Goal: Task Accomplishment & Management: Manage account settings

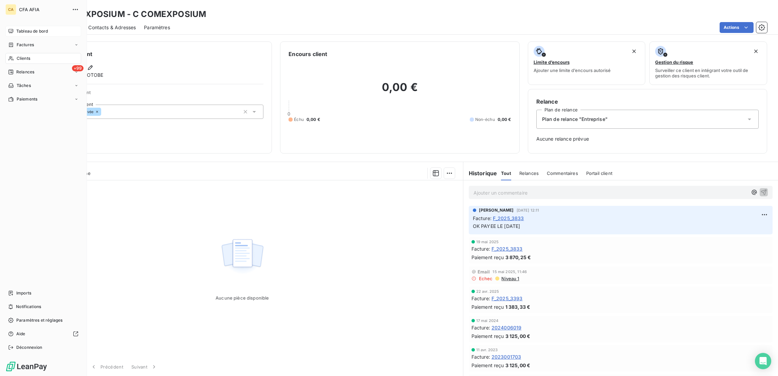
click at [8, 29] on icon at bounding box center [10, 31] width 5 height 5
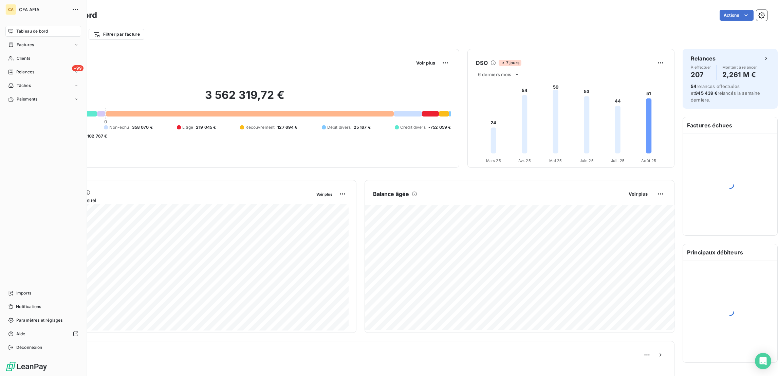
click at [14, 62] on nav "Tableau de bord Factures Clients +99 Relances Tâches Paiements" at bounding box center [43, 65] width 76 height 79
click at [16, 69] on span "Relances" at bounding box center [25, 72] width 18 height 6
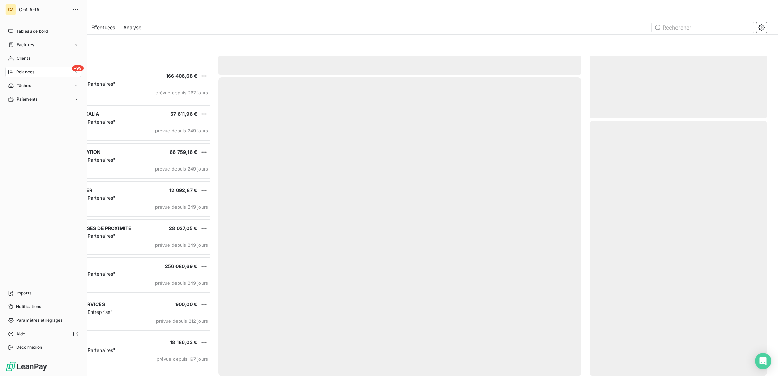
scroll to position [311, 174]
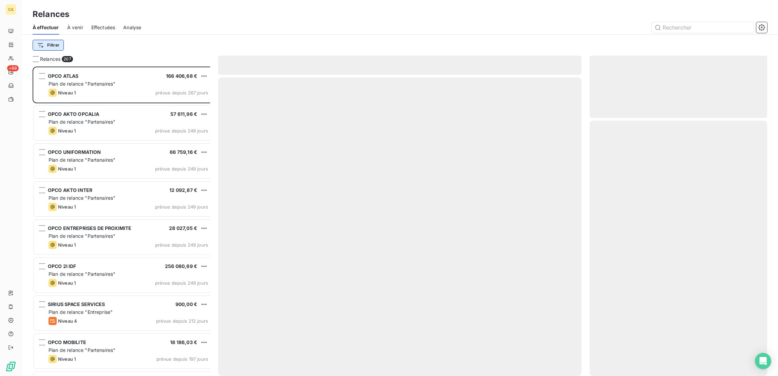
click at [40, 43] on html "CA +99 Relances À effectuer À venir Effectuées Analyse Filtrer Relances 207 OPC…" at bounding box center [389, 188] width 778 height 376
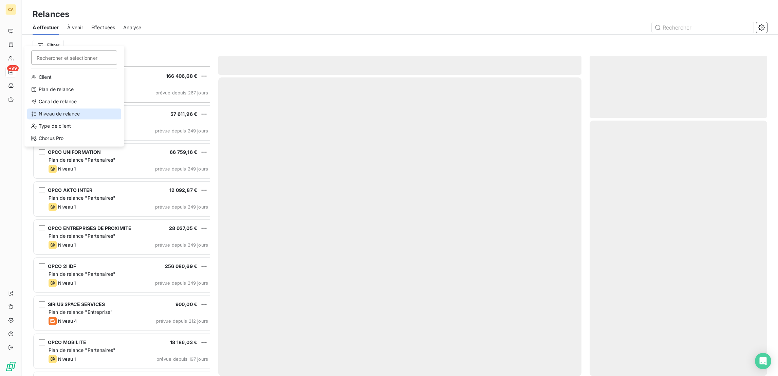
click at [46, 108] on div "Niveau de relance" at bounding box center [74, 113] width 94 height 11
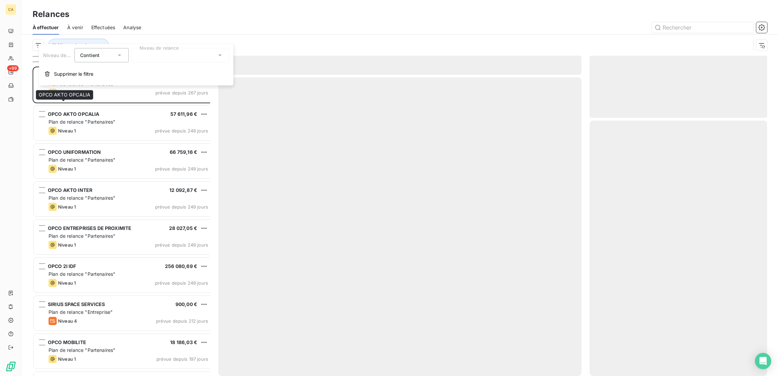
click at [111, 55] on div "Contient is" at bounding box center [98, 56] width 36 height 10
click at [131, 52] on div at bounding box center [180, 55] width 98 height 14
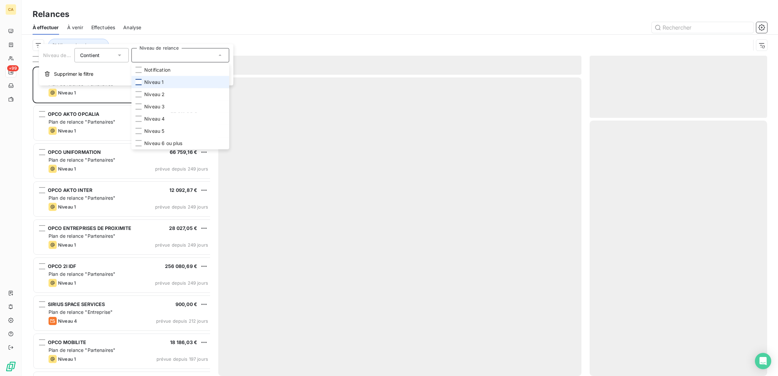
click at [136, 79] on div at bounding box center [139, 82] width 6 height 6
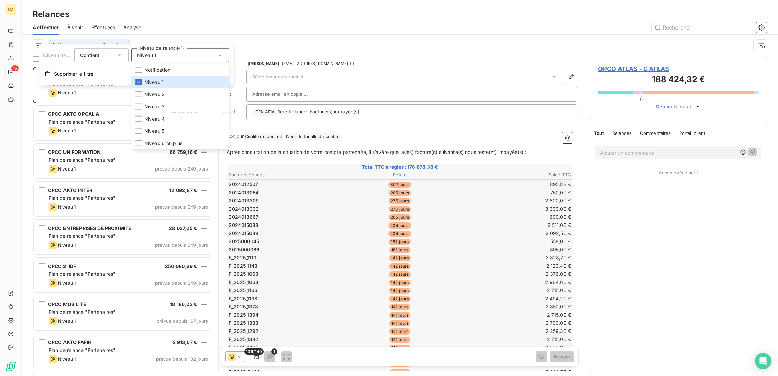
click at [145, 39] on div "Niveau de relance : Niveau 1" at bounding box center [392, 45] width 718 height 13
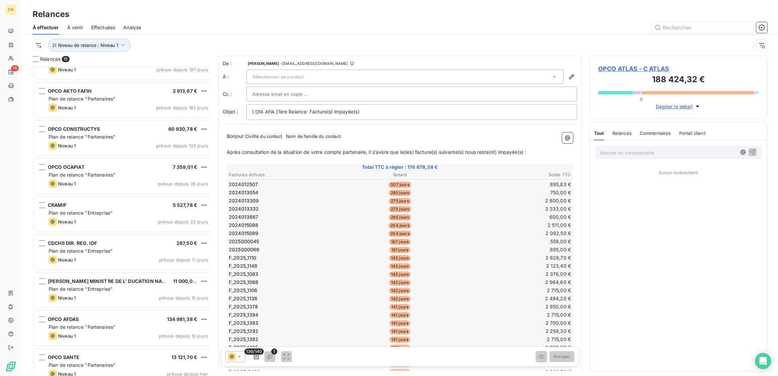
scroll to position [252, 0]
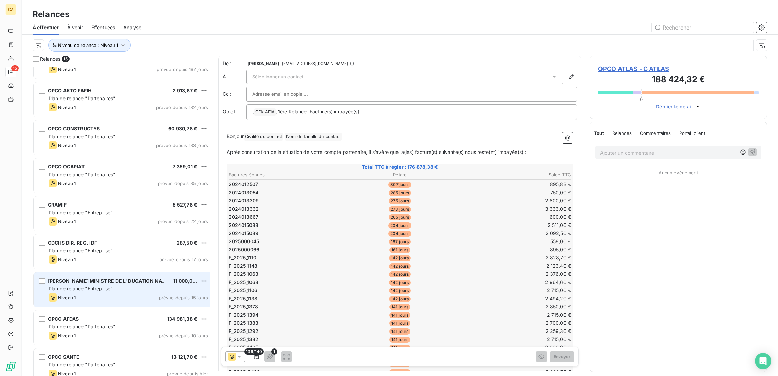
click at [88, 286] on span "Plan de relance "Entreprise"" at bounding box center [81, 289] width 64 height 6
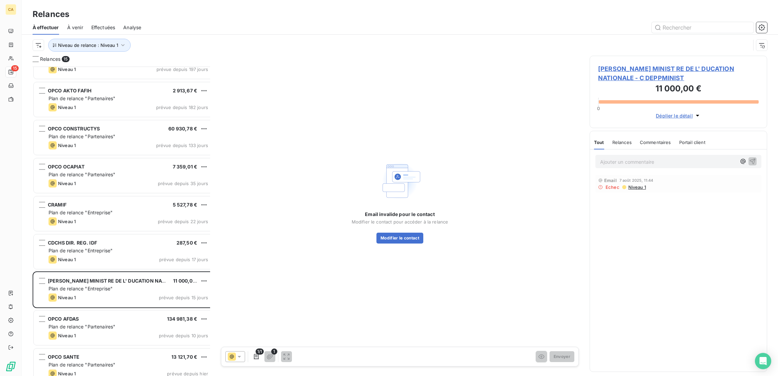
click at [653, 64] on span "DEPP MINIST RE DE L' DUCATION NATIONALE - C DEPPMINIST" at bounding box center [678, 73] width 161 height 18
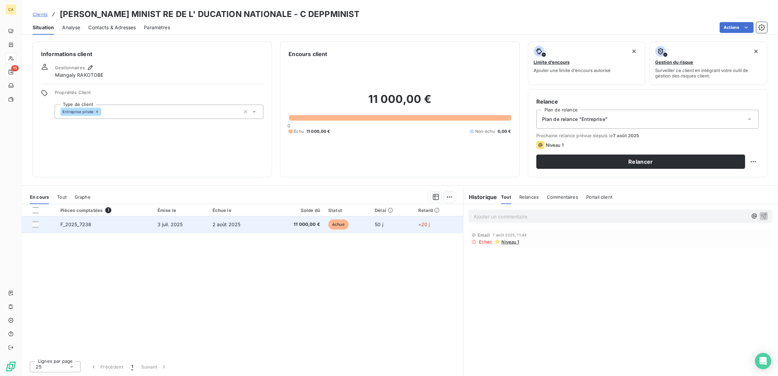
click at [349, 216] on td "échue" at bounding box center [347, 224] width 47 height 16
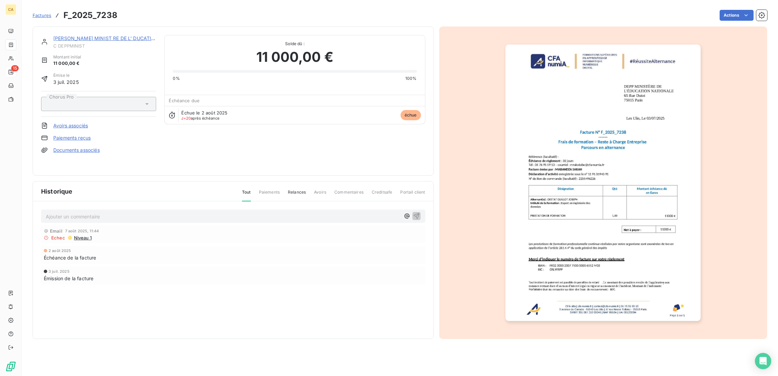
click at [577, 196] on img "button" at bounding box center [603, 182] width 195 height 276
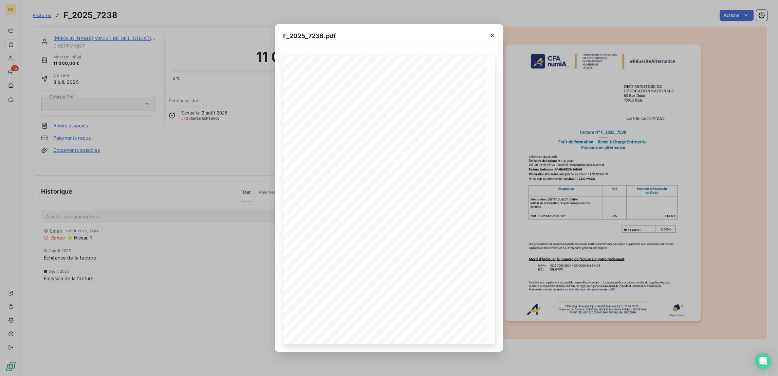
click at [140, 138] on div "F_2025_7238.pdf CFA afia | cfa-numia.fr | contact@cfa-numia.fr | 01 76 91 59 13…" at bounding box center [389, 188] width 778 height 376
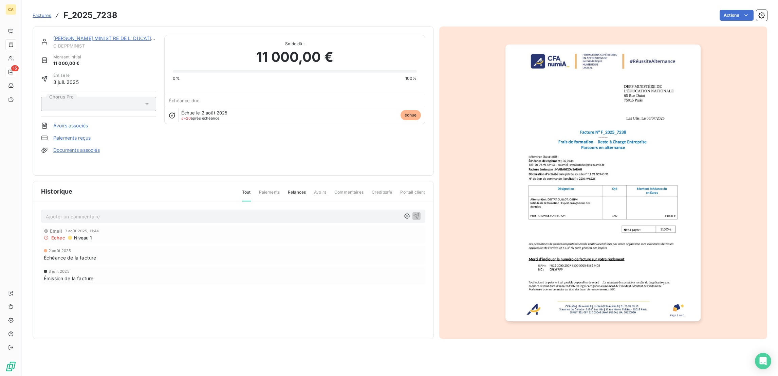
click at [109, 14] on div "Factures F_2025_7238 Actions" at bounding box center [400, 15] width 735 height 14
click at [83, 212] on div "Ajouter un commentaire ﻿ Email 7 août 2025, 11:44 Echec Niveau 1 2 août 2025 Éc…" at bounding box center [233, 256] width 401 height 110
click at [80, 212] on p "Ajouter un commentaire ﻿" at bounding box center [223, 216] width 355 height 8
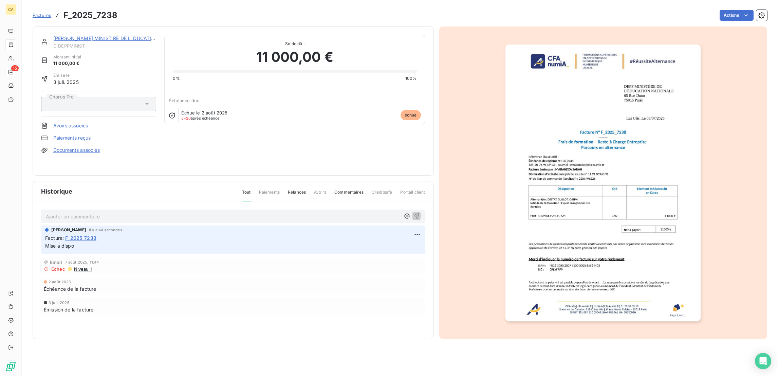
click at [613, 109] on img "button" at bounding box center [603, 182] width 195 height 276
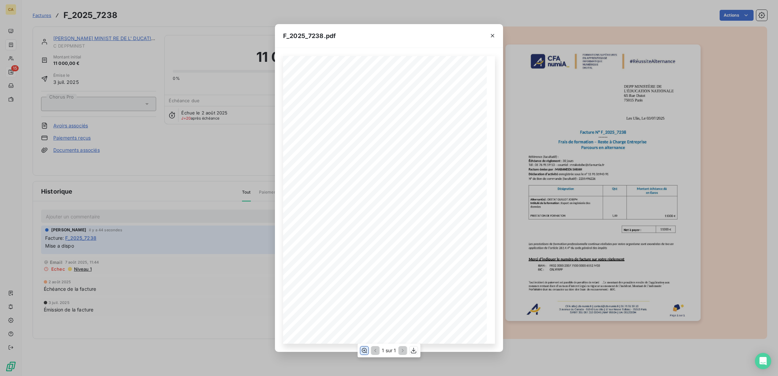
click at [364, 353] on button "button" at bounding box center [364, 350] width 8 height 8
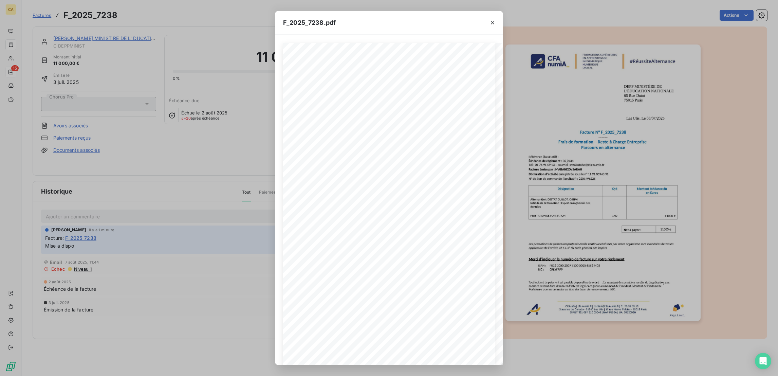
click at [116, 55] on div "F_2025_7238.pdf CFA afia | cfa-numia.fr | contact@cfa-numia.fr | 01 76 91 59 13…" at bounding box center [389, 188] width 778 height 376
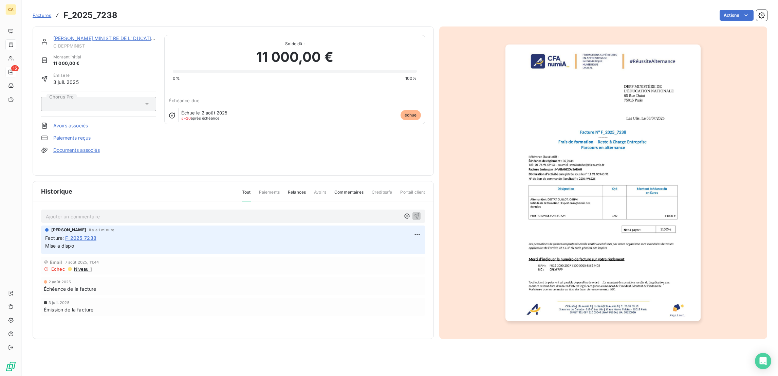
click at [116, 35] on link "DEPP MINIST RE DE L' DUCATION NATIONALE" at bounding box center [120, 38] width 135 height 6
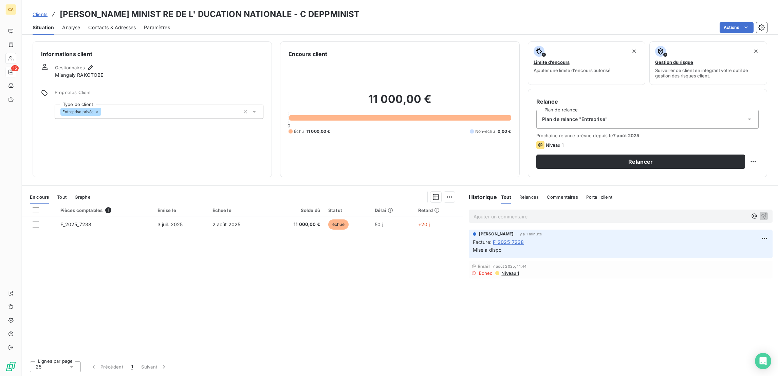
click at [88, 24] on span "Contacts & Adresses" at bounding box center [112, 27] width 48 height 7
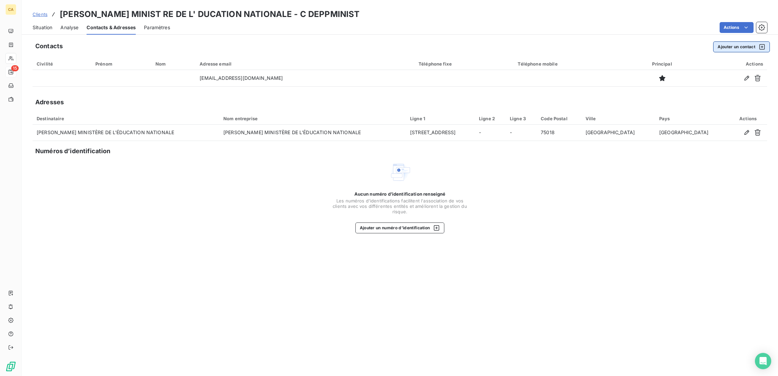
click at [739, 41] on button "Ajouter un contact" at bounding box center [742, 46] width 57 height 11
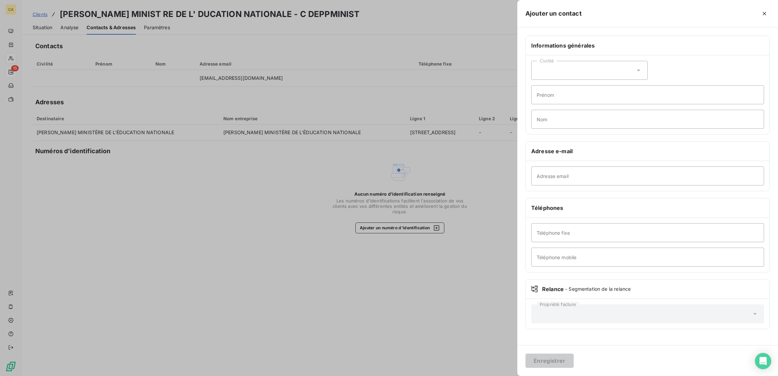
click at [622, 161] on div "Adresse email" at bounding box center [648, 176] width 244 height 30
click at [622, 166] on input "Adresse email" at bounding box center [648, 175] width 233 height 19
paste input "saama.apprentissage@education.gouv.fr"
type input "saama.apprentissage@education.gouv.fr"
click at [574, 363] on button "Enregistrer" at bounding box center [550, 361] width 48 height 14
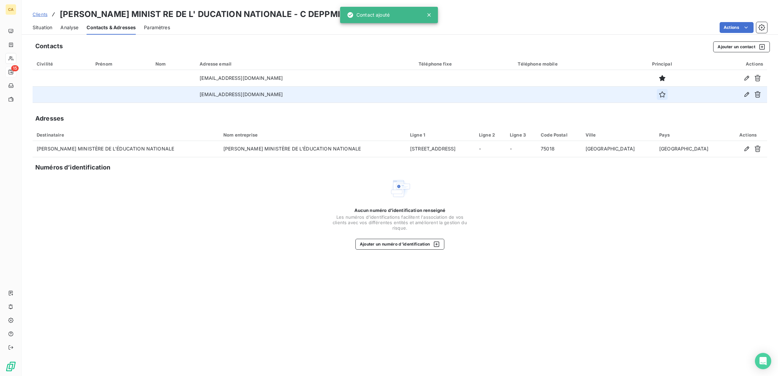
click at [665, 89] on button "button" at bounding box center [662, 94] width 11 height 11
click at [38, 24] on span "Situation" at bounding box center [43, 27] width 20 height 7
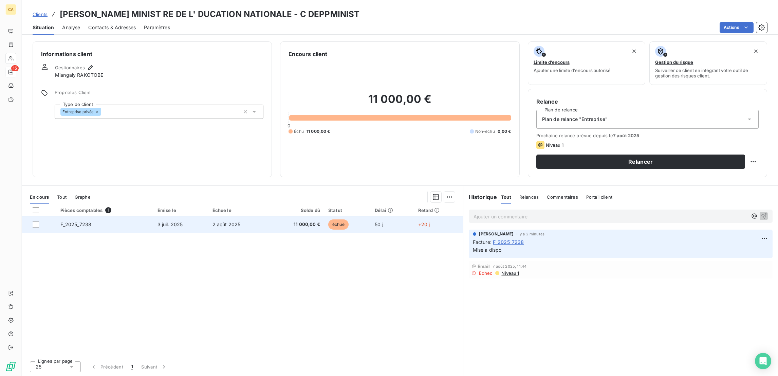
click at [231, 216] on td "2 août 2025" at bounding box center [238, 224] width 59 height 16
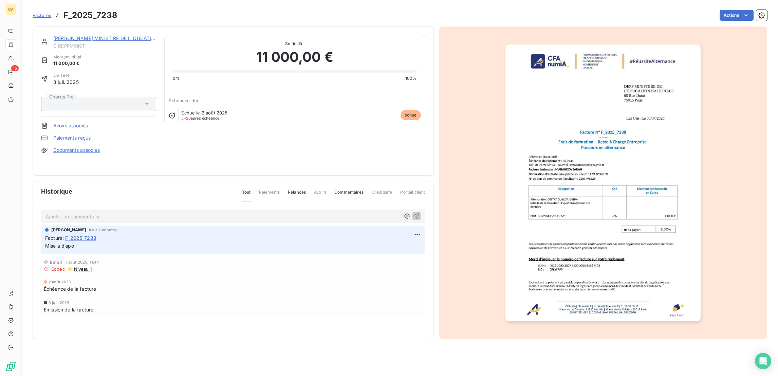
click at [78, 35] on link "DEPP MINIST RE DE L' DUCATION NATIONALE" at bounding box center [120, 38] width 135 height 6
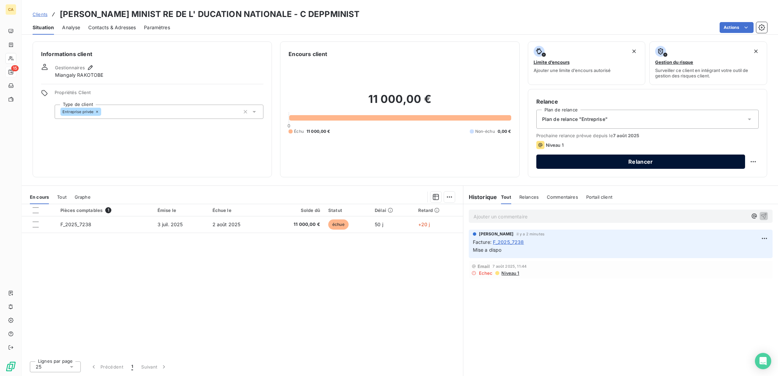
click at [612, 155] on button "Relancer" at bounding box center [641, 162] width 209 height 14
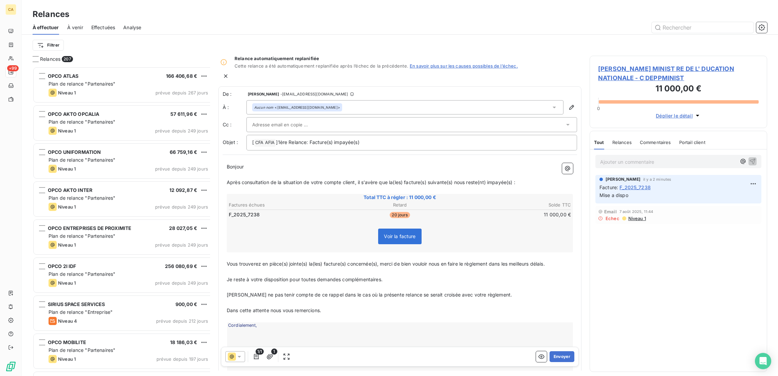
scroll to position [311, 174]
click at [553, 351] on button "Envoyer" at bounding box center [562, 356] width 25 height 11
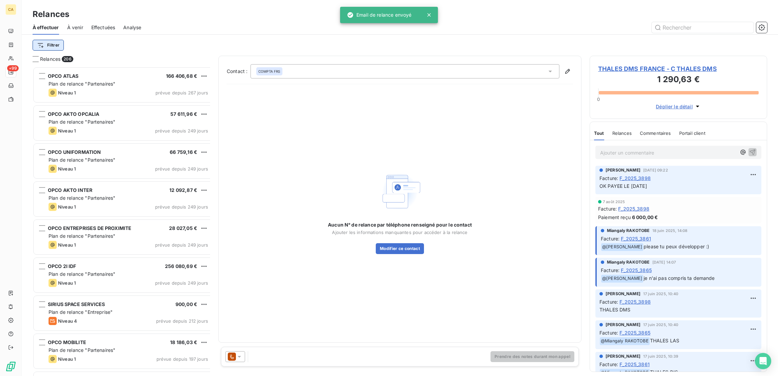
click at [45, 37] on html "CA +99 Relances À effectuer À venir Effectuées Analyse Filtrer Relances 206 OPC…" at bounding box center [389, 188] width 778 height 376
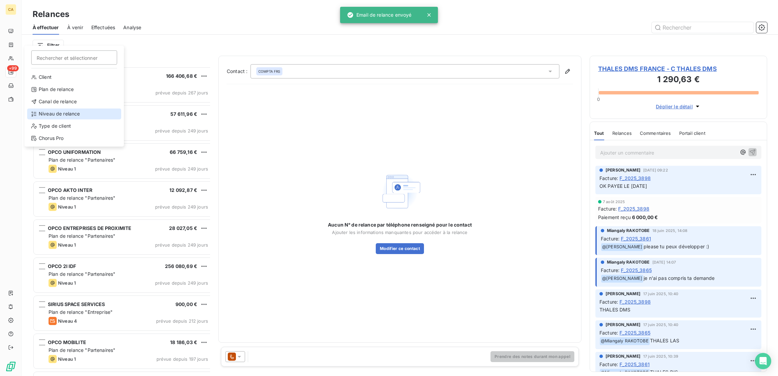
click at [52, 108] on div "Niveau de relance" at bounding box center [74, 113] width 94 height 11
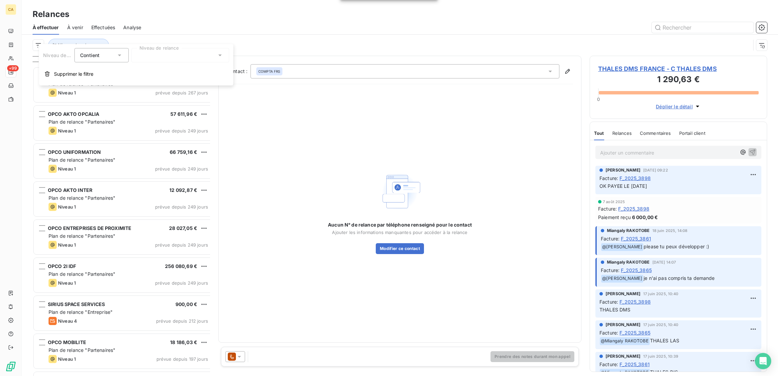
click at [148, 55] on div at bounding box center [180, 55] width 98 height 14
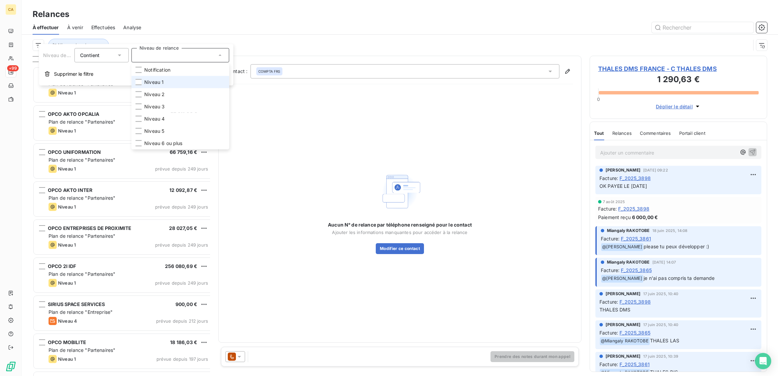
click at [146, 79] on span "Niveau 1" at bounding box center [153, 82] width 19 height 7
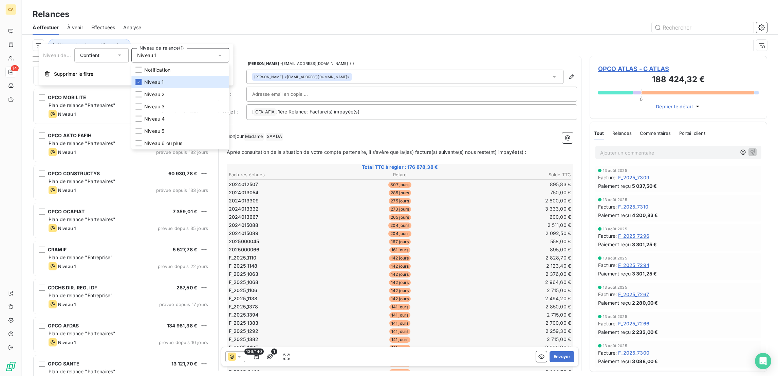
scroll to position [214, 0]
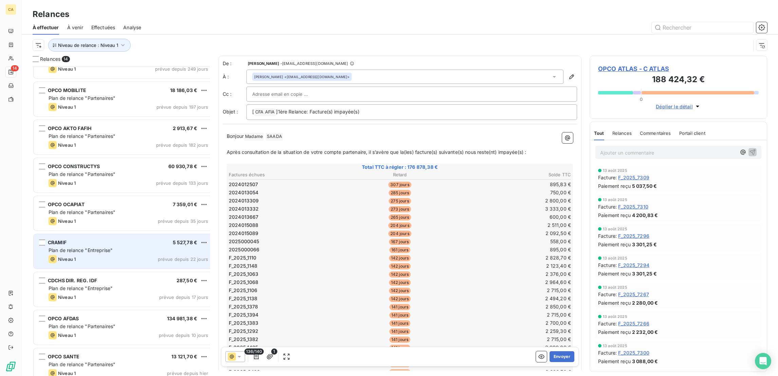
click at [83, 247] on span "Plan de relance "Entreprise"" at bounding box center [81, 250] width 64 height 6
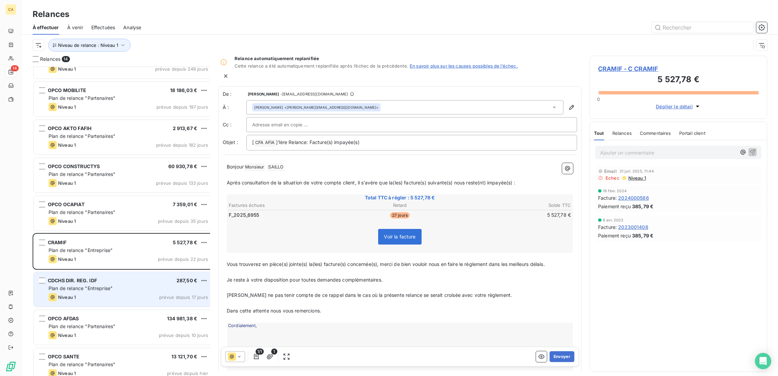
click at [89, 273] on div "CDCHS DIR. REG. IDF 287,50 € Plan de relance "Entreprise" Niveau 1 prévue depui…" at bounding box center [124, 289] width 180 height 35
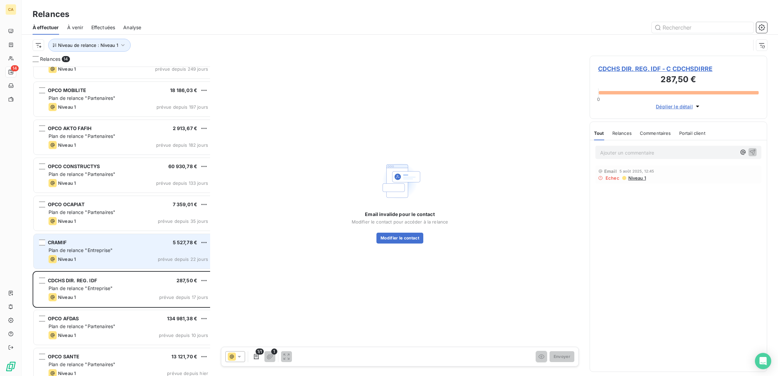
click at [85, 239] on div "CRAMIF 5 527,78 €" at bounding box center [129, 242] width 160 height 6
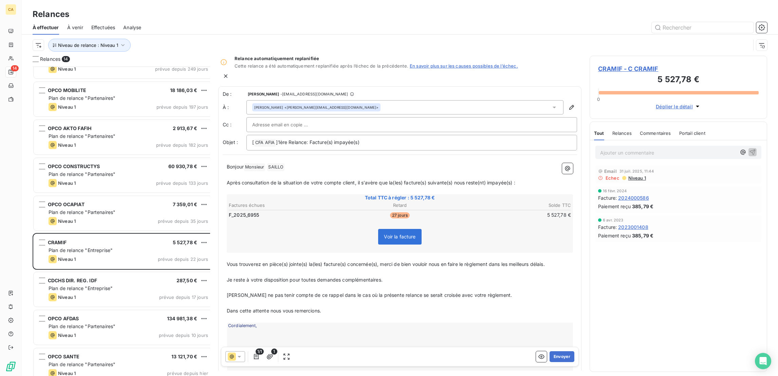
click at [630, 64] on span "CRAMIF - C CRAMIF" at bounding box center [678, 68] width 161 height 9
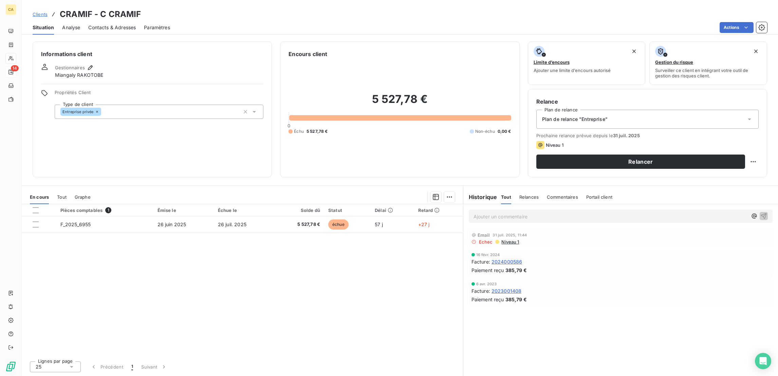
click at [88, 204] on div "Pièces comptables 1 Émise le Échue le Solde dû Statut Délai Retard F_2025_6955 …" at bounding box center [243, 279] width 442 height 151
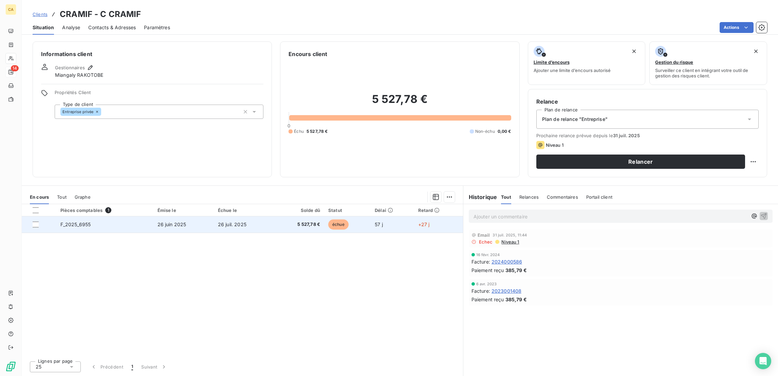
click at [87, 216] on td "F_2025_6955" at bounding box center [104, 224] width 97 height 16
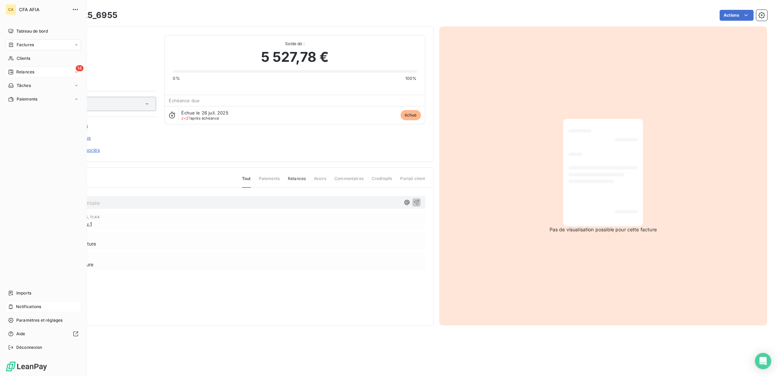
click at [28, 312] on div "Notifications" at bounding box center [43, 306] width 76 height 11
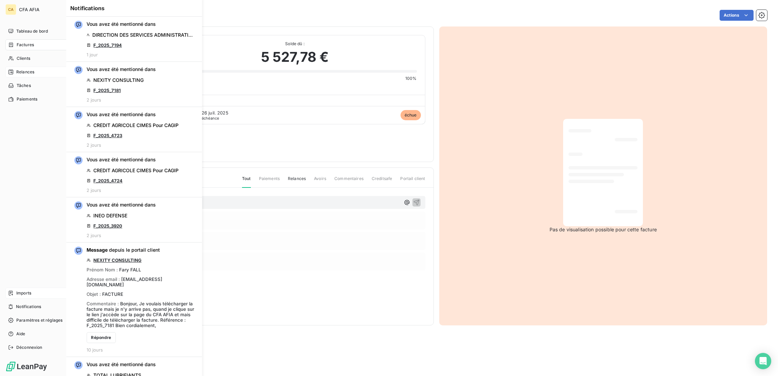
click at [29, 299] on div "Imports" at bounding box center [43, 293] width 76 height 11
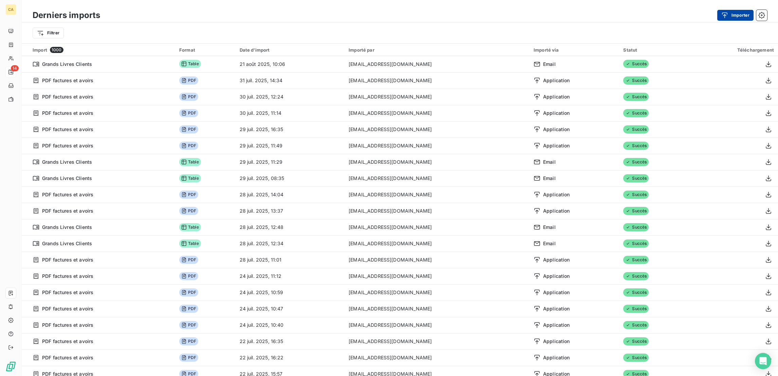
click at [735, 10] on button "Importer" at bounding box center [736, 15] width 36 height 11
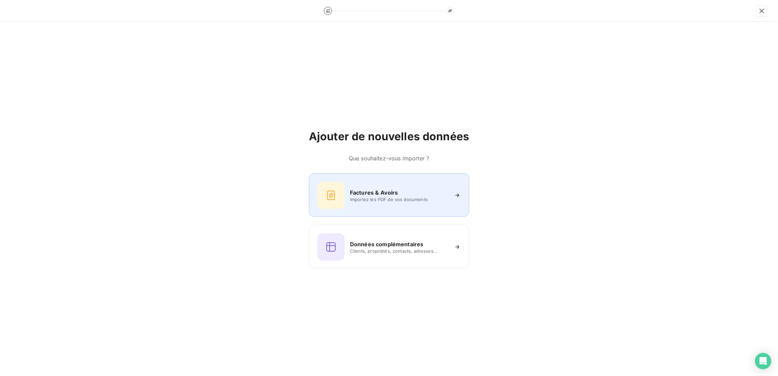
click at [364, 197] on span "Importez les PDF de vos documents" at bounding box center [399, 199] width 98 height 5
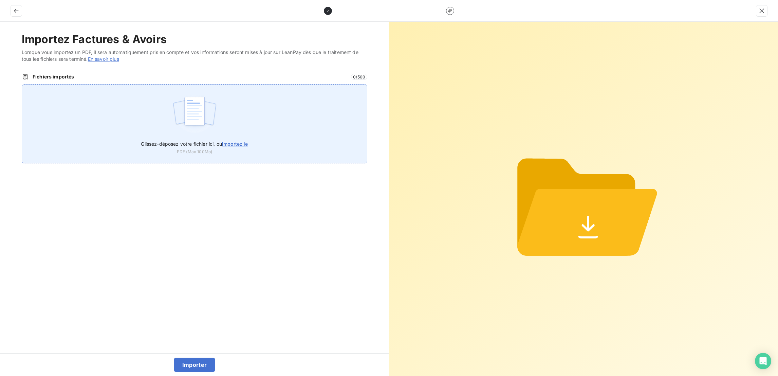
click at [257, 112] on div "Glissez-déposez votre fichier ici, ou importez le PDF (Max 100Mo)" at bounding box center [195, 123] width 346 height 79
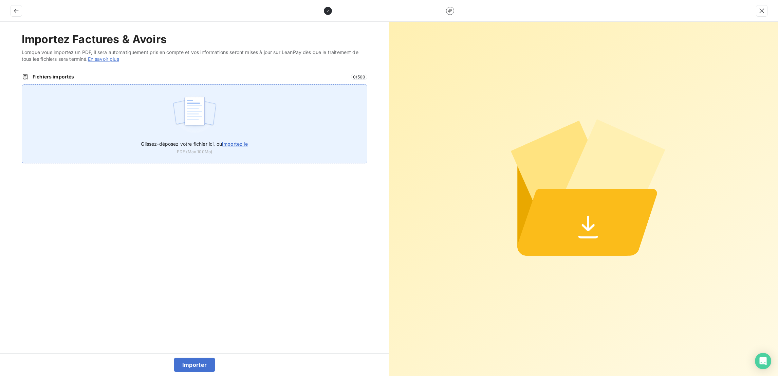
type input "C:\fakepath\F_2025_7235.pdf"
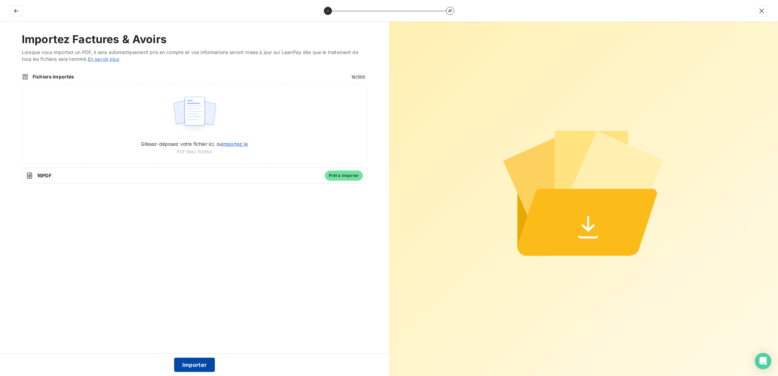
click at [199, 361] on button "Importer" at bounding box center [194, 365] width 41 height 14
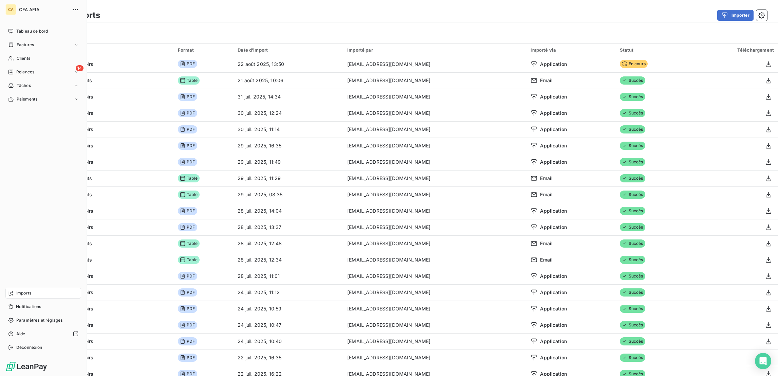
drag, startPoint x: 23, startPoint y: 57, endPoint x: 58, endPoint y: 100, distance: 55.3
click at [23, 69] on span "Relances" at bounding box center [25, 72] width 18 height 6
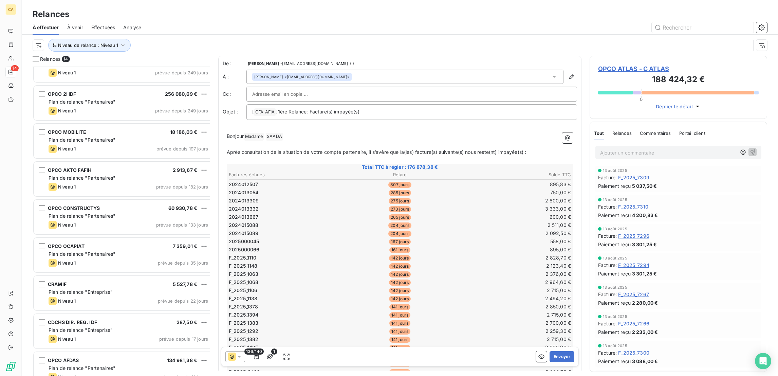
scroll to position [214, 0]
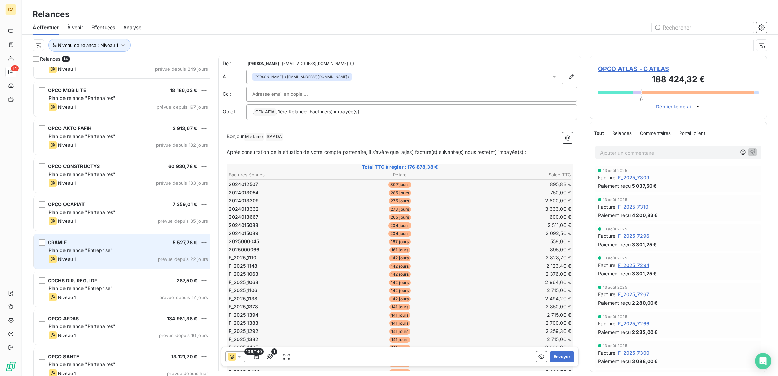
click at [62, 247] on span "Plan de relance "Entreprise"" at bounding box center [81, 250] width 64 height 6
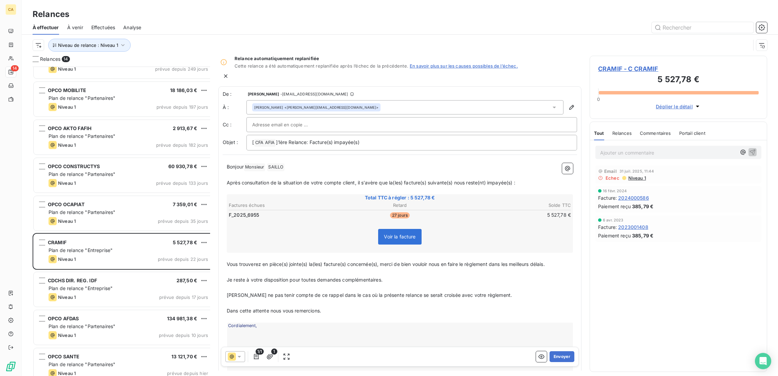
click at [630, 64] on span "CRAMIF - C CRAMIF" at bounding box center [678, 68] width 161 height 9
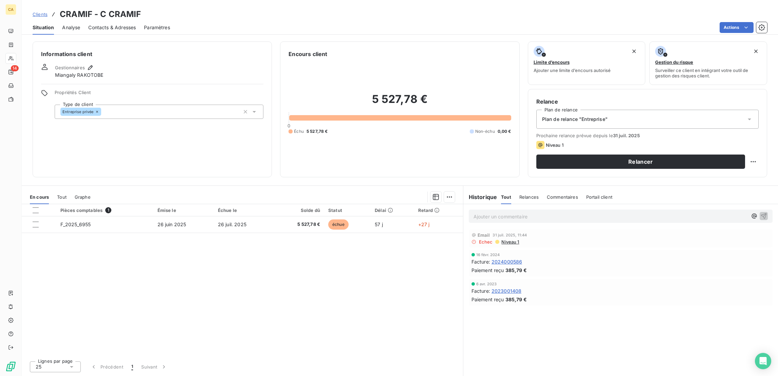
click at [46, 26] on div "Situation Analyse Contacts & Adresses Paramètres Actions" at bounding box center [400, 27] width 757 height 14
click at [114, 24] on span "Contacts & Adresses" at bounding box center [112, 27] width 48 height 7
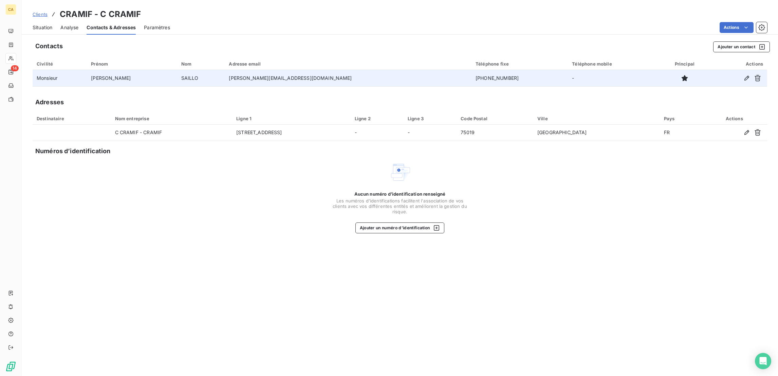
drag, startPoint x: 764, startPoint y: 65, endPoint x: 754, endPoint y: 70, distance: 11.4
click at [759, 73] on button "button" at bounding box center [758, 78] width 11 height 11
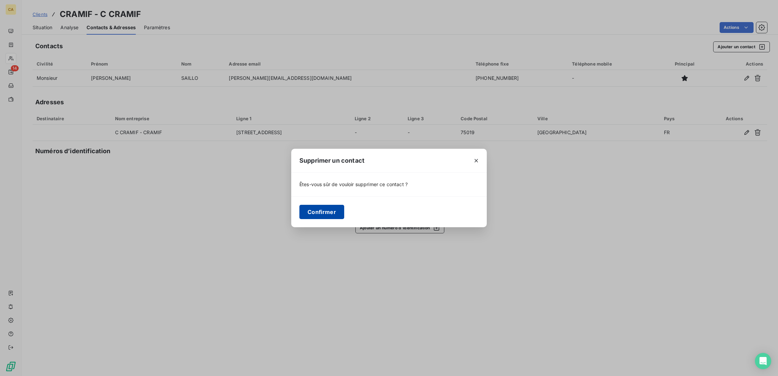
drag, startPoint x: 349, startPoint y: 198, endPoint x: 348, endPoint y: 202, distance: 4.9
click at [349, 199] on div "Confirmer" at bounding box center [389, 211] width 196 height 31
click at [344, 205] on button "Confirmer" at bounding box center [322, 212] width 45 height 14
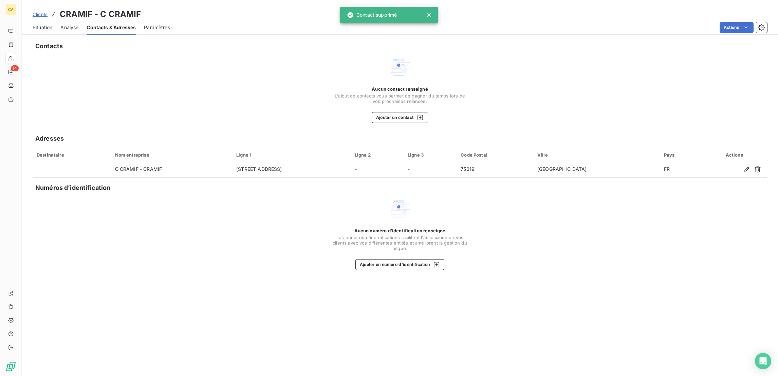
click at [386, 93] on span "L'ajout de contacts vous permet de gagner du temps lors de vos prochaines relan…" at bounding box center [400, 98] width 136 height 11
click at [387, 112] on button "Ajouter un contact" at bounding box center [400, 117] width 57 height 11
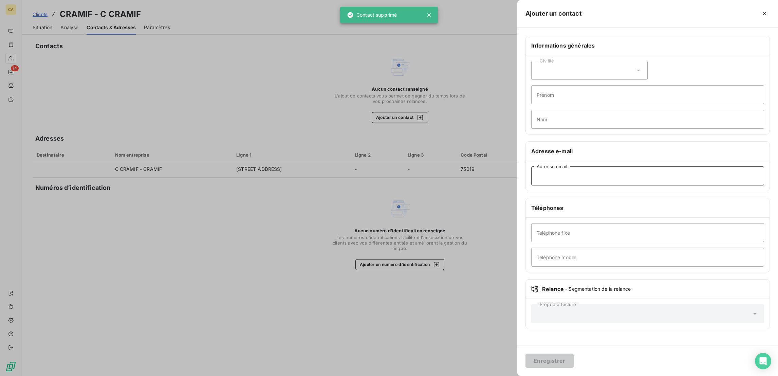
click at [664, 166] on input "Adresse email" at bounding box center [648, 175] width 233 height 19
paste input "laurent.nermond@assurance-maladie.fr"
type input "laurent.nermond@assurance-maladie.fr"
click at [633, 61] on div "Civilité" at bounding box center [590, 70] width 116 height 19
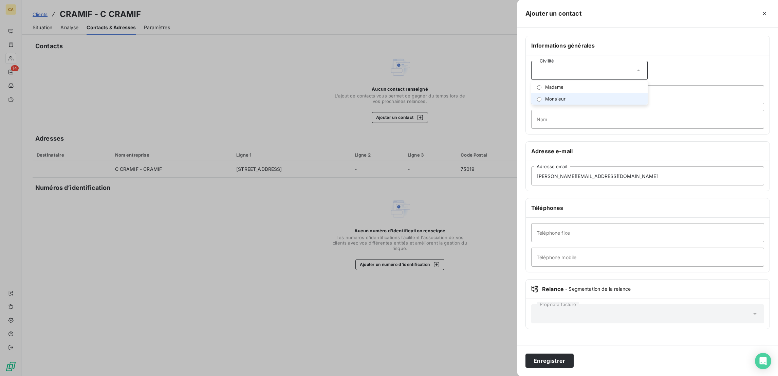
click at [627, 93] on li "Monsieur" at bounding box center [590, 99] width 116 height 12
click at [627, 85] on input "Prénom" at bounding box center [648, 94] width 233 height 19
type input "LAURENT"
type input "NERMOND"
click at [526, 354] on button "Enregistrer" at bounding box center [550, 361] width 48 height 14
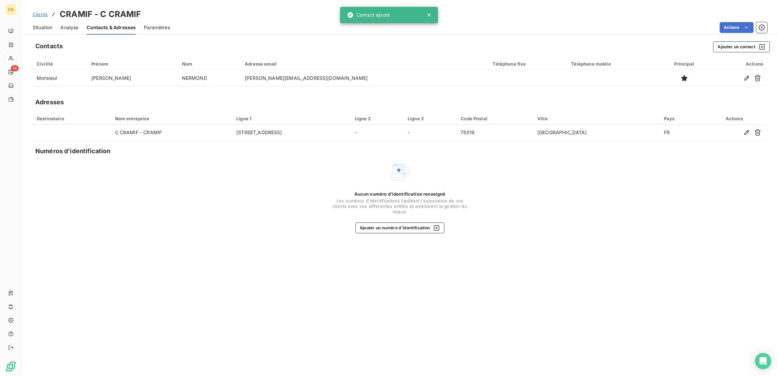
click at [46, 20] on div "Situation Analyse Contacts & Adresses Paramètres Actions" at bounding box center [400, 27] width 757 height 14
click at [43, 24] on span "Situation" at bounding box center [43, 27] width 20 height 7
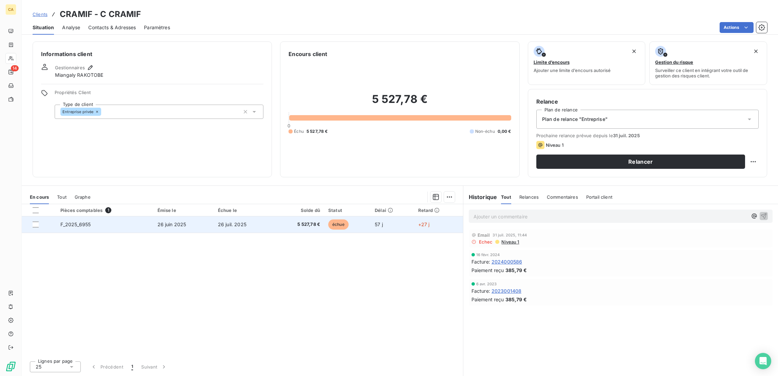
click at [121, 216] on td "F_2025_6955" at bounding box center [104, 224] width 97 height 16
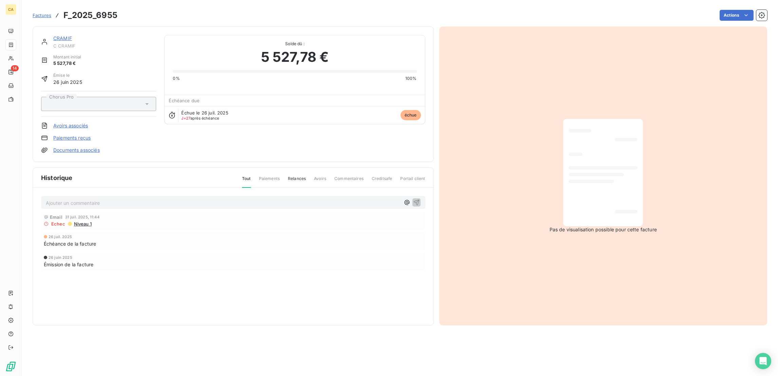
click at [53, 35] on link "CRAMIF" at bounding box center [62, 38] width 19 height 6
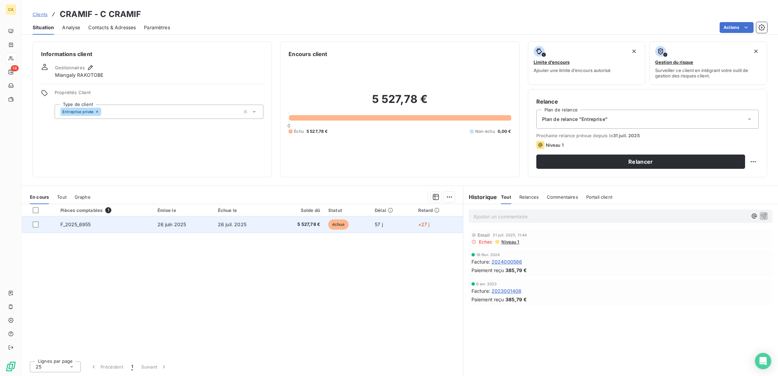
click at [188, 216] on td "26 juin 2025" at bounding box center [184, 224] width 60 height 16
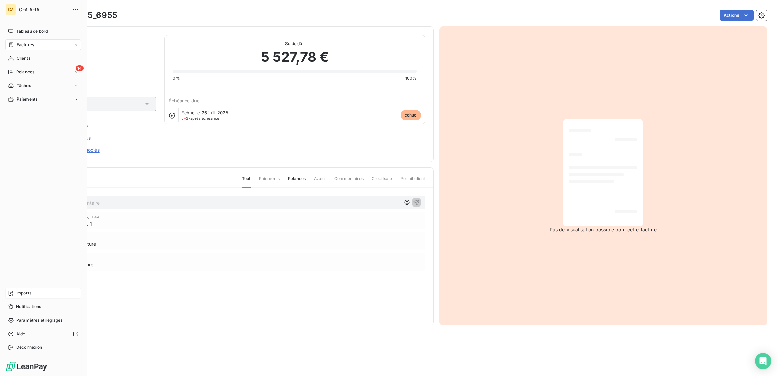
click at [25, 296] on span "Imports" at bounding box center [23, 293] width 15 height 6
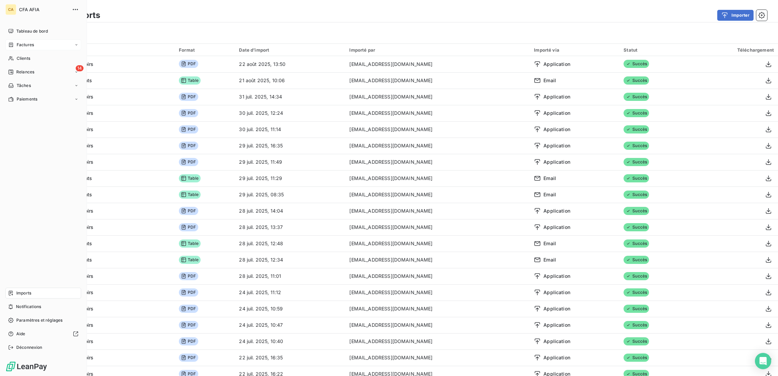
click at [17, 42] on span "Factures" at bounding box center [25, 45] width 17 height 6
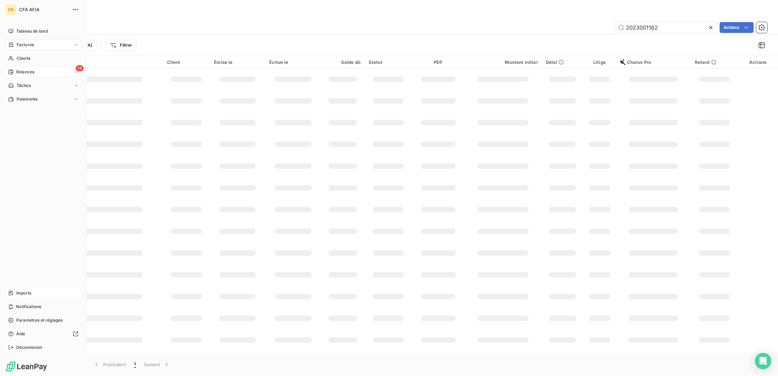
click at [16, 69] on span "Relances" at bounding box center [25, 72] width 18 height 6
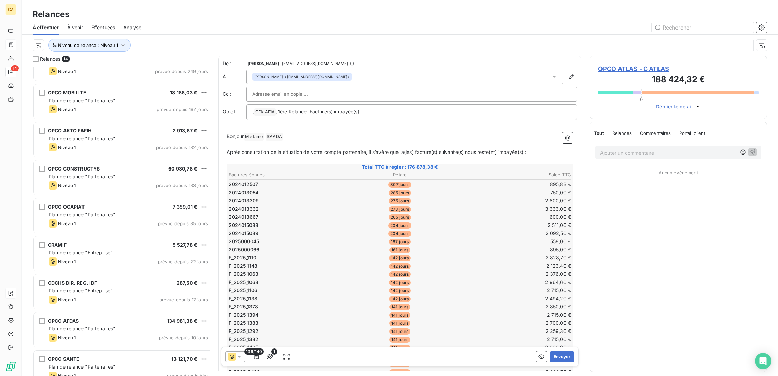
scroll to position [214, 0]
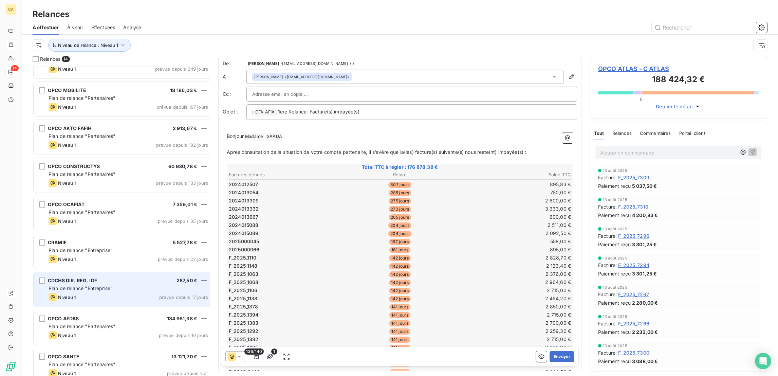
click at [58, 294] on span "Niveau 1" at bounding box center [67, 296] width 18 height 5
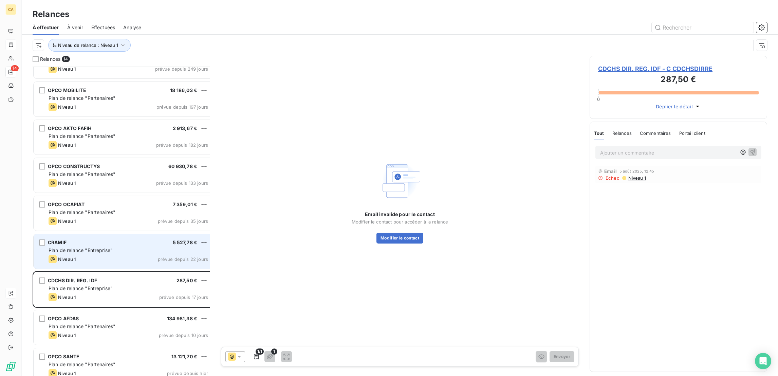
click at [56, 247] on span "Plan de relance "Entreprise"" at bounding box center [81, 250] width 64 height 6
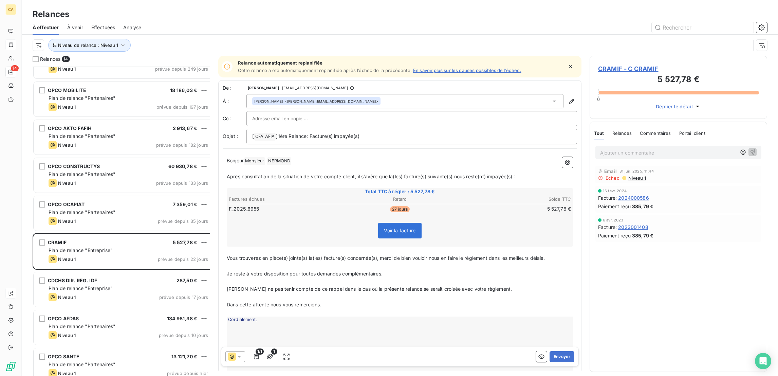
click at [638, 56] on div "CRAMIF - C CRAMIF 5 527,78 € 0 Déplier le détail" at bounding box center [679, 87] width 178 height 63
click at [633, 64] on span "CRAMIF - C CRAMIF" at bounding box center [678, 68] width 161 height 9
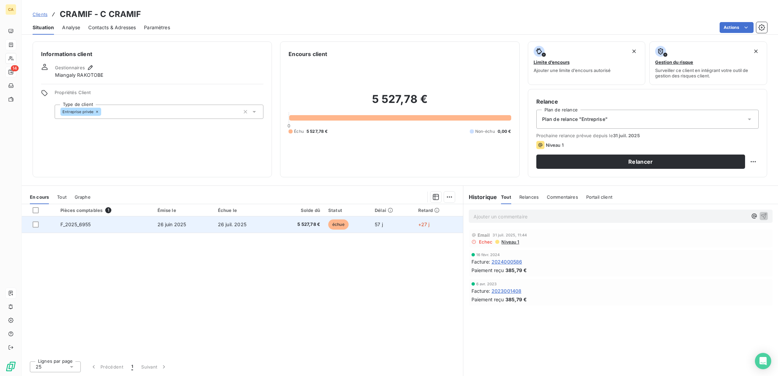
click at [158, 221] on span "26 juin 2025" at bounding box center [172, 224] width 29 height 6
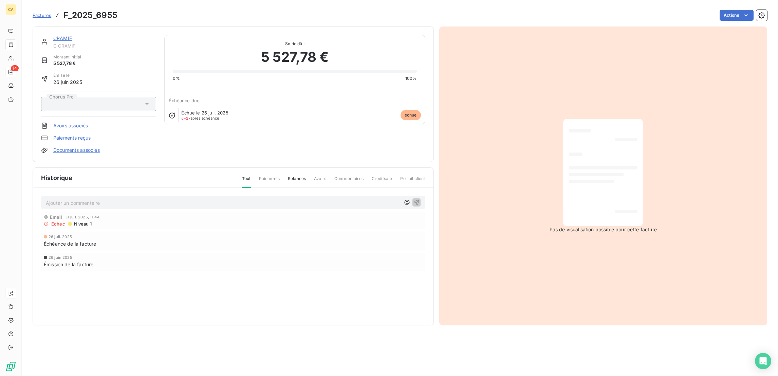
click at [357, 231] on div "Email 31 juil. 2025, 11:44 Echec Niveau 1 26 juil. 2025 Échéance de la facture …" at bounding box center [233, 255] width 384 height 86
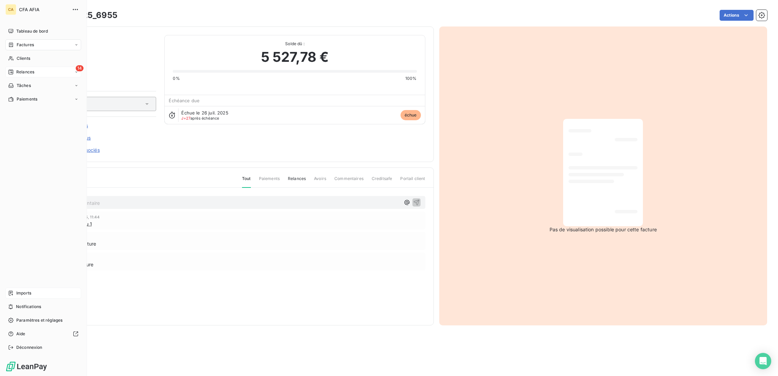
click at [20, 296] on span "Imports" at bounding box center [23, 293] width 15 height 6
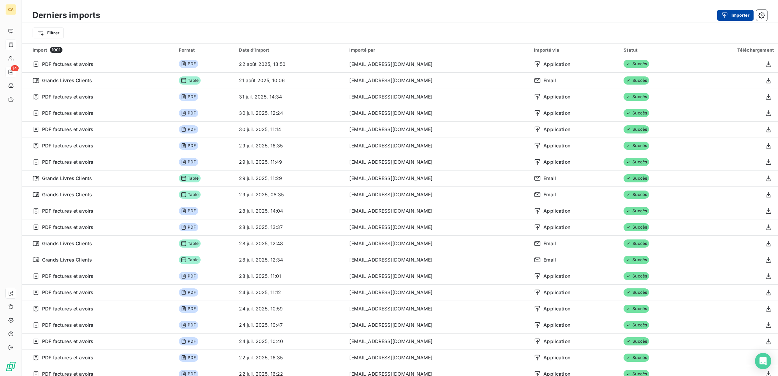
click at [739, 16] on button "Importer" at bounding box center [736, 15] width 36 height 11
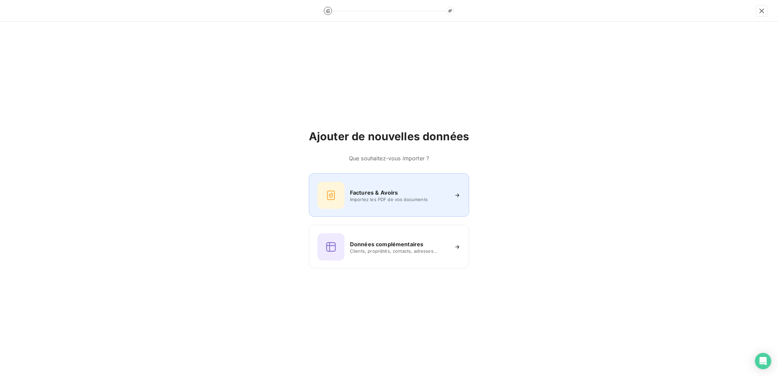
click at [425, 188] on div "Factures & Avoirs" at bounding box center [399, 192] width 98 height 8
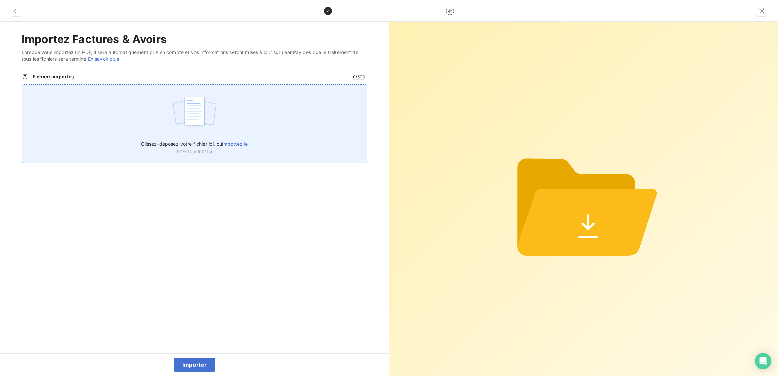
click at [252, 126] on div "Glissez-déposez votre fichier ici, ou importez le PDF (Max 100Mo)" at bounding box center [195, 123] width 346 height 79
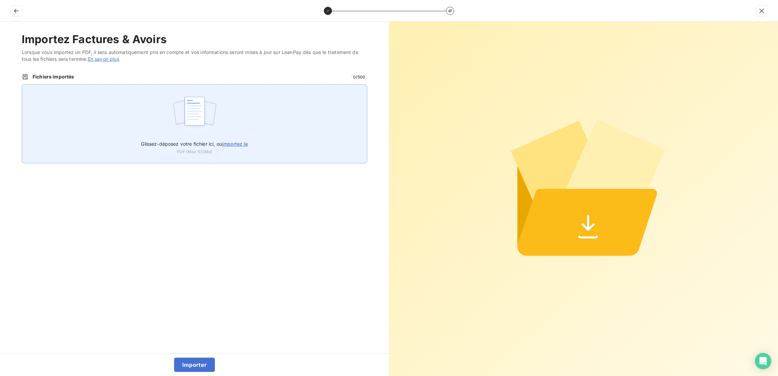
type input "C:\fakepath\F_2025_6955.pdf"
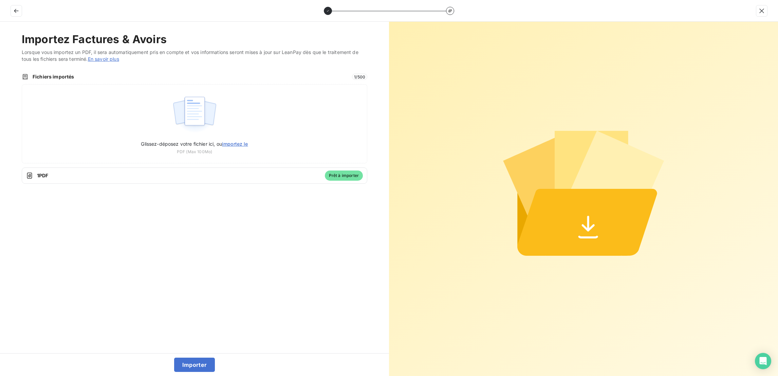
click at [173, 361] on div "Importer" at bounding box center [194, 364] width 389 height 23
click at [188, 363] on button "Importer" at bounding box center [194, 365] width 41 height 14
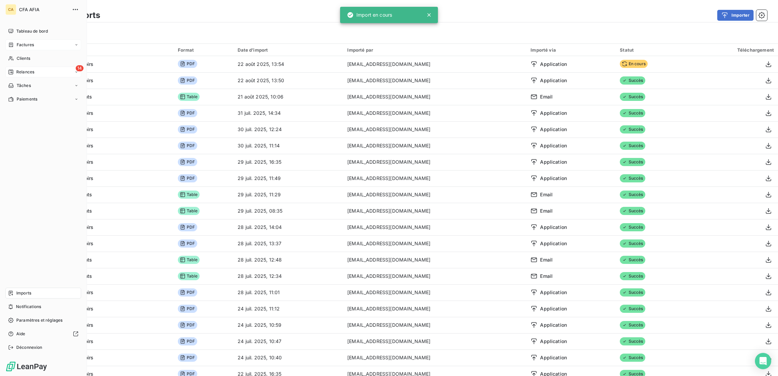
click at [12, 31] on nav "Tableau de bord Factures Clients 14 Relances Tâches Paiements" at bounding box center [43, 65] width 76 height 79
drag, startPoint x: 13, startPoint y: 31, endPoint x: 15, endPoint y: 36, distance: 5.5
click at [13, 39] on div "Factures" at bounding box center [43, 44] width 76 height 11
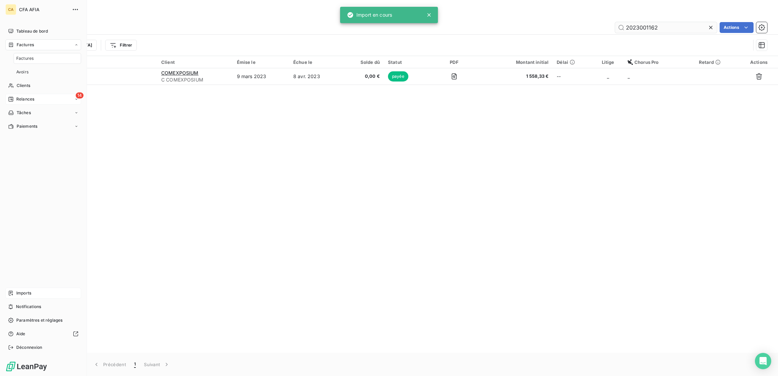
drag, startPoint x: 16, startPoint y: 37, endPoint x: 686, endPoint y: 25, distance: 670.5
click at [17, 42] on span "Factures" at bounding box center [25, 45] width 17 height 6
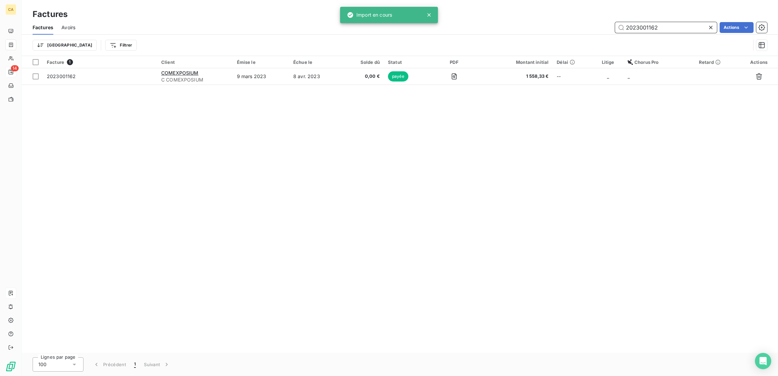
drag, startPoint x: 684, startPoint y: 25, endPoint x: 671, endPoint y: 26, distance: 13.0
click at [671, 26] on div "2023001162" at bounding box center [666, 27] width 102 height 11
drag, startPoint x: 648, startPoint y: 25, endPoint x: 642, endPoint y: 25, distance: 5.4
click at [643, 25] on input "2023001162" at bounding box center [666, 27] width 102 height 11
drag, startPoint x: 638, startPoint y: 23, endPoint x: 750, endPoint y: 26, distance: 111.8
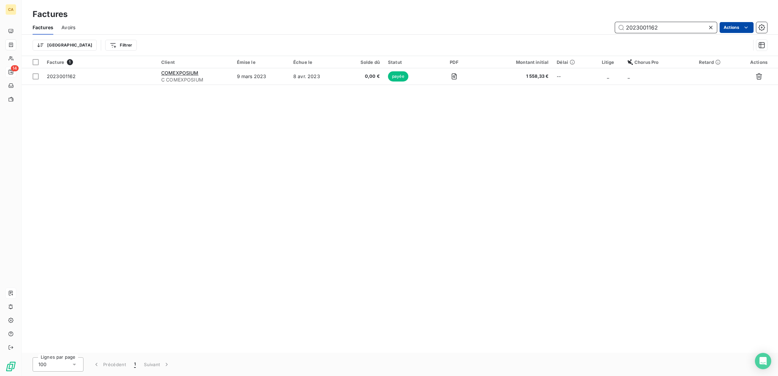
click at [738, 33] on div "Factures Avoirs 2023001162 Actions Trier Filtrer" at bounding box center [400, 37] width 757 height 35
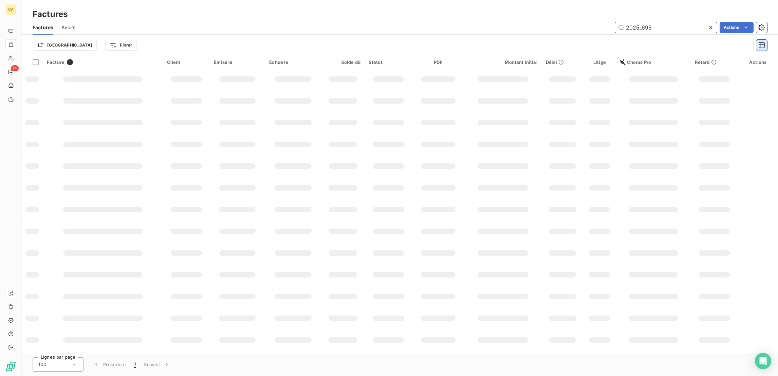
type input "2025_6955"
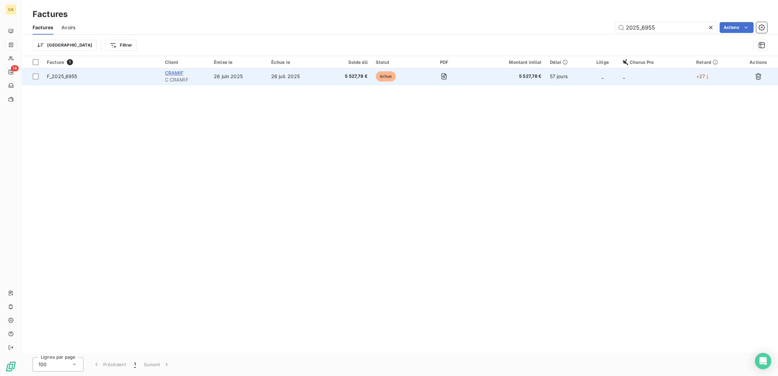
click at [179, 70] on span "CRAMIF" at bounding box center [174, 73] width 19 height 6
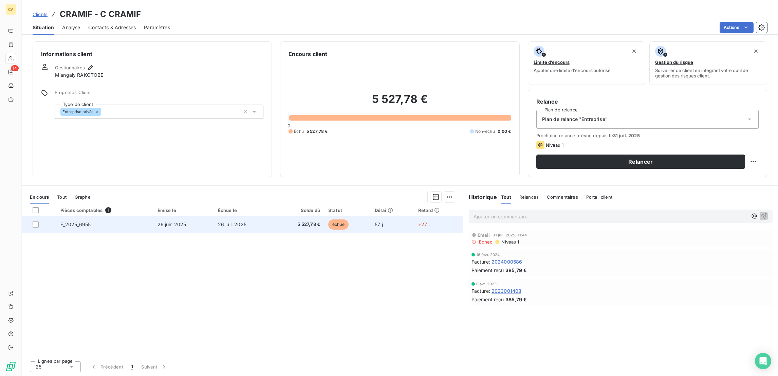
click at [288, 216] on td "5 527,78 €" at bounding box center [299, 224] width 50 height 16
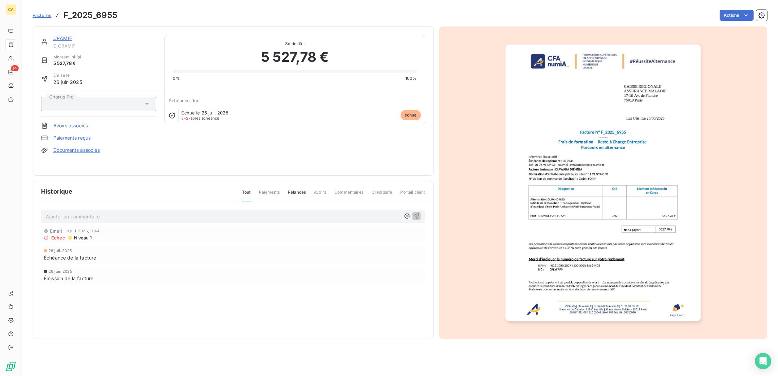
click at [58, 35] on div "CRAMIF" at bounding box center [104, 38] width 103 height 7
click at [41, 35] on div "CRAMIF C CRAMIF" at bounding box center [98, 42] width 115 height 14
click at [53, 35] on link "CRAMIF" at bounding box center [62, 38] width 19 height 6
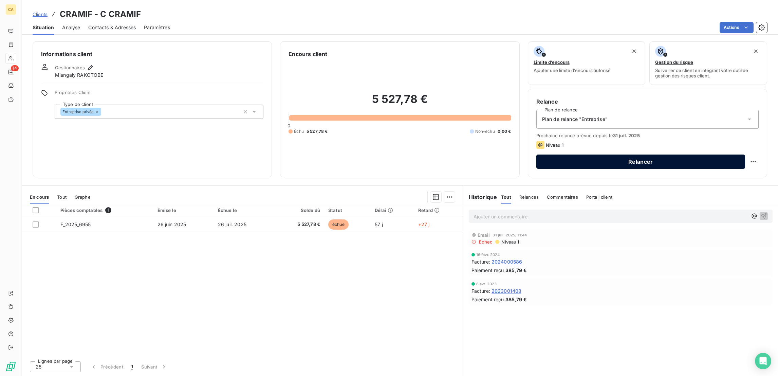
click at [588, 155] on button "Relancer" at bounding box center [641, 162] width 209 height 14
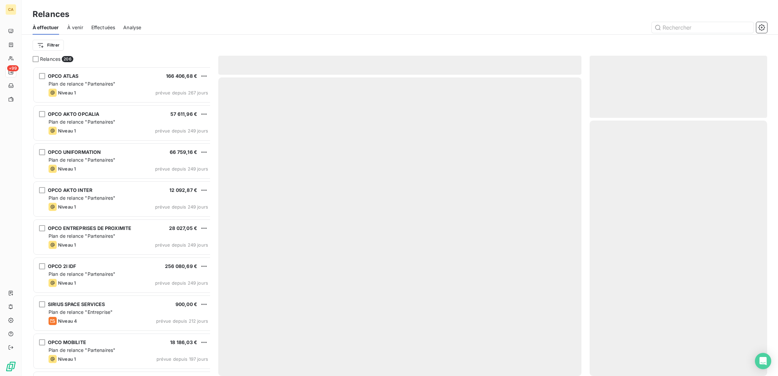
scroll to position [311, 174]
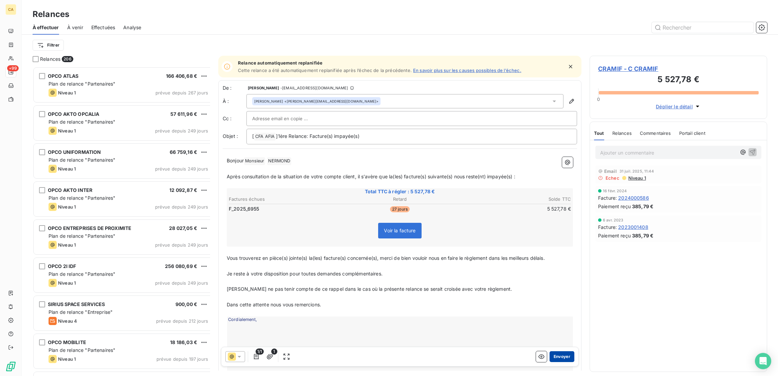
click at [567, 351] on button "Envoyer" at bounding box center [562, 356] width 25 height 11
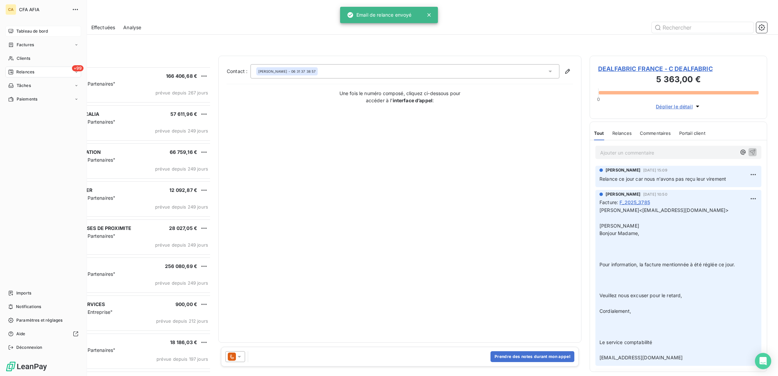
click at [16, 28] on span "Tableau de bord" at bounding box center [32, 31] width 32 height 6
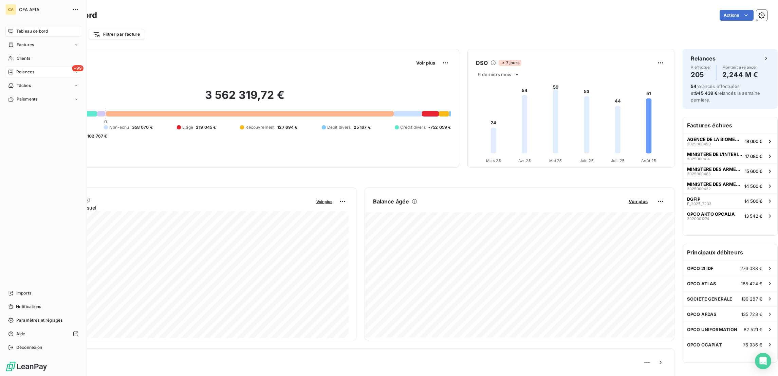
click at [16, 69] on span "Relances" at bounding box center [25, 72] width 18 height 6
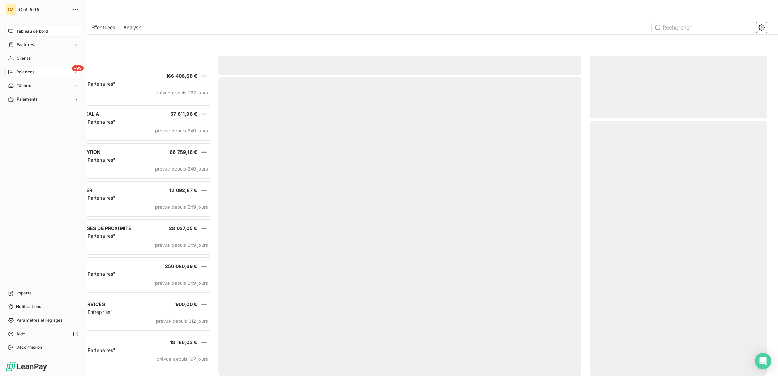
scroll to position [311, 174]
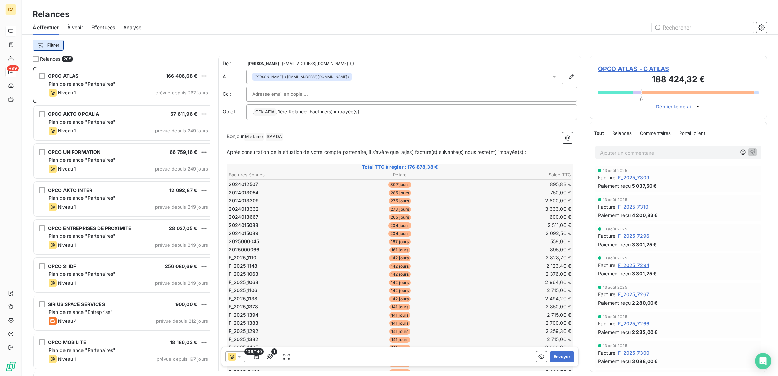
click at [38, 33] on html "CA +99 Relances À effectuer À venir Effectuées Analyse Filtrer Relances 205 OPC…" at bounding box center [389, 188] width 778 height 376
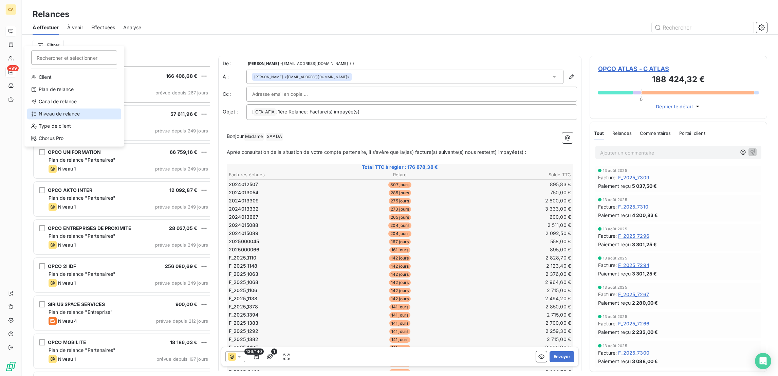
click at [47, 108] on div "Niveau de relance" at bounding box center [74, 113] width 94 height 11
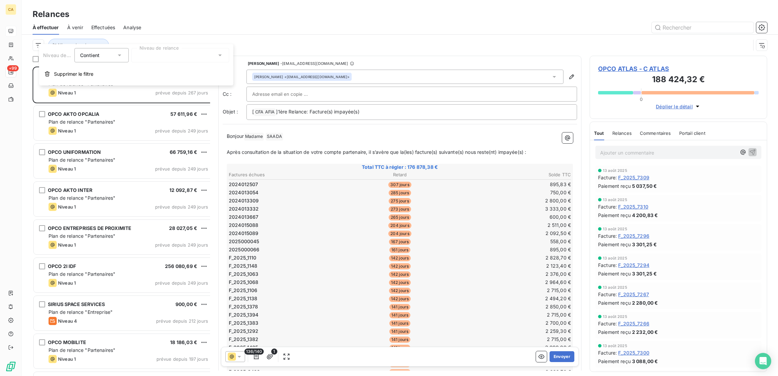
click at [156, 55] on div at bounding box center [180, 55] width 98 height 14
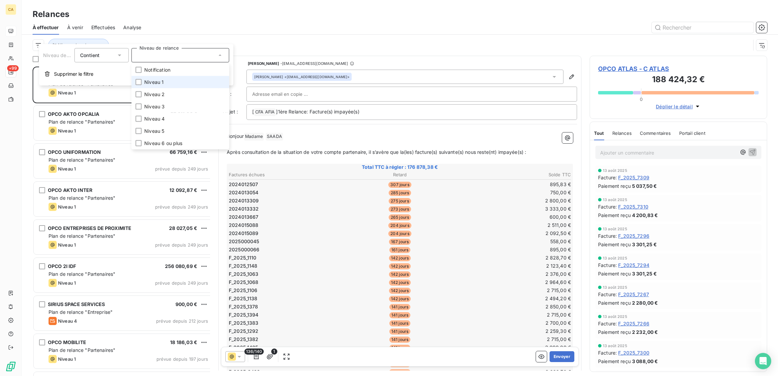
click at [149, 79] on span "Niveau 1" at bounding box center [153, 82] width 19 height 7
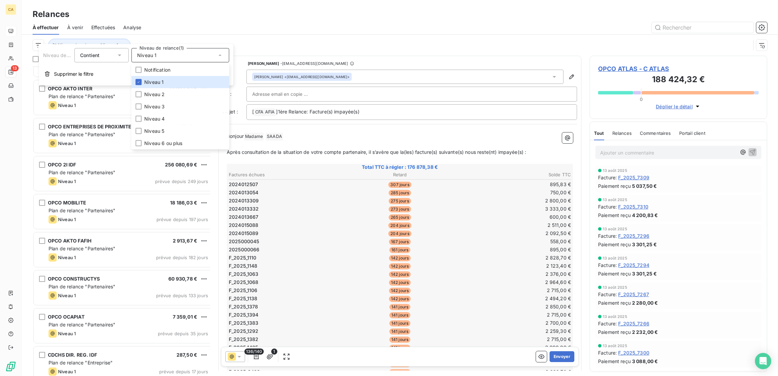
scroll to position [176, 0]
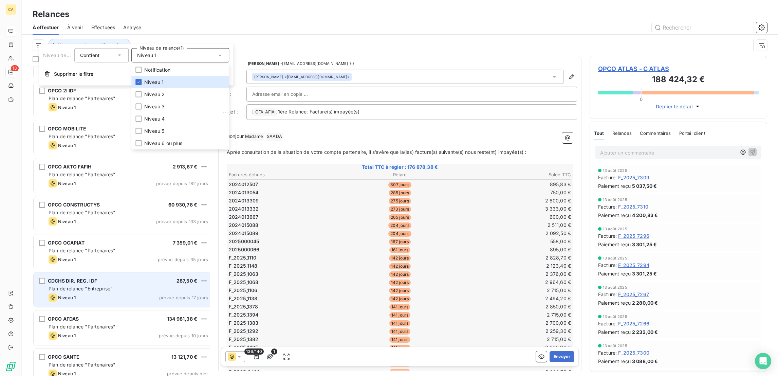
click at [78, 286] on span "Plan de relance "Entreprise"" at bounding box center [81, 289] width 64 height 6
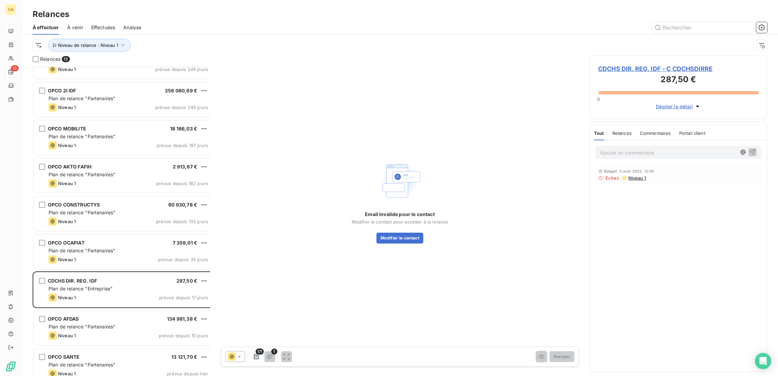
click at [610, 56] on div "CDCHS DIR. REG. IDF - C CDCHSDIRRE 287,50 € 0 Déplier le détail" at bounding box center [679, 87] width 178 height 63
click at [608, 64] on span "CDCHS DIR. REG. IDF - C CDCHSDIRRE" at bounding box center [678, 68] width 161 height 9
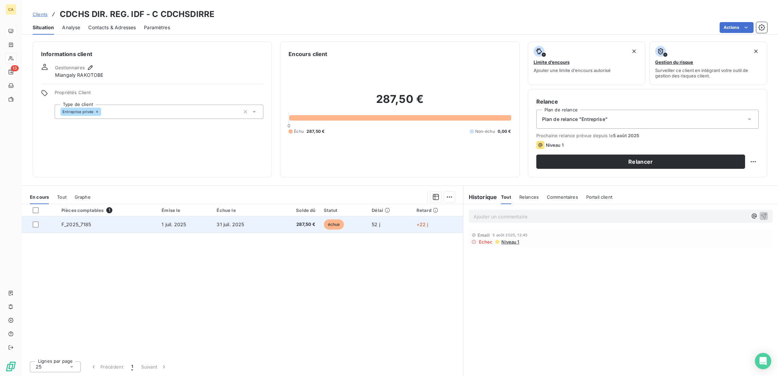
click at [238, 216] on td "31 juil. 2025" at bounding box center [243, 224] width 60 height 16
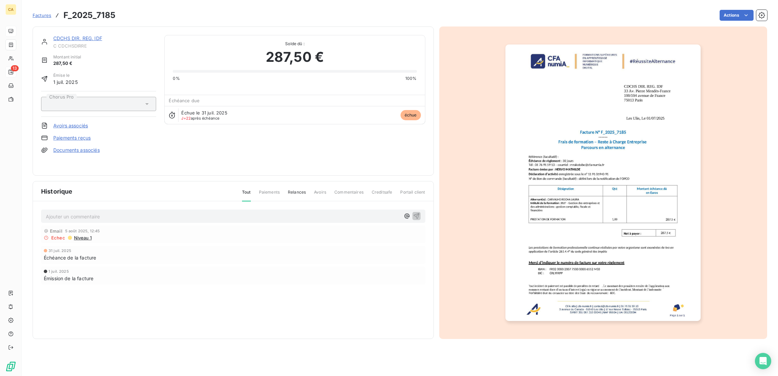
click at [610, 173] on img "button" at bounding box center [603, 182] width 195 height 276
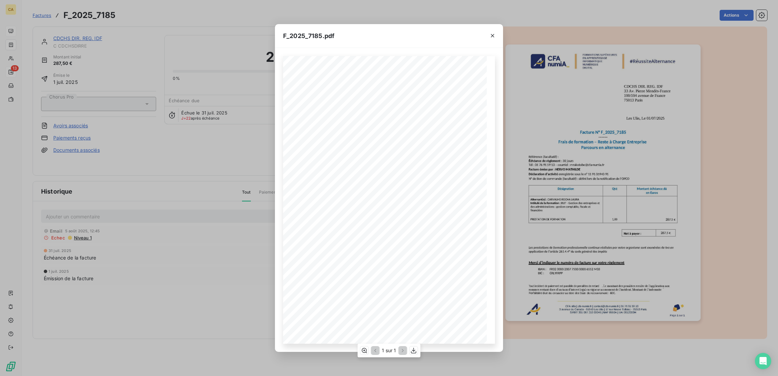
click at [366, 346] on div "1 sur 1" at bounding box center [389, 351] width 63 height 14
click at [366, 348] on icon "button" at bounding box center [364, 350] width 7 height 7
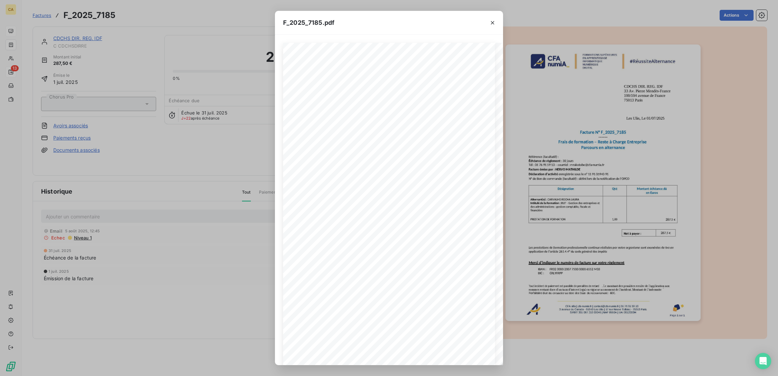
click at [98, 66] on div "F_2025_7185.pdf CFA afia | cfa-numia.fr | contact@cfa-numia.fr | 01 76 91 59 13…" at bounding box center [389, 188] width 778 height 376
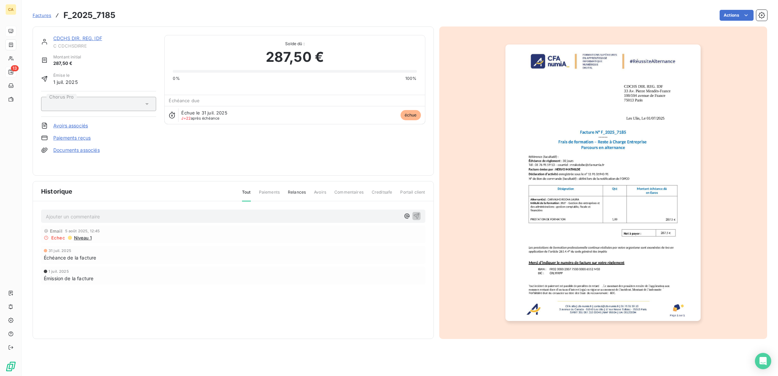
click at [84, 35] on link "CDCHS DIR. REG. IDF" at bounding box center [77, 38] width 49 height 6
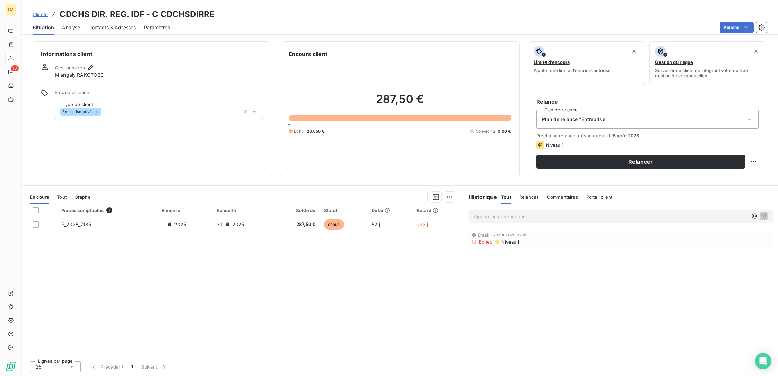
click at [88, 24] on span "Contacts & Adresses" at bounding box center [112, 27] width 48 height 7
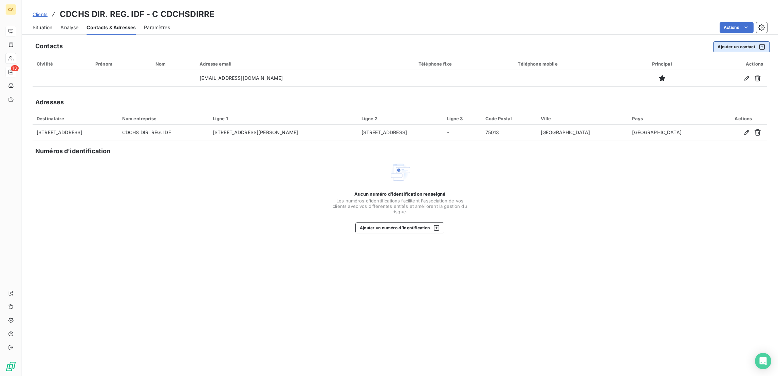
click at [745, 41] on button "Ajouter un contact" at bounding box center [742, 46] width 57 height 11
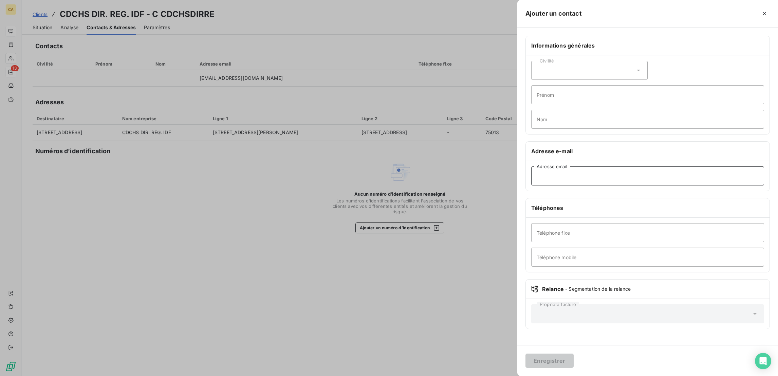
click at [606, 166] on input "Adresse email" at bounding box center [648, 175] width 233 height 19
paste input "drhg_alternance_stage@cdc-habitat.fr"
type input "drhg_alternance_stage@cdc-habitat.fr"
click at [574, 360] on button "Enregistrer" at bounding box center [550, 361] width 48 height 14
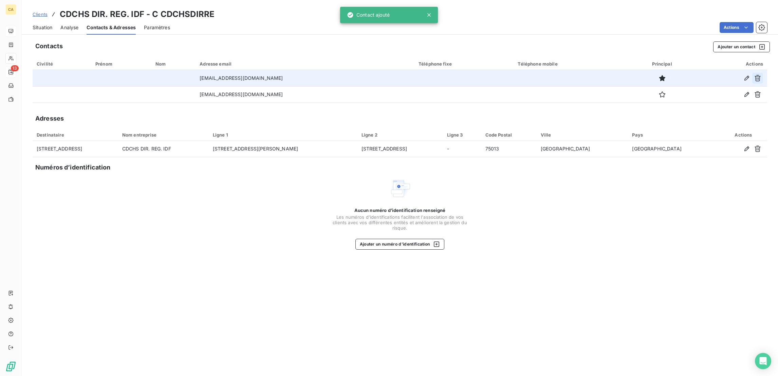
click at [761, 75] on icon "button" at bounding box center [758, 78] width 7 height 7
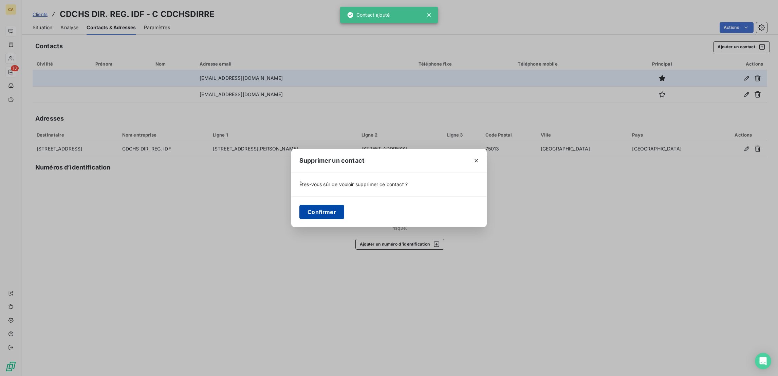
click at [344, 211] on button "Confirmer" at bounding box center [322, 212] width 45 height 14
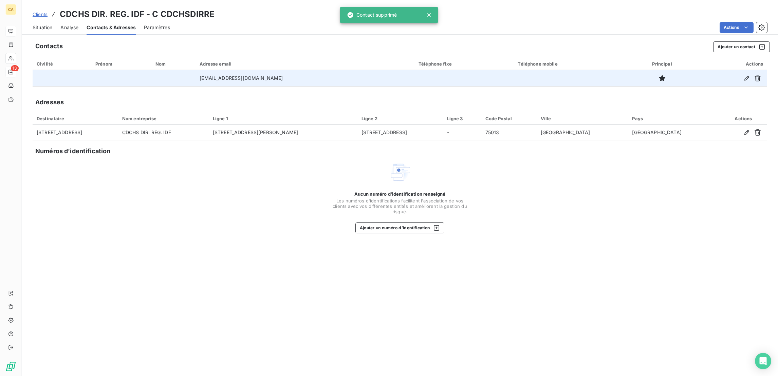
click at [40, 24] on span "Situation" at bounding box center [43, 27] width 20 height 7
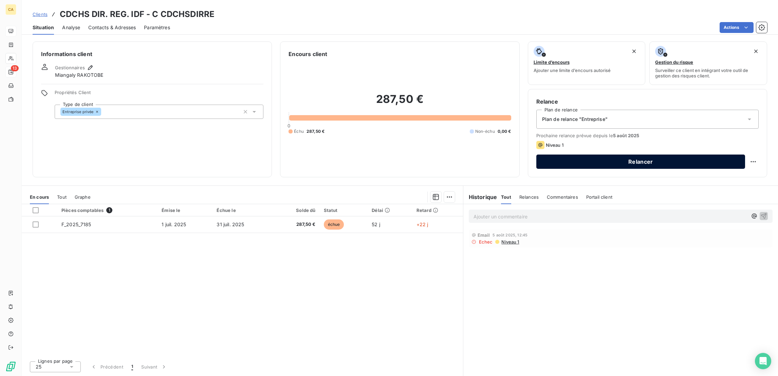
click at [623, 155] on button "Relancer" at bounding box center [641, 162] width 209 height 14
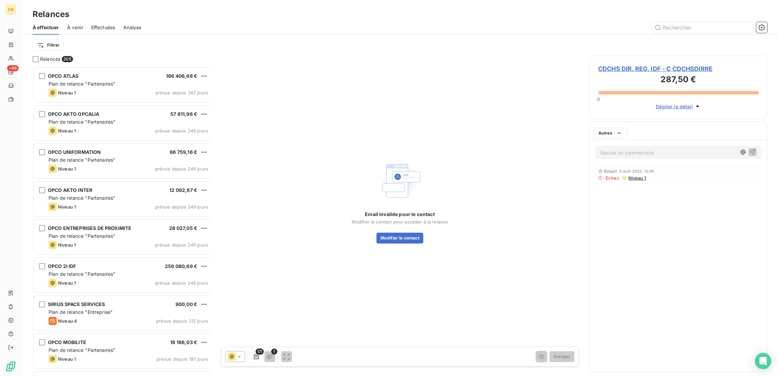
scroll to position [311, 174]
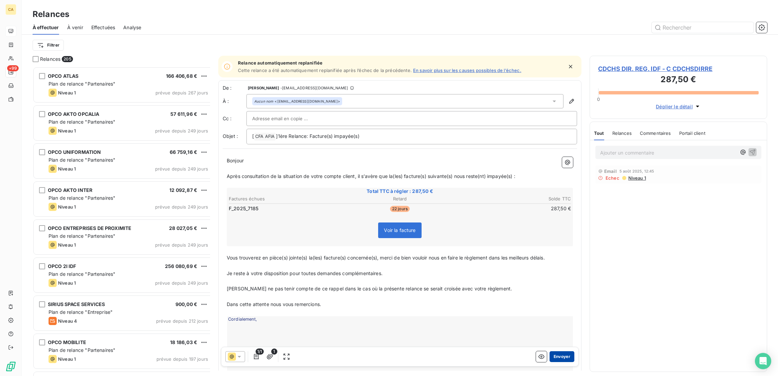
click at [554, 352] on button "Envoyer" at bounding box center [562, 356] width 25 height 11
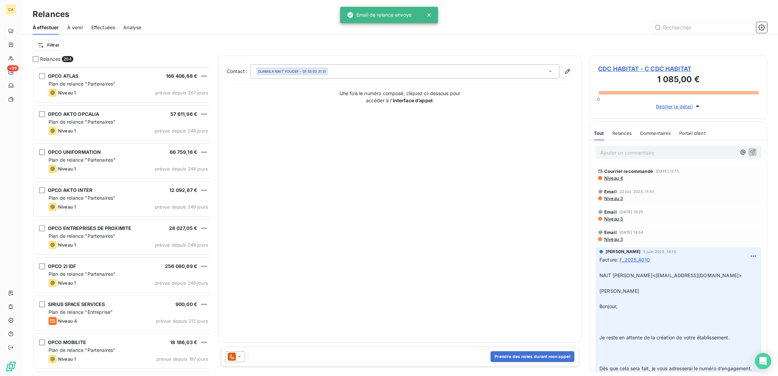
click at [40, 39] on div "Filtrer" at bounding box center [400, 45] width 735 height 13
click at [38, 40] on html "CA +99 Relances À effectuer À venir Effectuées Analyse Filtrer Relances 204 OPC…" at bounding box center [389, 188] width 778 height 376
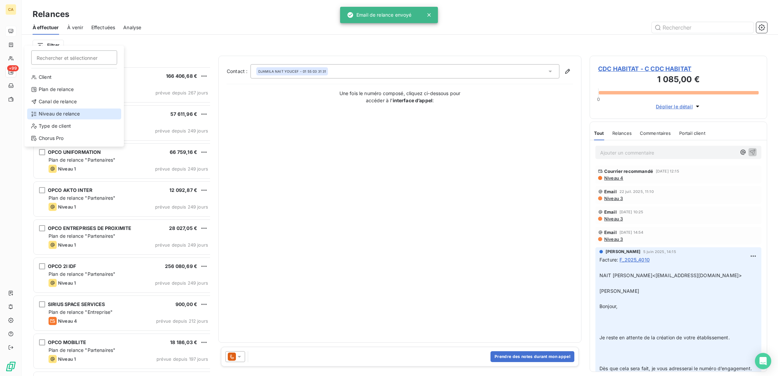
click at [60, 108] on div "Niveau de relance" at bounding box center [74, 113] width 94 height 11
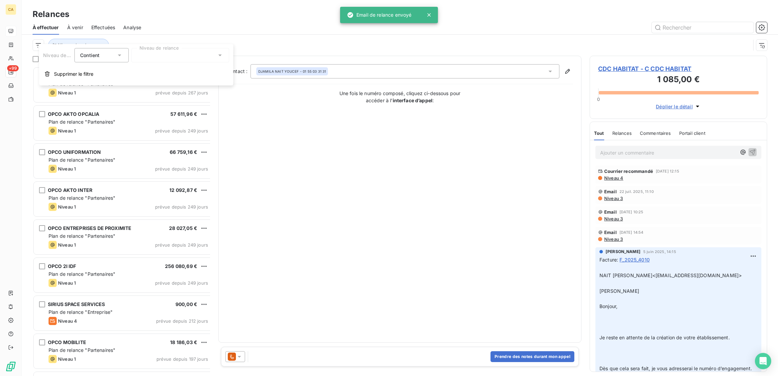
click at [175, 59] on div at bounding box center [180, 55] width 98 height 14
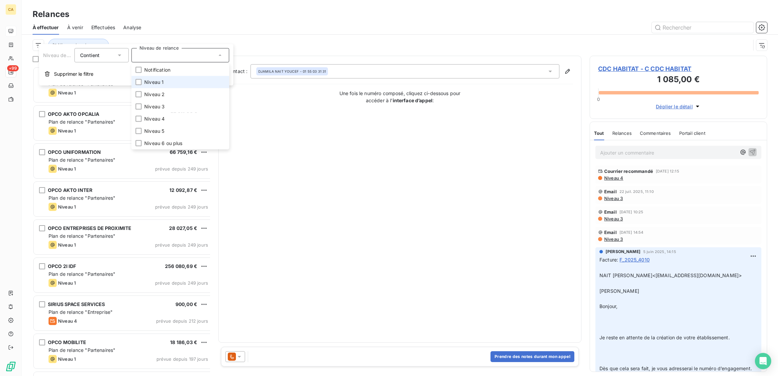
click at [155, 79] on span "Niveau 1" at bounding box center [153, 82] width 19 height 7
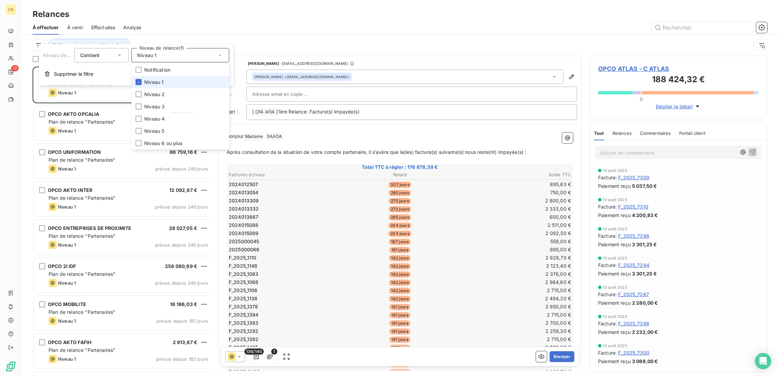
click at [150, 76] on li "Niveau 1" at bounding box center [180, 82] width 98 height 12
click at [148, 91] on span "Niveau 2" at bounding box center [154, 94] width 20 height 7
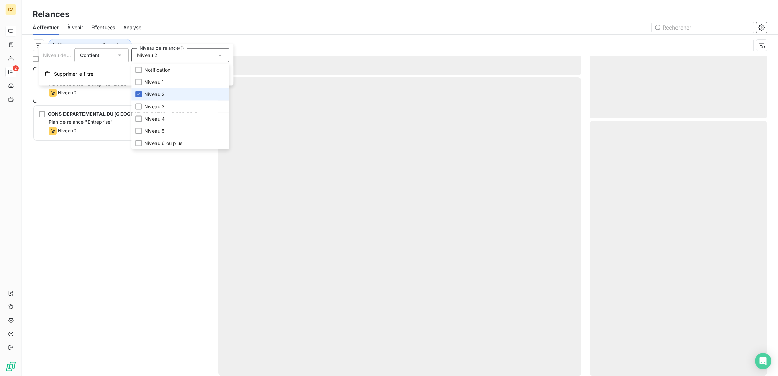
scroll to position [311, 174]
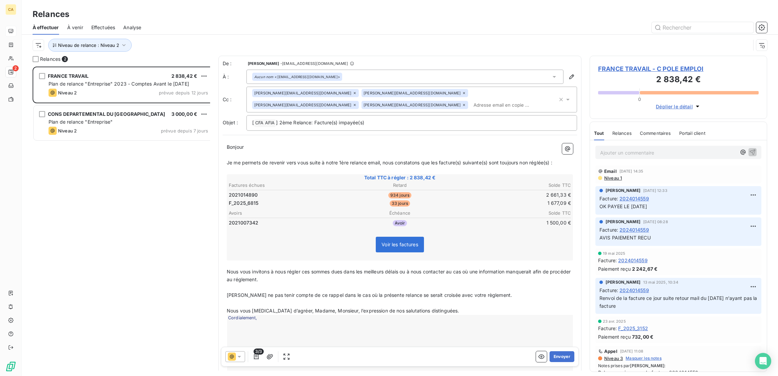
click at [223, 29] on div "À effectuer À venir Effectuées Analyse" at bounding box center [400, 27] width 757 height 14
click at [611, 175] on span "Niveau 1" at bounding box center [613, 177] width 18 height 5
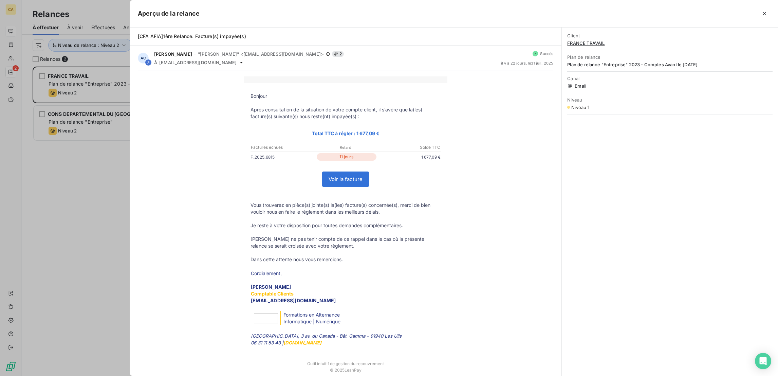
click at [93, 199] on div at bounding box center [389, 188] width 778 height 376
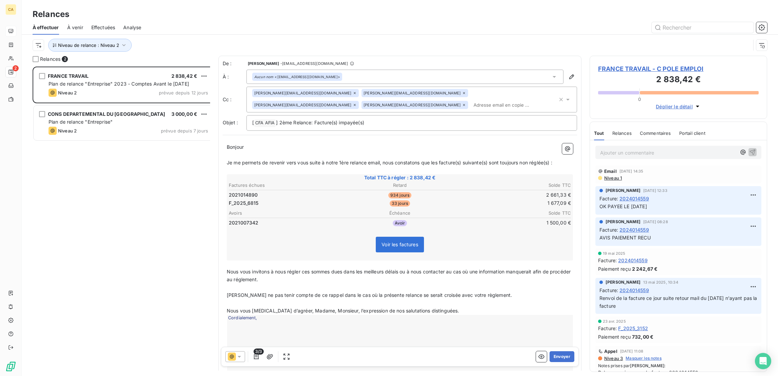
click at [254, 350] on span "3/3" at bounding box center [259, 351] width 10 height 6
click at [254, 348] on span "3/3" at bounding box center [259, 351] width 10 height 6
click at [254, 354] on icon "button" at bounding box center [256, 356] width 5 height 5
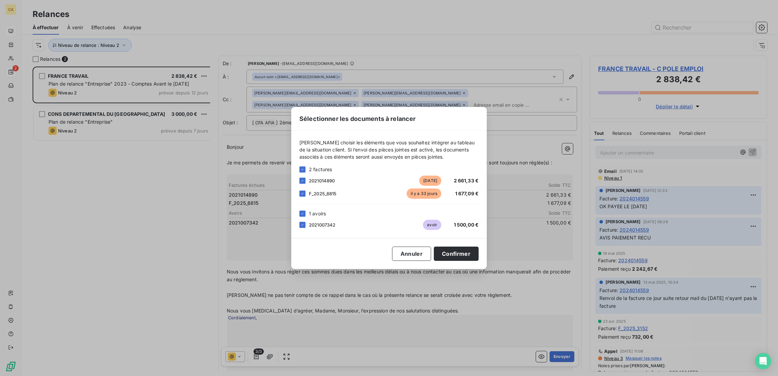
click at [321, 190] on div "Veuillez choisir les éléments que vous souhaitez intégrer au tableau de la situ…" at bounding box center [389, 184] width 196 height 107
click at [306, 184] on div at bounding box center [303, 181] width 6 height 6
click at [305, 226] on icon at bounding box center [303, 225] width 4 height 4
click at [439, 252] on button "Confirmer" at bounding box center [456, 254] width 45 height 14
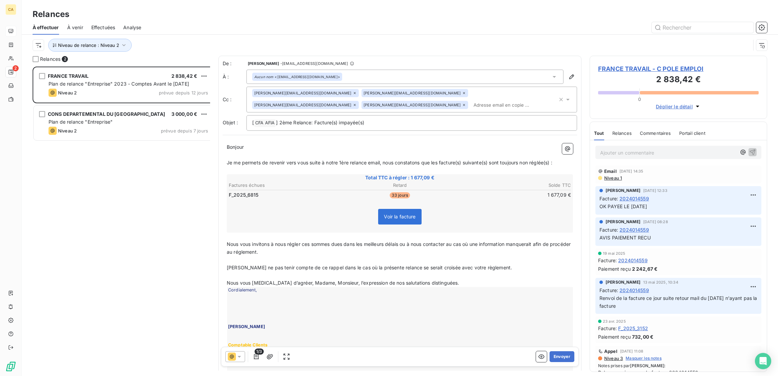
click at [228, 353] on icon at bounding box center [232, 357] width 8 height 8
click at [556, 351] on button "Envoyer" at bounding box center [562, 356] width 25 height 11
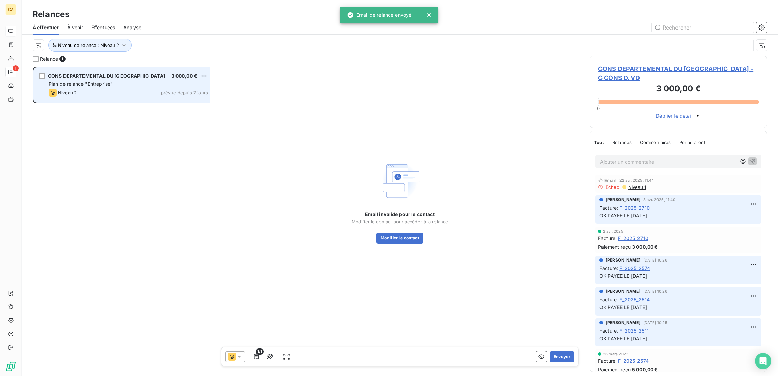
click at [133, 80] on div "Plan de relance "Entreprise"" at bounding box center [129, 83] width 160 height 7
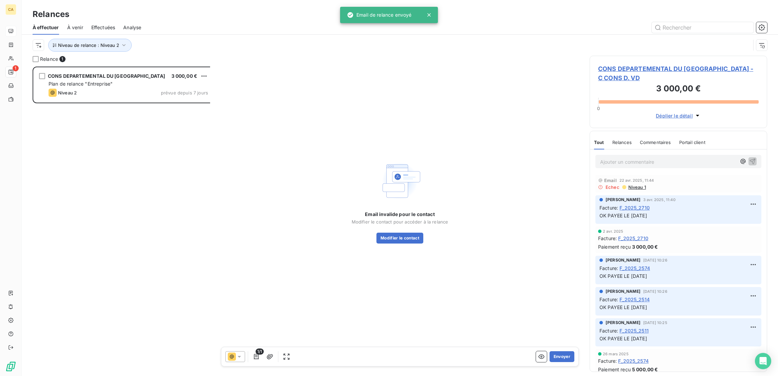
click at [640, 64] on span "CONS DEPARTEMENTAL DU [GEOGRAPHIC_DATA] - C CONS D. VD" at bounding box center [678, 73] width 161 height 18
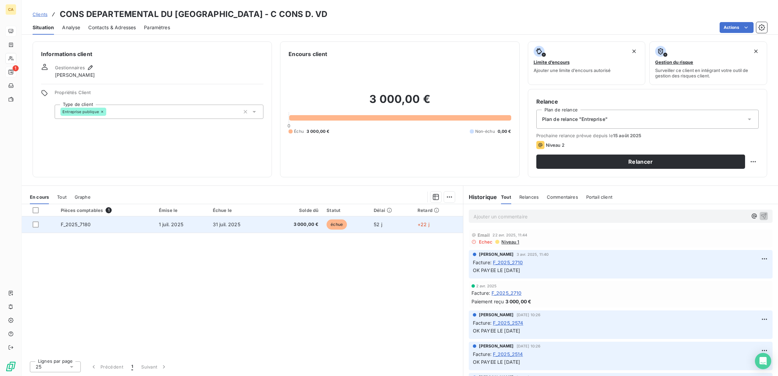
click at [266, 216] on td "31 juil. 2025" at bounding box center [238, 224] width 59 height 16
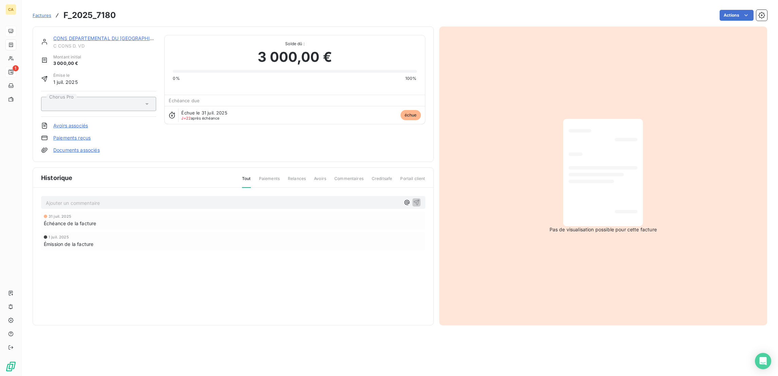
click at [103, 35] on link "CONS DEPARTEMENTAL DU [GEOGRAPHIC_DATA]" at bounding box center [111, 38] width 116 height 6
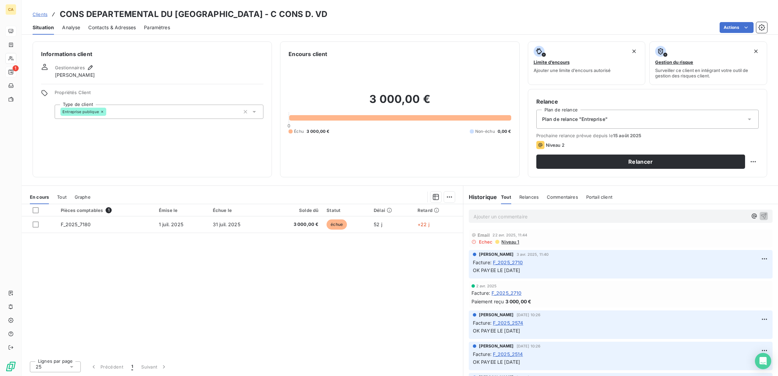
click at [108, 24] on span "Contacts & Adresses" at bounding box center [112, 27] width 48 height 7
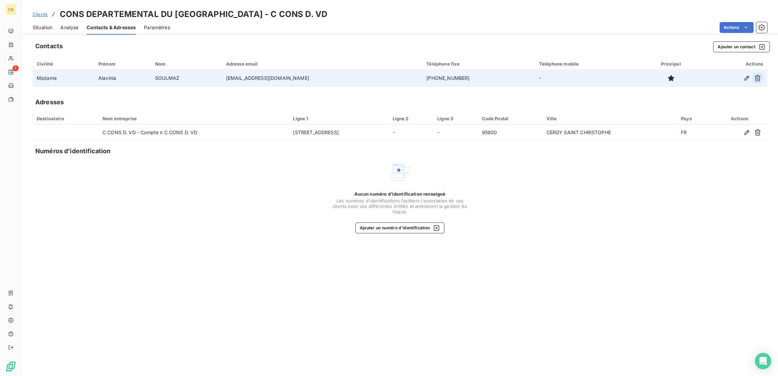
click at [761, 75] on icon "button" at bounding box center [758, 78] width 7 height 7
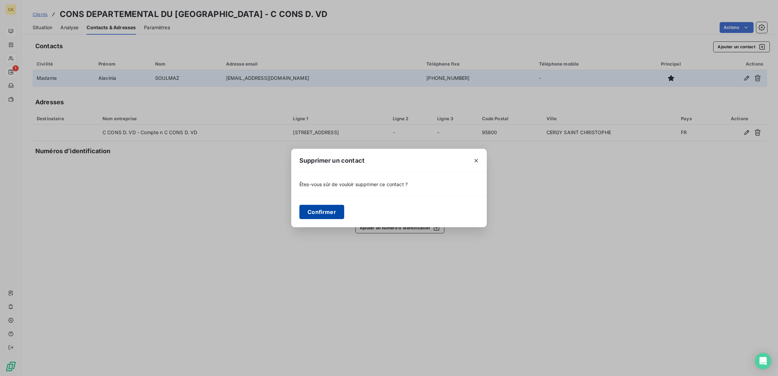
click at [339, 201] on div "Confirmer" at bounding box center [389, 211] width 196 height 31
click at [339, 205] on button "Confirmer" at bounding box center [322, 212] width 45 height 14
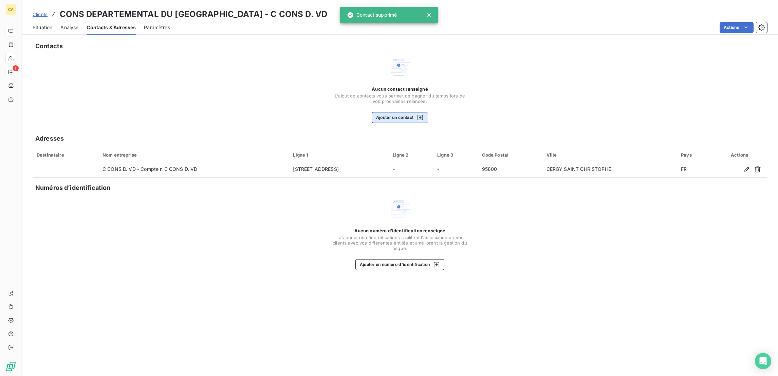
click at [418, 114] on icon "button" at bounding box center [420, 117] width 7 height 7
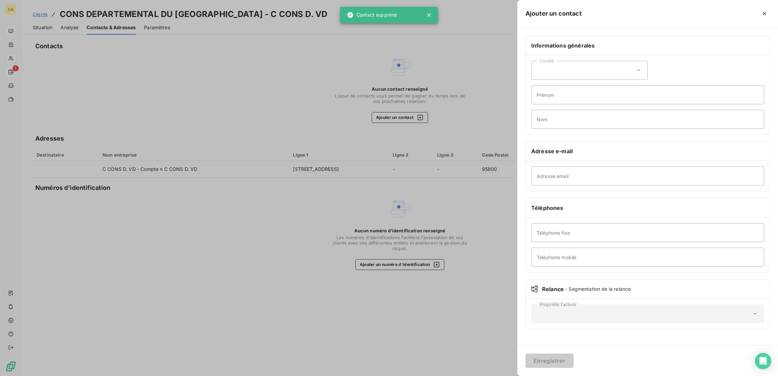
click at [635, 61] on div "Civilité" at bounding box center [590, 70] width 116 height 19
click at [626, 93] on li "Monsieur" at bounding box center [590, 99] width 116 height 12
click at [626, 85] on input "Prénom" at bounding box center [648, 94] width 233 height 19
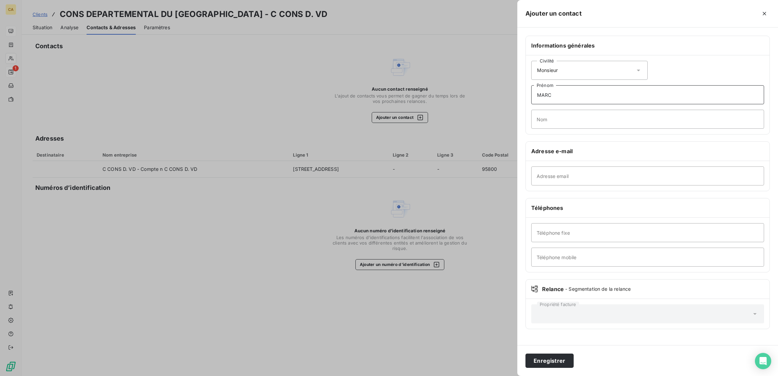
type input "MARC"
type input "BRETON"
paste input "marc.lebreton@valdoise.fr"
type input "marc.lebreton@valdoise.fr"
click at [526, 354] on button "Enregistrer" at bounding box center [550, 361] width 48 height 14
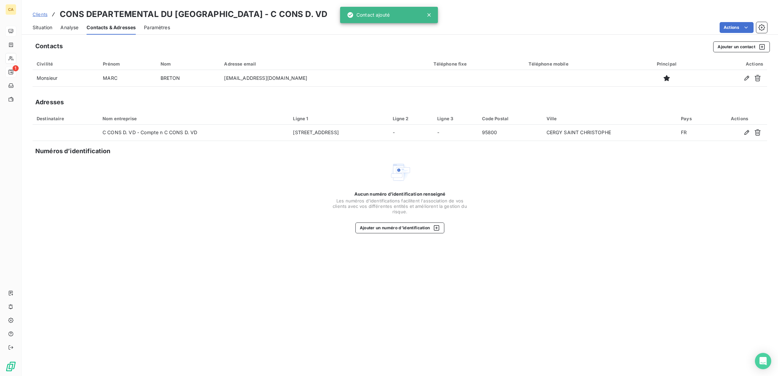
click at [36, 20] on div "Situation" at bounding box center [43, 27] width 20 height 14
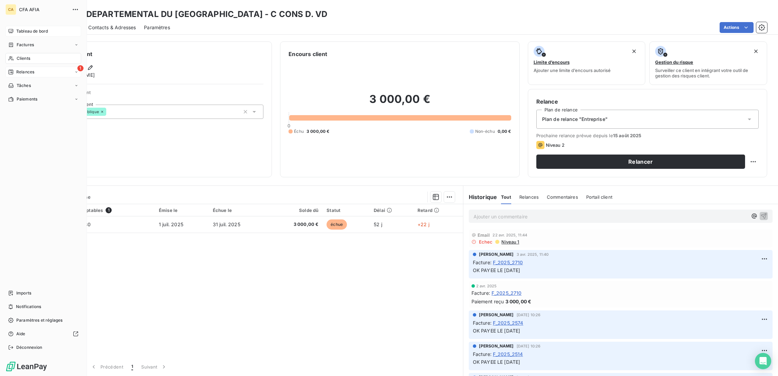
click at [17, 303] on div "Tableau de bord Factures Clients 1 Relances Tâches Paiements Imports Notificati…" at bounding box center [43, 189] width 76 height 327
click at [21, 296] on span "Imports" at bounding box center [23, 293] width 15 height 6
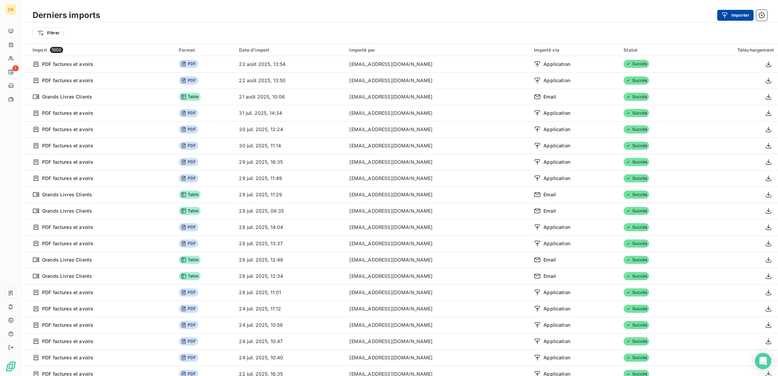
click at [728, 14] on icon "button" at bounding box center [725, 15] width 7 height 7
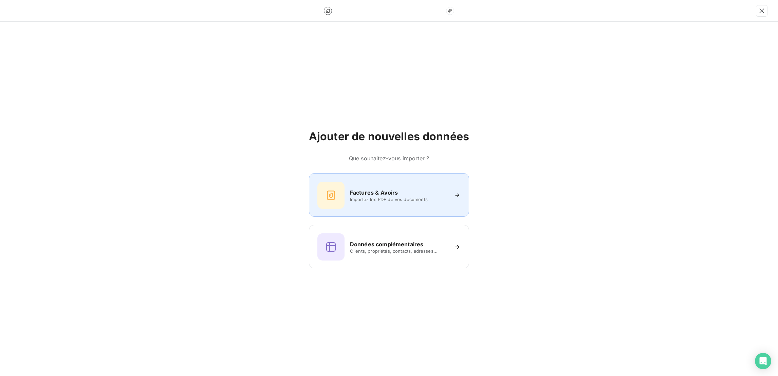
click at [370, 197] on span "Importez les PDF de vos documents" at bounding box center [399, 199] width 98 height 5
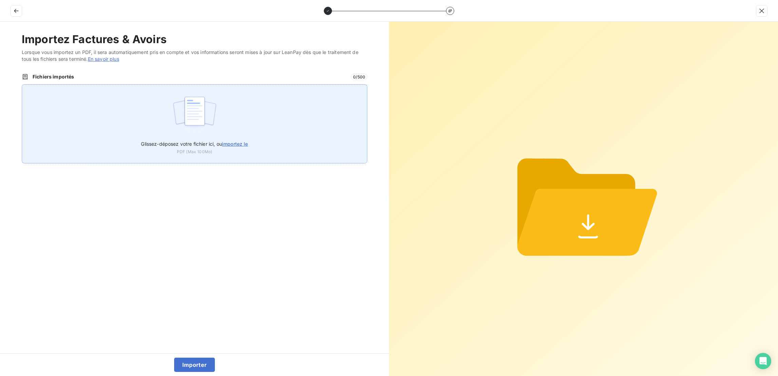
click at [290, 84] on div "Glissez-déposez votre fichier ici, ou importez le PDF (Max 100Mo)" at bounding box center [195, 123] width 346 height 79
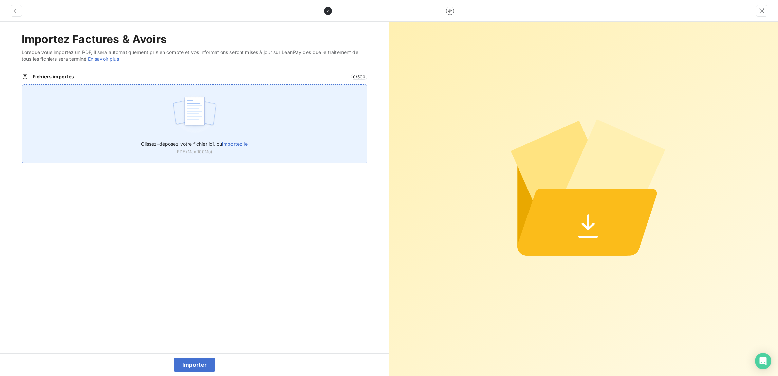
type input "C:\fakepath\F_2025_7180.pdf"
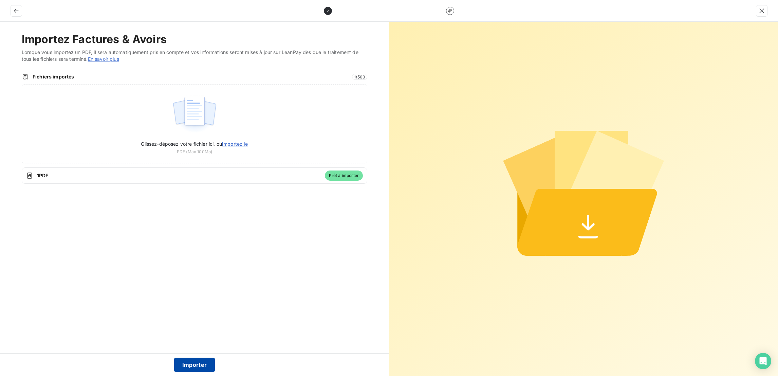
click at [188, 367] on button "Importer" at bounding box center [194, 365] width 41 height 14
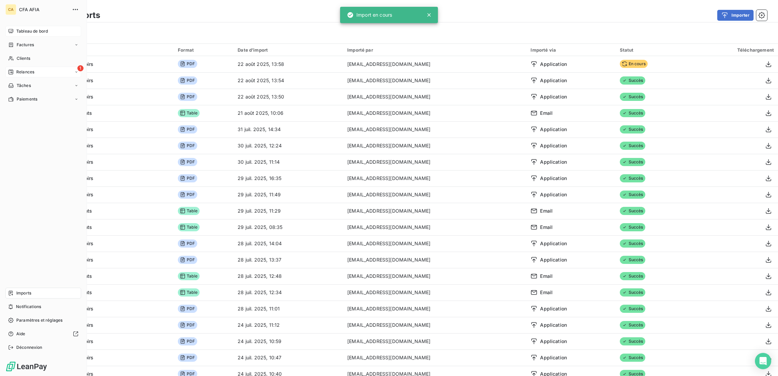
click at [27, 69] on span "Relances" at bounding box center [25, 72] width 18 height 6
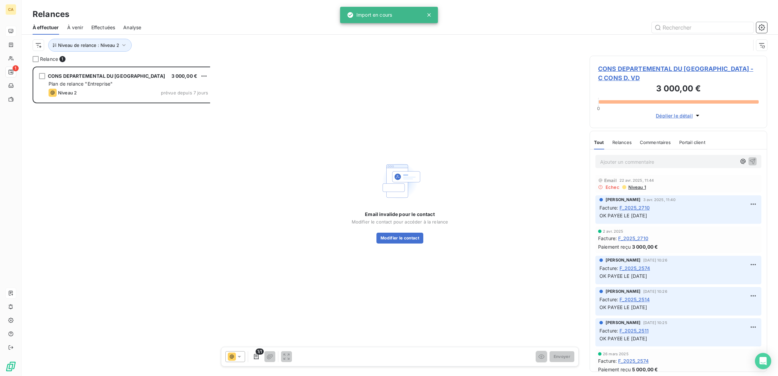
scroll to position [311, 174]
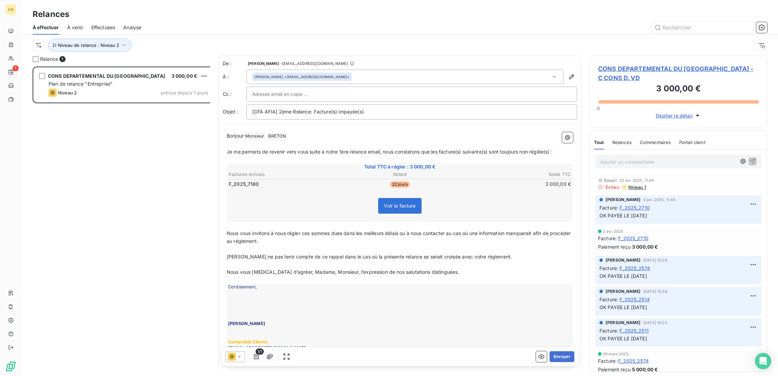
click at [614, 64] on span "CONS DEPARTEMENTAL DU [GEOGRAPHIC_DATA] - C CONS D. VD" at bounding box center [678, 73] width 161 height 18
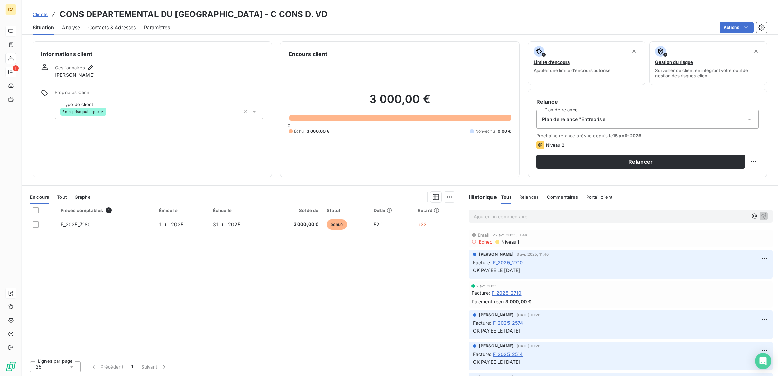
click at [302, 208] on div "Solde dû" at bounding box center [295, 210] width 47 height 5
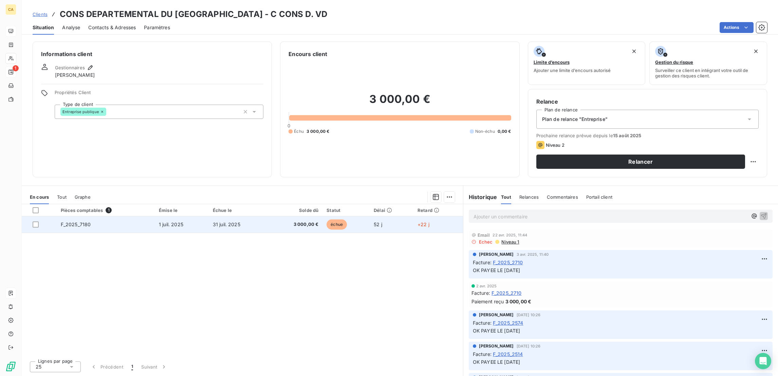
click at [298, 216] on td "3 000,00 €" at bounding box center [295, 224] width 55 height 16
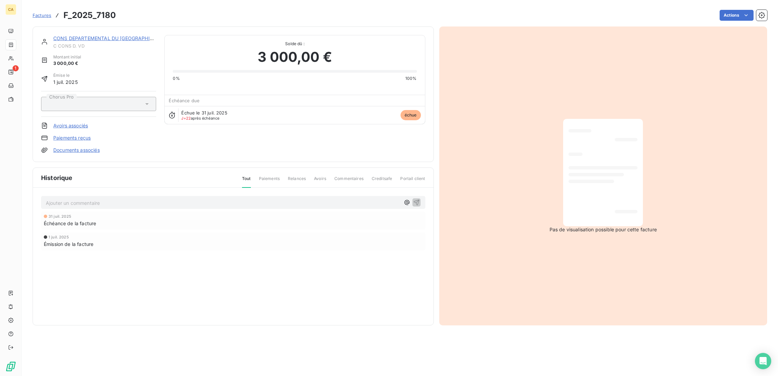
click at [107, 35] on link "CONS DEPARTEMENTAL DU [GEOGRAPHIC_DATA]" at bounding box center [111, 38] width 116 height 6
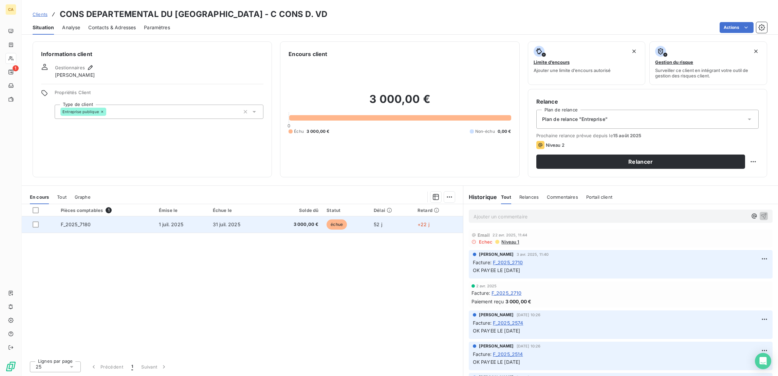
click at [287, 216] on td "3 000,00 €" at bounding box center [295, 224] width 55 height 16
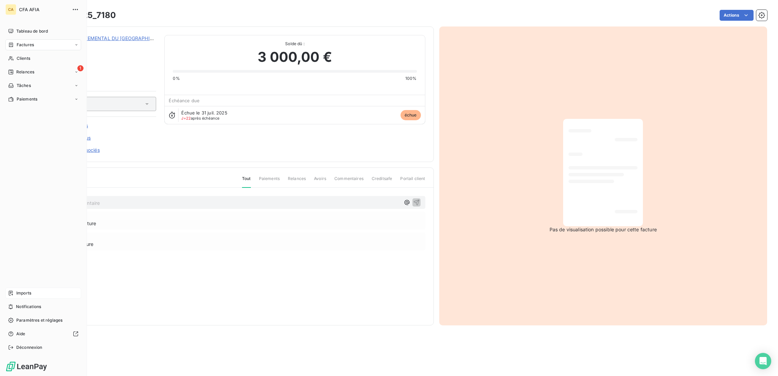
click at [8, 296] on icon at bounding box center [10, 292] width 5 height 5
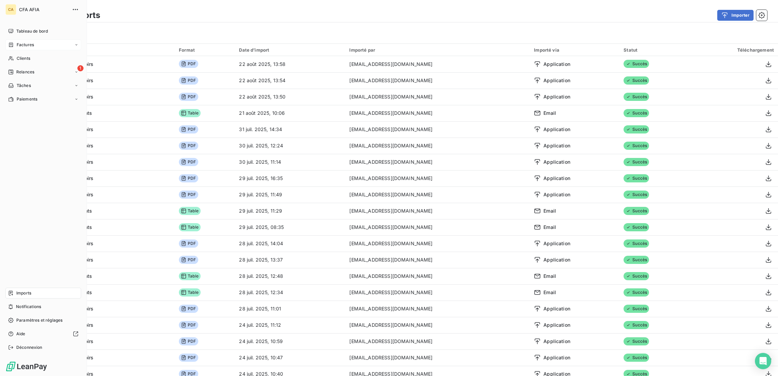
click at [29, 42] on span "Factures" at bounding box center [25, 45] width 17 height 6
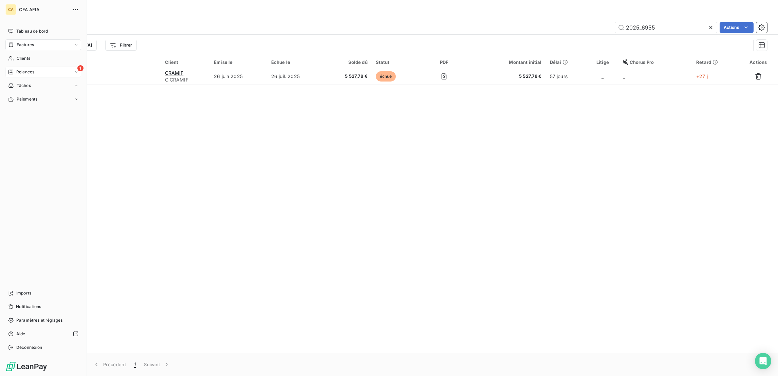
click at [16, 69] on span "Relances" at bounding box center [25, 72] width 18 height 6
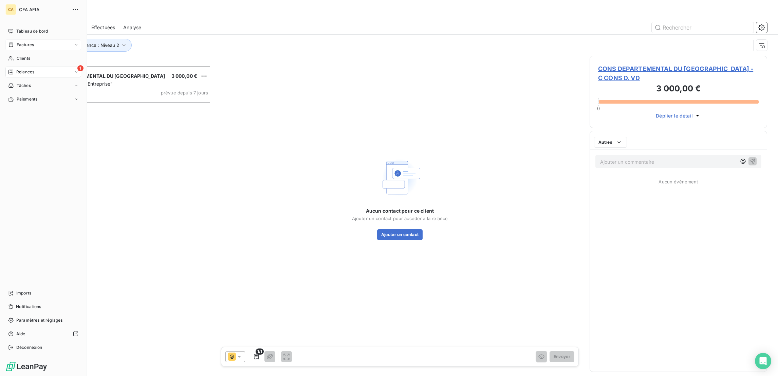
scroll to position [311, 174]
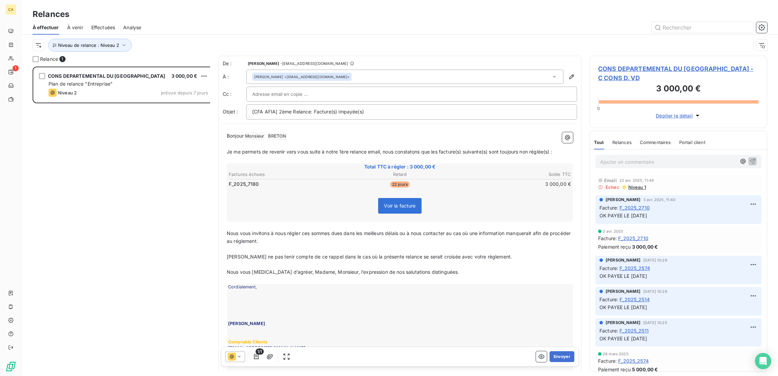
click at [666, 83] on h3 "3 000,00 €" at bounding box center [678, 90] width 161 height 14
click at [663, 64] on span "CONS DEPARTEMENTAL DU [GEOGRAPHIC_DATA] - C CONS D. VD" at bounding box center [678, 73] width 161 height 18
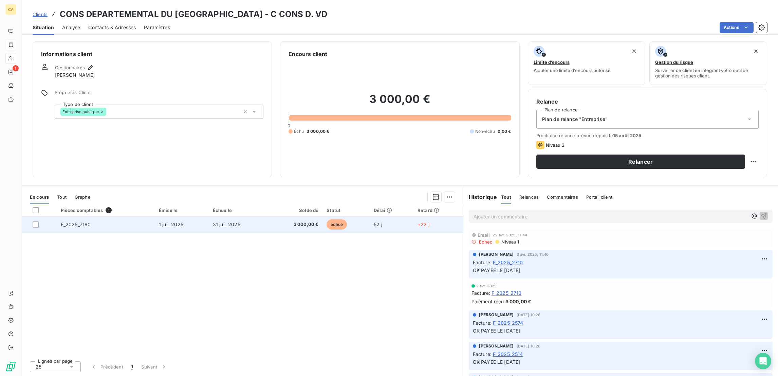
click at [297, 221] on span "3 000,00 €" at bounding box center [295, 224] width 47 height 7
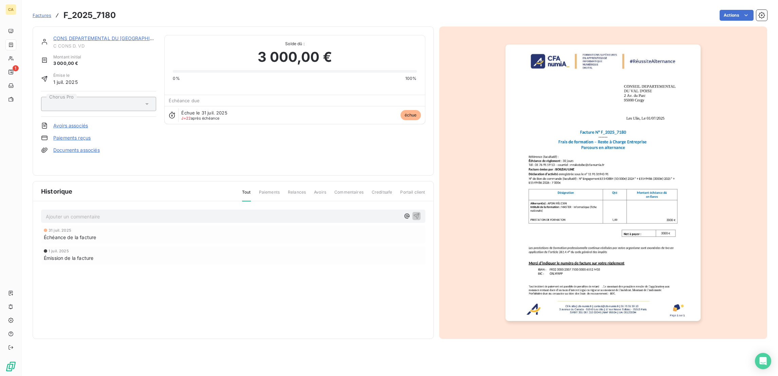
click at [100, 35] on link "CONS DEPARTEMENTAL DU [GEOGRAPHIC_DATA]" at bounding box center [111, 38] width 116 height 6
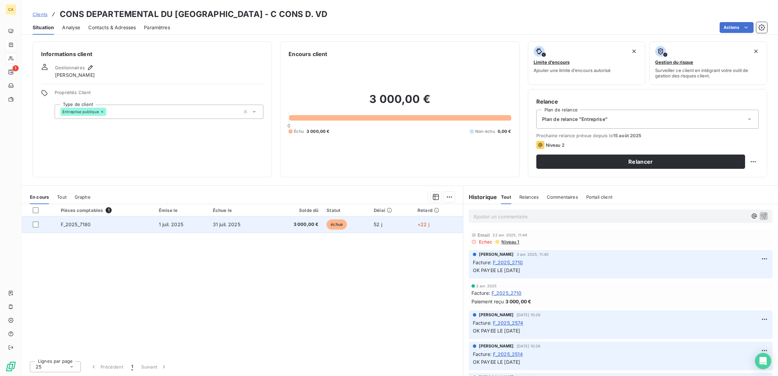
click at [322, 216] on td "3 000,00 €" at bounding box center [295, 224] width 55 height 16
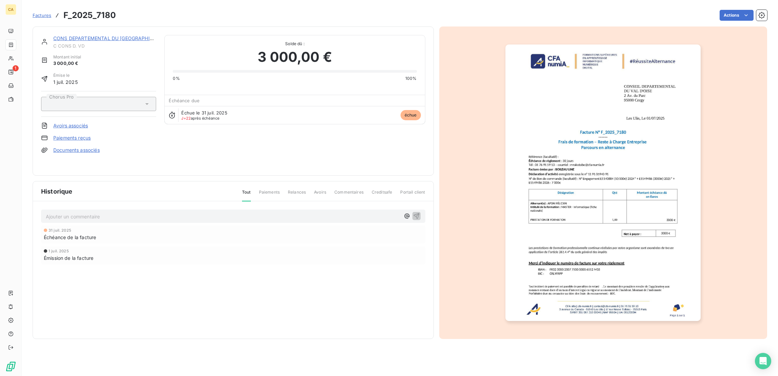
click at [94, 35] on link "CONS DEPARTEMENTAL DU [GEOGRAPHIC_DATA]" at bounding box center [111, 38] width 116 height 6
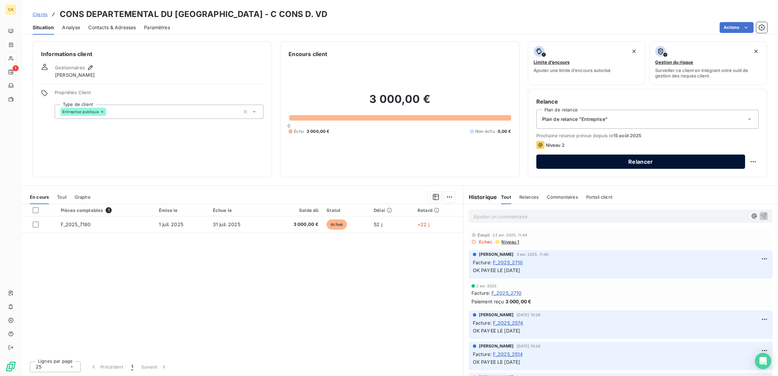
click at [601, 155] on button "Relancer" at bounding box center [641, 162] width 209 height 14
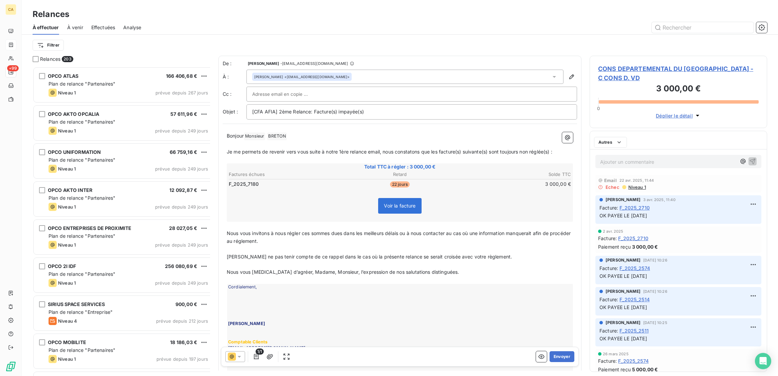
scroll to position [311, 174]
click at [228, 354] on span at bounding box center [232, 357] width 8 height 8
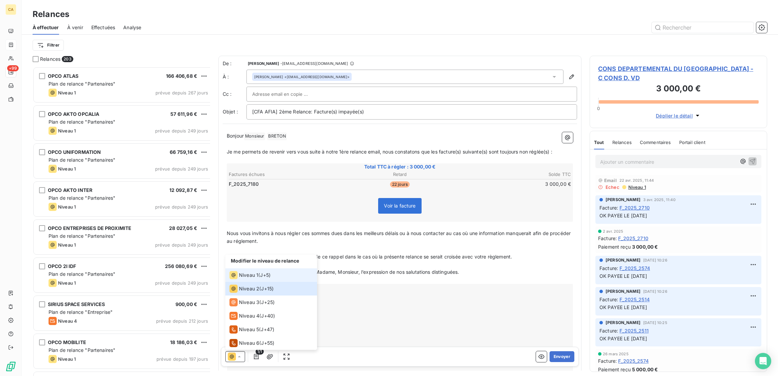
click at [239, 278] on span "Niveau 1" at bounding box center [248, 275] width 19 height 7
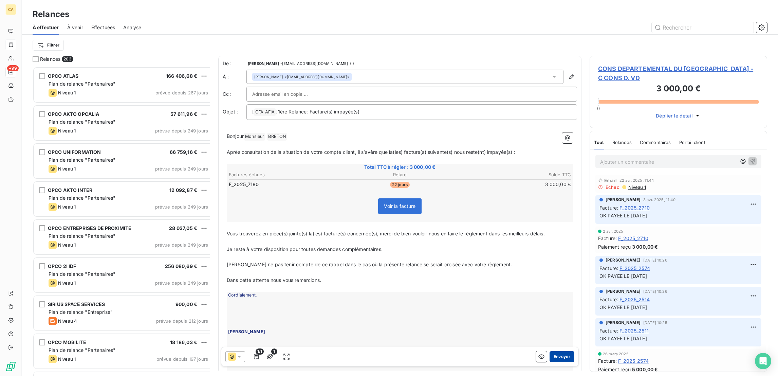
click at [553, 352] on button "Envoyer" at bounding box center [562, 356] width 25 height 11
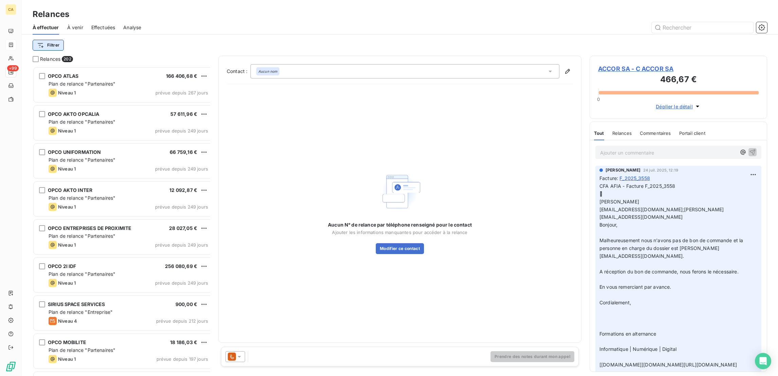
click at [50, 43] on html "CA +99 Relances À effectuer À venir Effectuées Analyse Filtrer Relances 202 OPC…" at bounding box center [389, 188] width 778 height 376
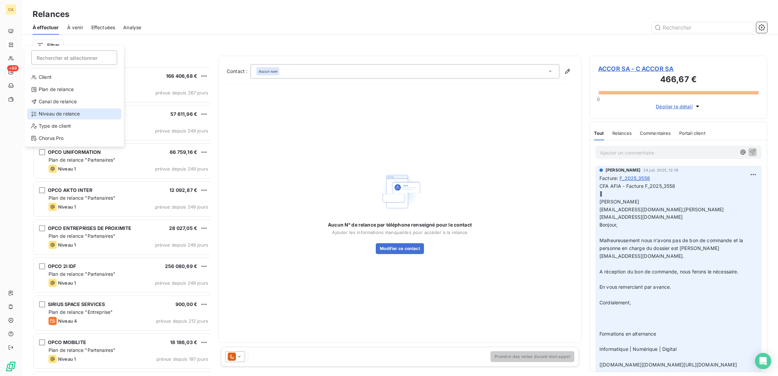
click at [58, 108] on div "Niveau de relance" at bounding box center [74, 113] width 94 height 11
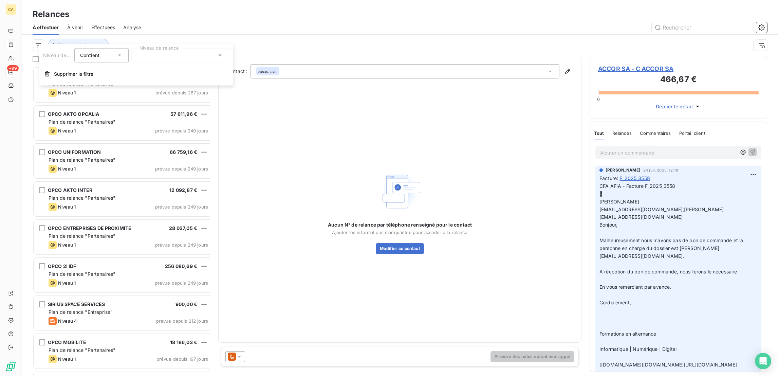
click at [152, 57] on div at bounding box center [180, 55] width 98 height 14
click at [144, 91] on span "Niveau 2" at bounding box center [154, 94] width 20 height 7
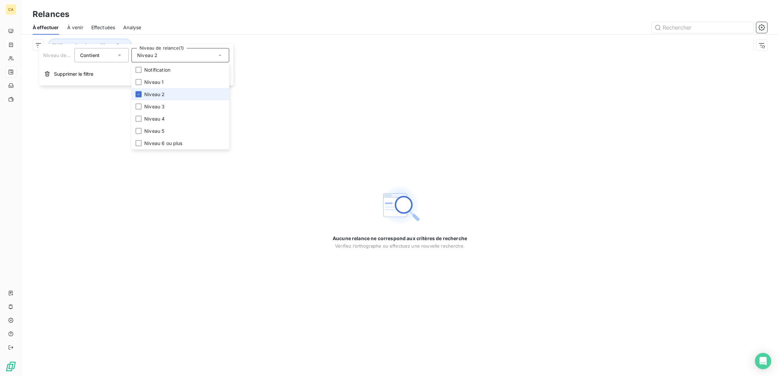
click at [144, 91] on span "Niveau 2" at bounding box center [154, 94] width 20 height 7
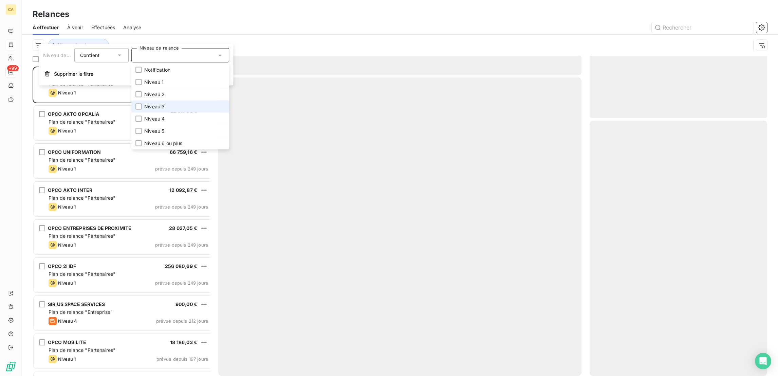
scroll to position [311, 174]
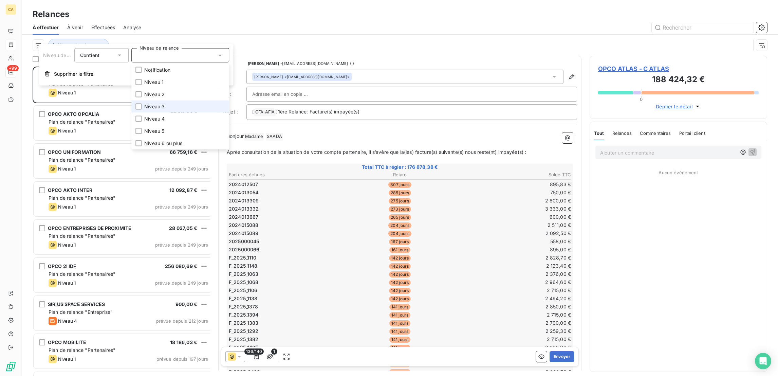
click at [139, 101] on li "Niveau 3" at bounding box center [180, 107] width 98 height 12
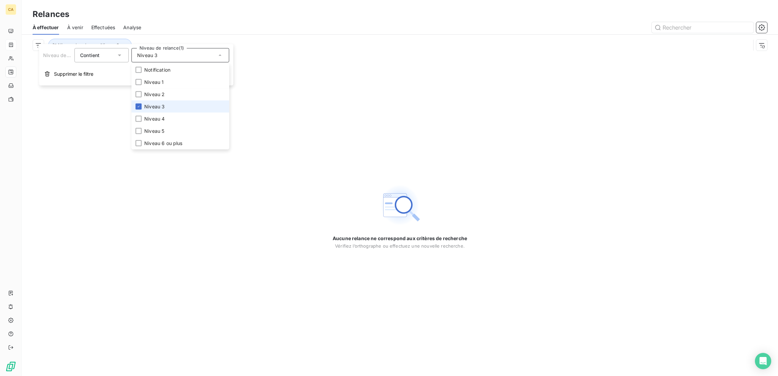
click at [135, 102] on li "Niveau 3" at bounding box center [180, 107] width 98 height 12
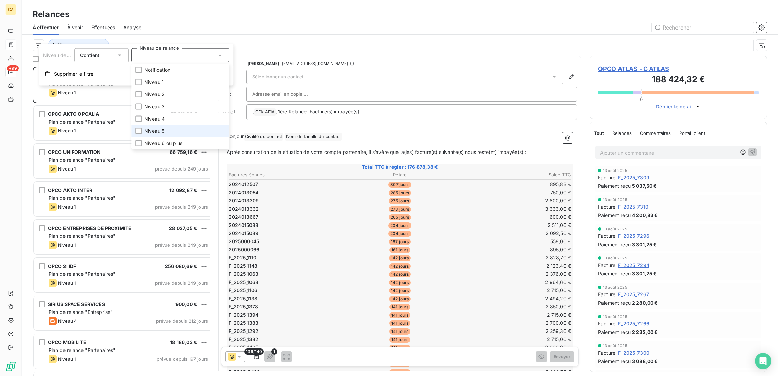
scroll to position [311, 174]
click at [136, 116] on div at bounding box center [139, 119] width 6 height 6
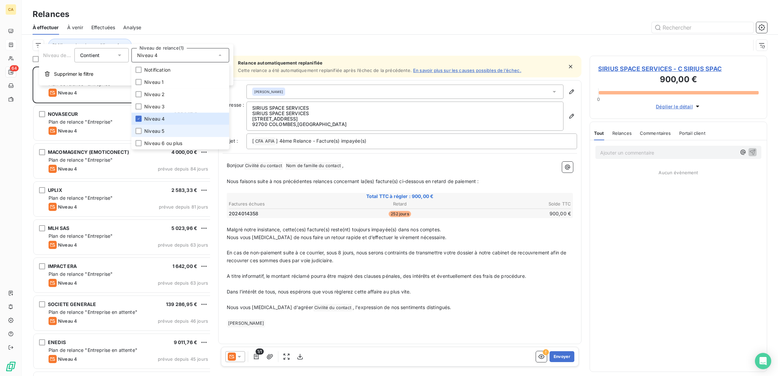
scroll to position [311, 174]
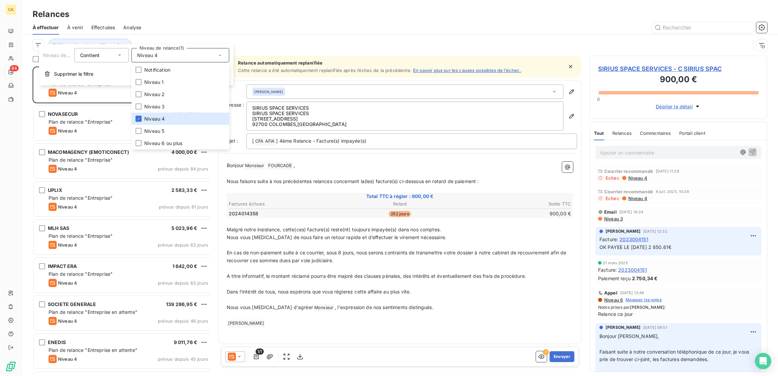
click at [160, 8] on div "Relances" at bounding box center [400, 14] width 757 height 12
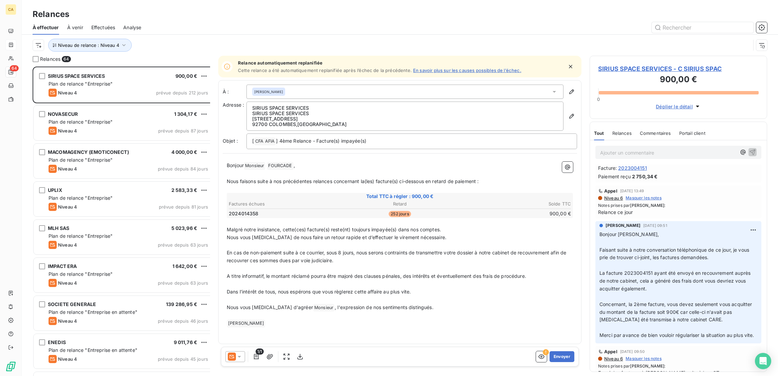
scroll to position [0, 0]
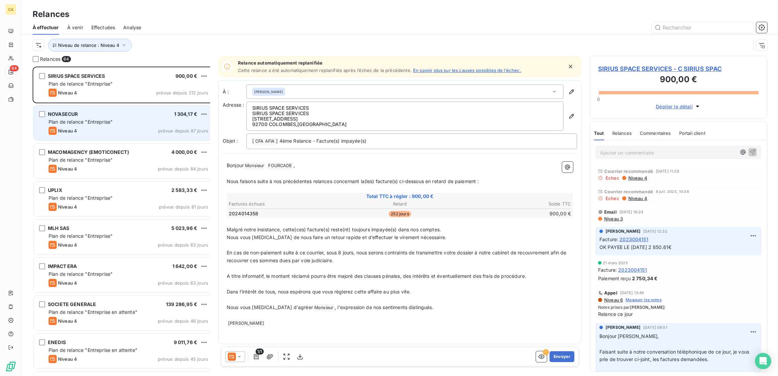
click at [57, 119] on span "Plan de relance "Entreprise"" at bounding box center [81, 122] width 64 height 6
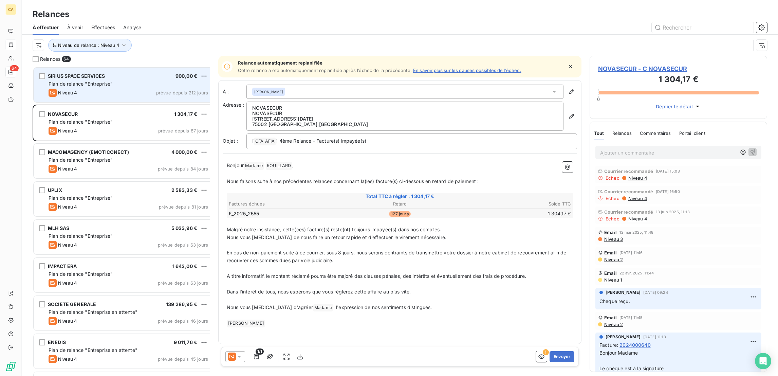
click at [87, 89] on div "Niveau 4 prévue depuis 212 jours" at bounding box center [129, 93] width 160 height 8
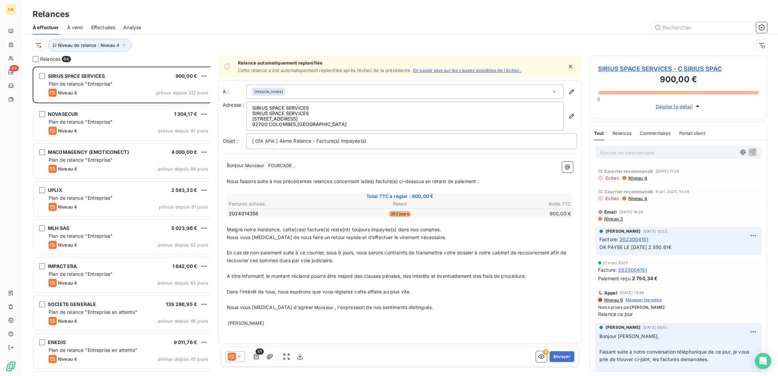
click at [482, 14] on div "Relances" at bounding box center [400, 14] width 757 height 12
click at [643, 64] on span "SIRIUS SPACE SERVICES - C SIRIUS SPAC" at bounding box center [678, 68] width 161 height 9
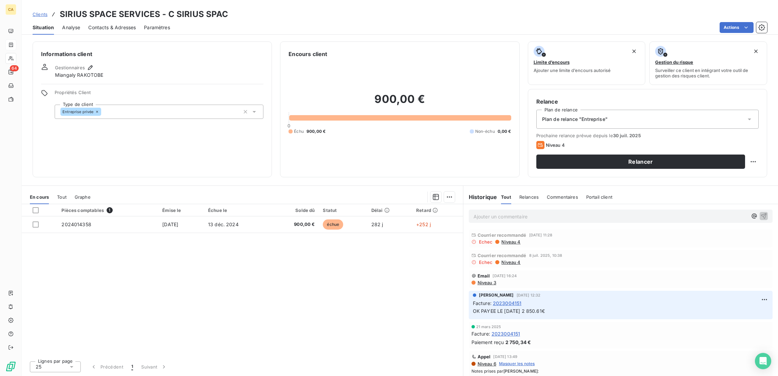
click at [74, 23] on div "Situation Analyse Contacts & Adresses Paramètres Actions" at bounding box center [400, 27] width 757 height 14
click at [62, 24] on span "Analyse" at bounding box center [71, 27] width 18 height 7
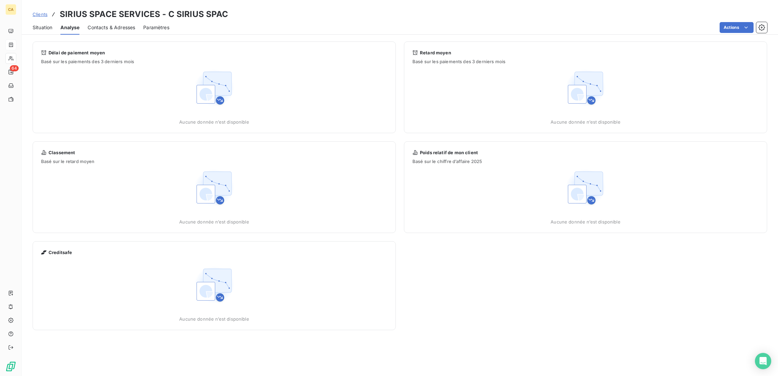
click at [88, 24] on span "Contacts & Adresses" at bounding box center [112, 27] width 48 height 7
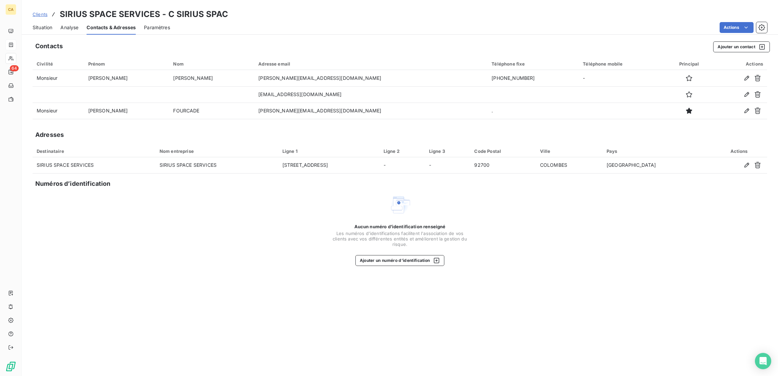
click at [41, 24] on span "Situation" at bounding box center [43, 27] width 20 height 7
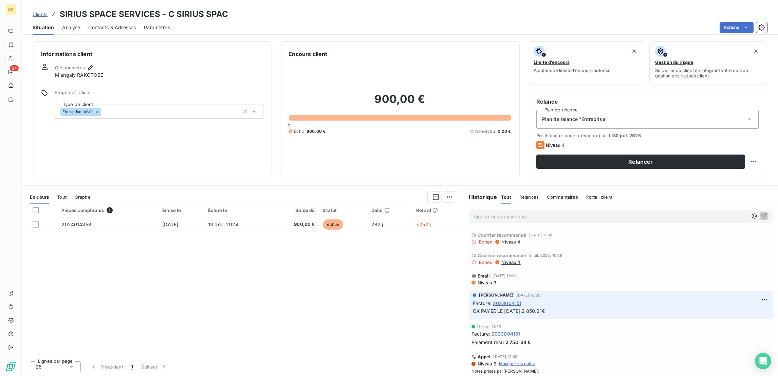
click at [101, 24] on span "Contacts & Adresses" at bounding box center [112, 27] width 48 height 7
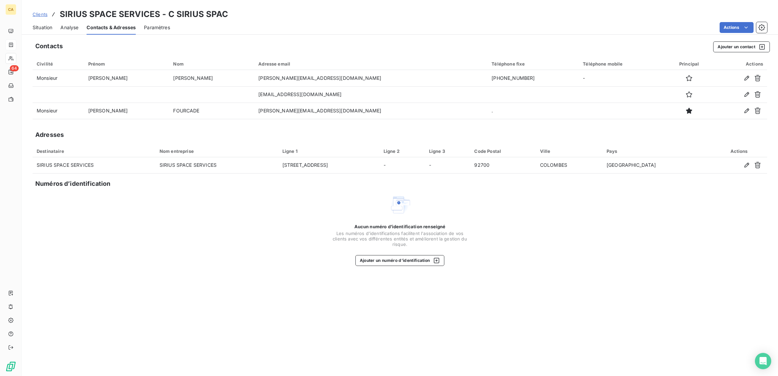
click at [33, 24] on span "Situation" at bounding box center [43, 27] width 20 height 7
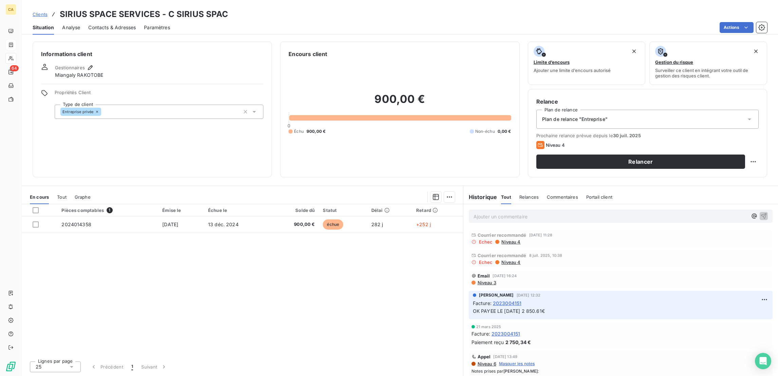
drag, startPoint x: 65, startPoint y: 23, endPoint x: 107, endPoint y: 30, distance: 43.0
click at [107, 30] on div "Clients SIRIUS SPACE SERVICES - C SIRIUS SPAC Situation Analyse Contacts & Adre…" at bounding box center [400, 188] width 757 height 376
click at [105, 30] on div "Clients SIRIUS SPACE SERVICES - C SIRIUS SPAC Situation Analyse Contacts & Adre…" at bounding box center [400, 188] width 757 height 376
click at [106, 24] on span "Contacts & Adresses" at bounding box center [112, 27] width 48 height 7
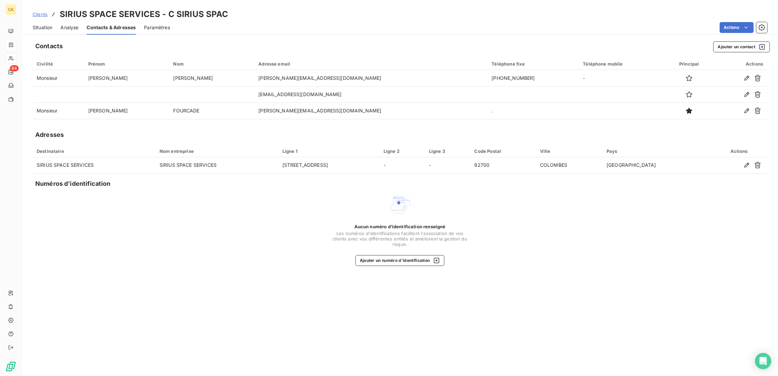
click at [34, 31] on div "Clients SIRIUS SPACE SERVICES - C SIRIUS SPAC Situation Analyse Contacts & Adre…" at bounding box center [400, 188] width 757 height 376
click at [37, 24] on span "Situation" at bounding box center [43, 27] width 20 height 7
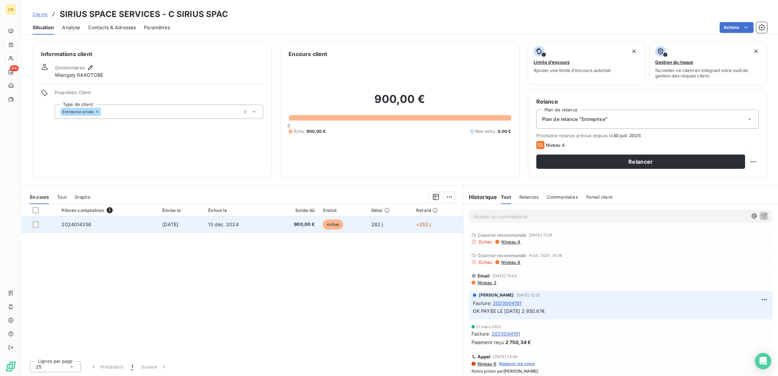
click at [171, 221] on span "[DATE]" at bounding box center [170, 224] width 16 height 6
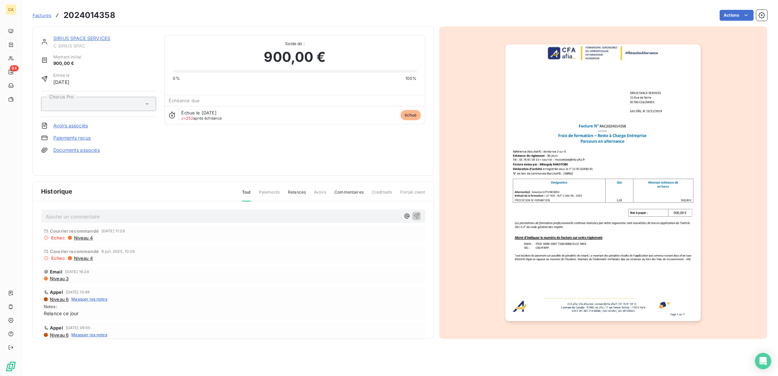
click at [613, 184] on img "button" at bounding box center [603, 182] width 195 height 276
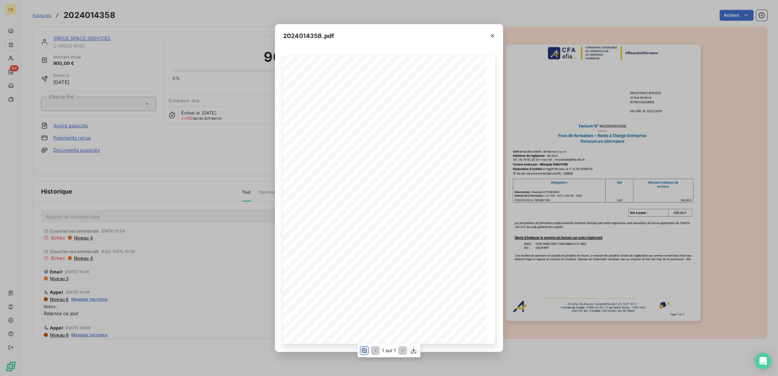
click at [365, 351] on icon "button" at bounding box center [364, 350] width 7 height 7
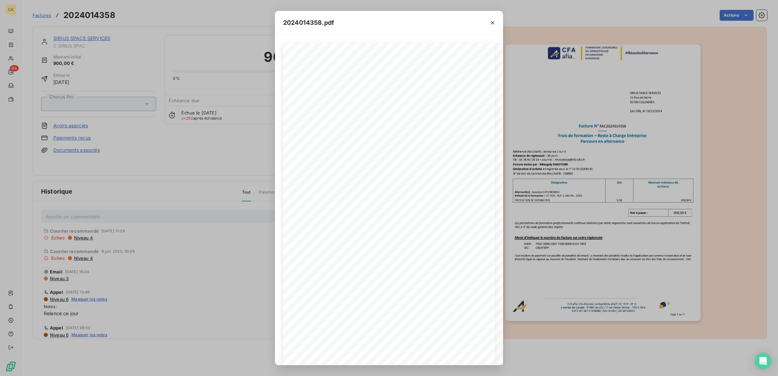
click at [201, 163] on div "2024014358.pdf CFA afia | [DOMAIN_NAME] | [EMAIL_ADDRESS][DOMAIN_NAME] | 01 76 …" at bounding box center [389, 188] width 778 height 376
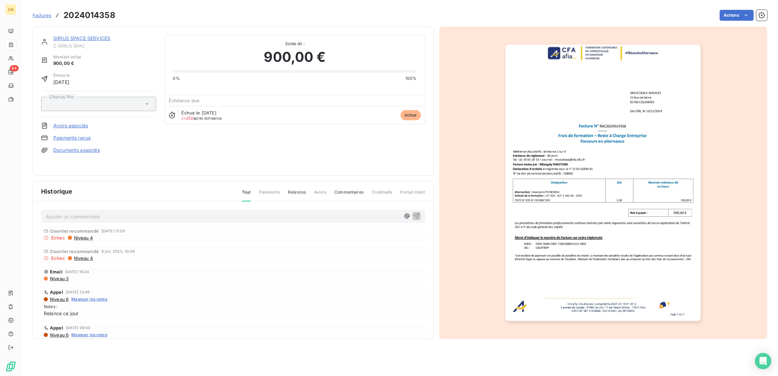
click at [84, 43] on span "C SIRIUS SPAC" at bounding box center [104, 45] width 103 height 5
click at [84, 35] on link "SIRIUS SPACE SERVICES" at bounding box center [81, 38] width 57 height 6
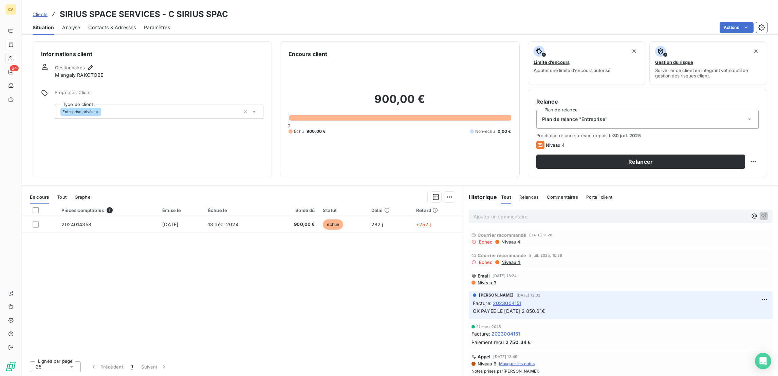
click at [57, 194] on span "Tout" at bounding box center [62, 196] width 10 height 5
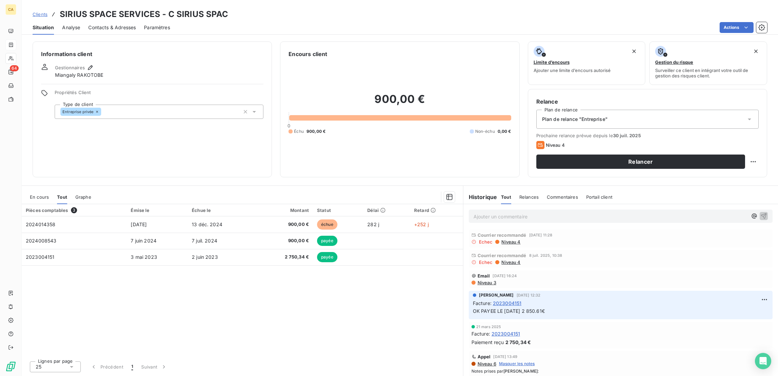
click at [32, 194] on span "En cours" at bounding box center [39, 196] width 19 height 5
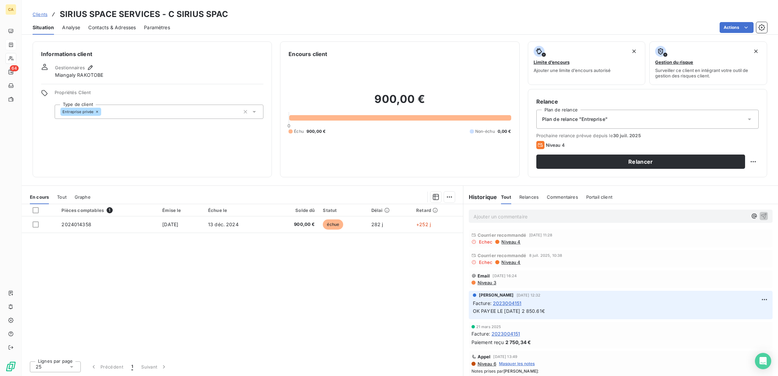
click at [503, 259] on span "Niveau 4" at bounding box center [511, 261] width 20 height 5
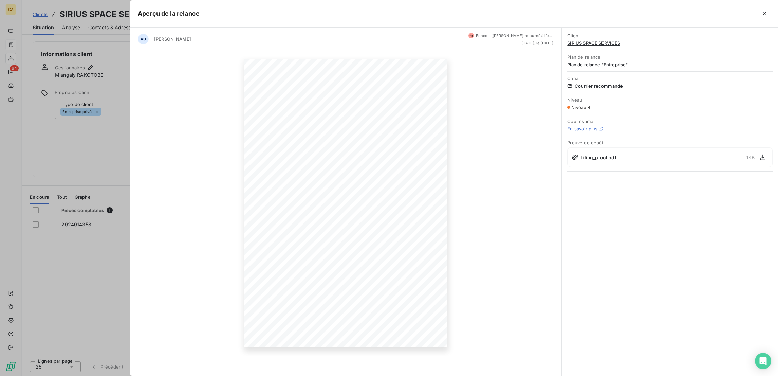
click at [105, 229] on div at bounding box center [389, 188] width 778 height 376
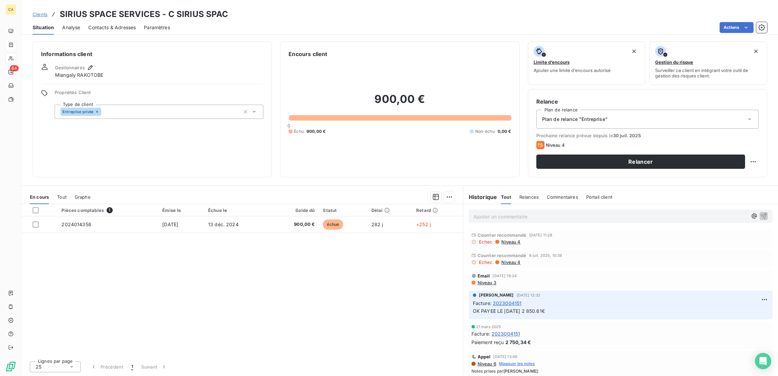
click at [508, 239] on span "Niveau 4" at bounding box center [511, 241] width 20 height 5
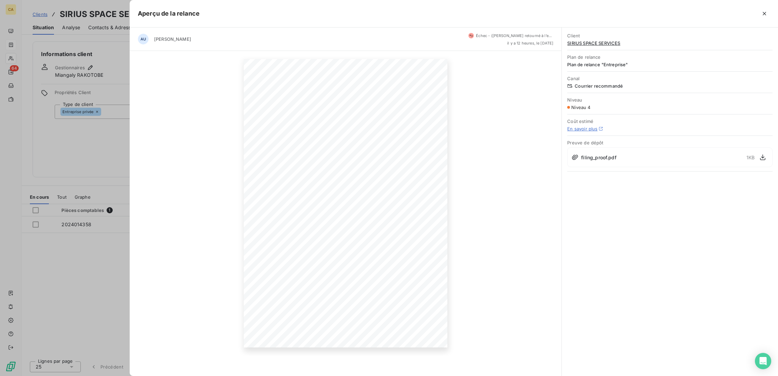
click at [91, 197] on div at bounding box center [389, 188] width 778 height 376
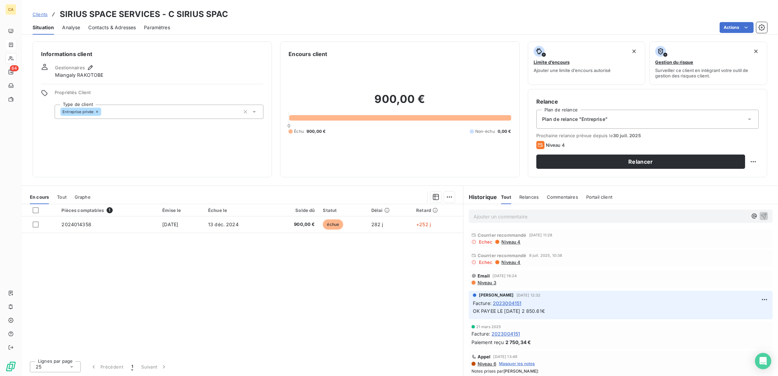
click at [101, 24] on span "Contacts & Adresses" at bounding box center [112, 27] width 48 height 7
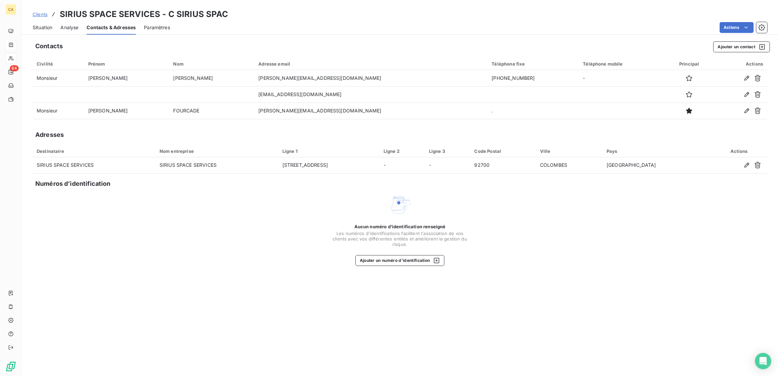
click at [37, 24] on span "Situation" at bounding box center [43, 27] width 20 height 7
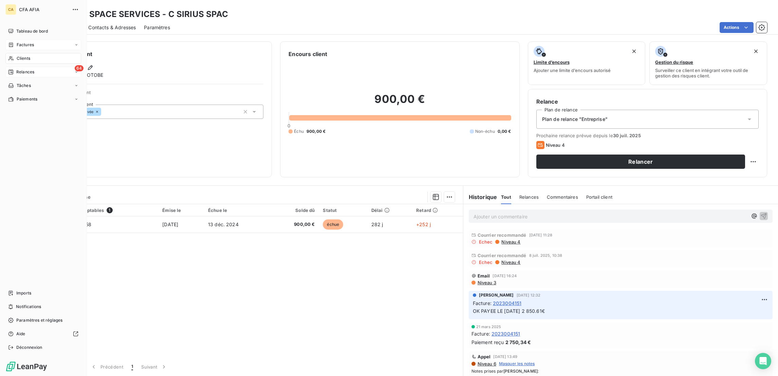
click at [16, 69] on span "Relances" at bounding box center [25, 72] width 18 height 6
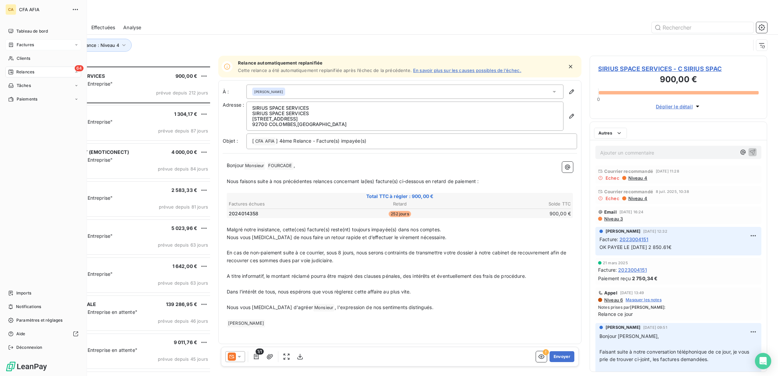
scroll to position [311, 174]
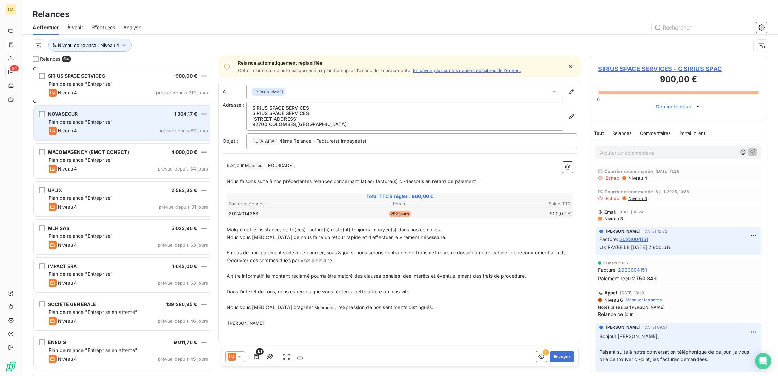
click at [85, 127] on div "Niveau 4 prévue depuis 87 jours" at bounding box center [129, 131] width 160 height 8
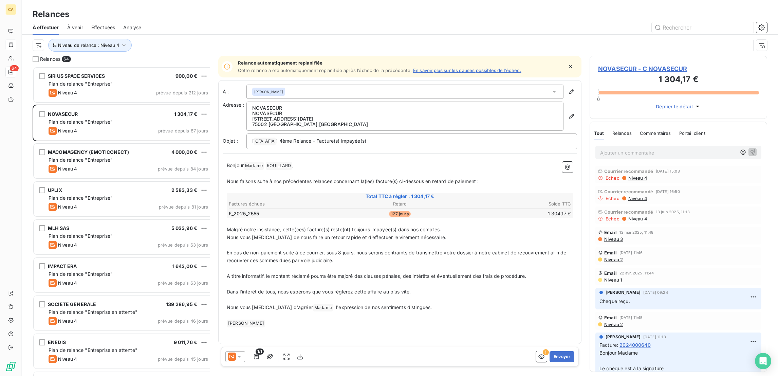
click at [631, 175] on span "Niveau 4" at bounding box center [638, 177] width 20 height 5
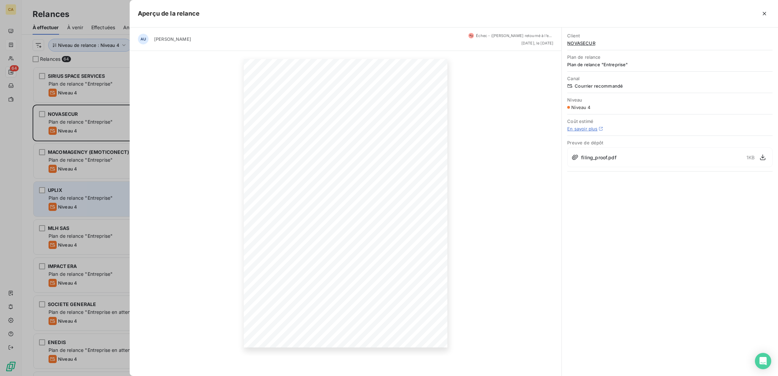
click at [80, 179] on div at bounding box center [389, 188] width 778 height 376
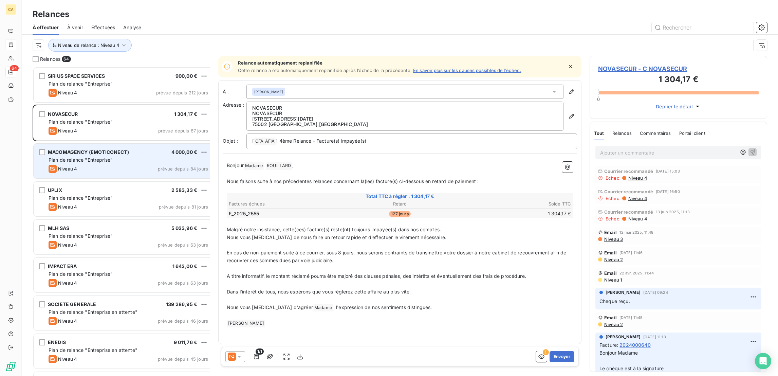
click at [93, 145] on div "MACOMAGENCY (EMOTICONECT) 4 000,00 € Plan de relance "Entreprise" Niveau 4 prév…" at bounding box center [124, 161] width 180 height 35
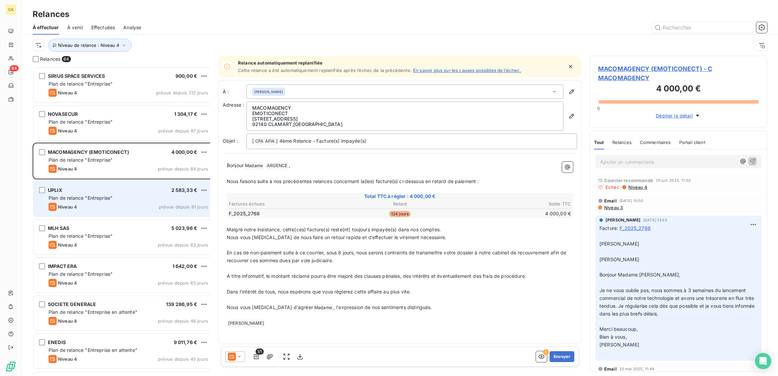
click at [96, 195] on span "Plan de relance "Entreprise"" at bounding box center [81, 198] width 64 height 6
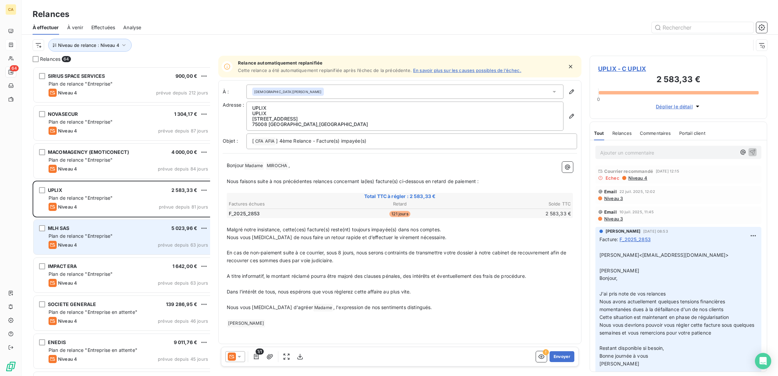
click at [89, 233] on span "Plan de relance "Entreprise"" at bounding box center [81, 236] width 64 height 6
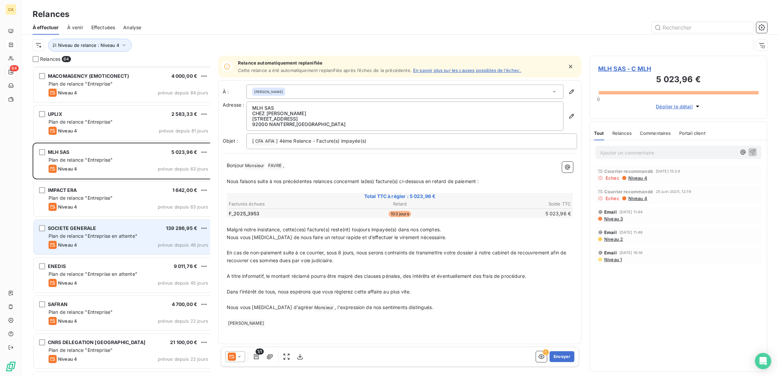
scroll to position [102, 0]
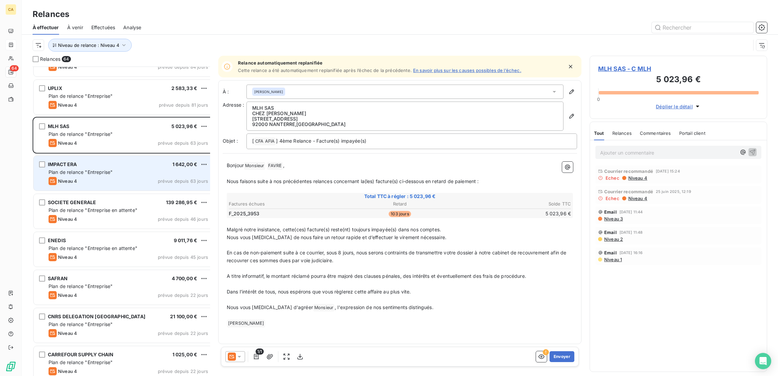
click at [98, 161] on div "IMPACT ERA 1 642,00 €" at bounding box center [129, 164] width 160 height 6
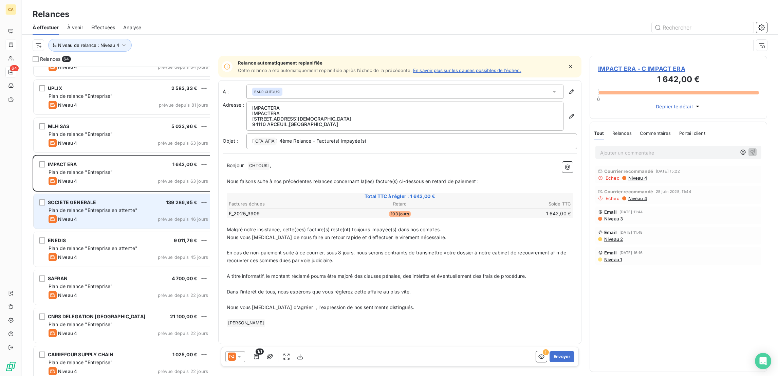
click at [74, 212] on div "SOCIETE GENERALE 139 286,95 € Plan de relance "Entreprise en attente" Niveau 4 …" at bounding box center [124, 211] width 180 height 35
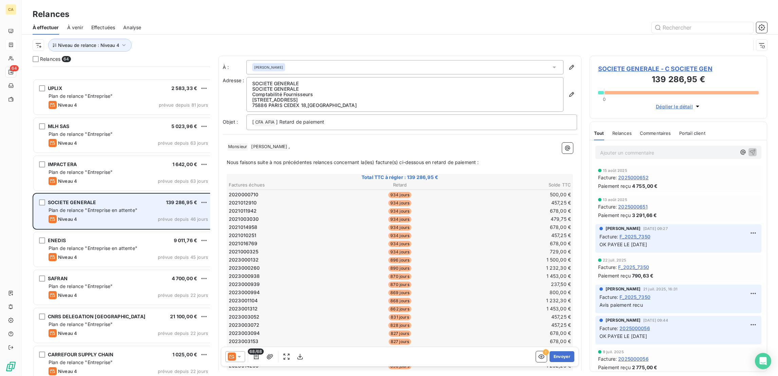
scroll to position [204, 0]
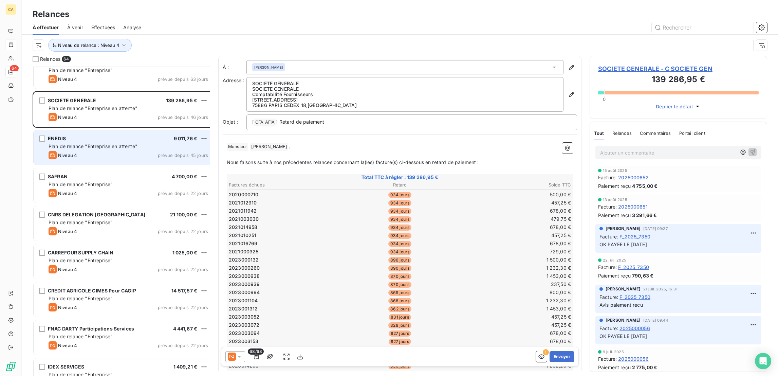
click at [79, 143] on span "Plan de relance "Entreprise en attente"" at bounding box center [93, 146] width 89 height 6
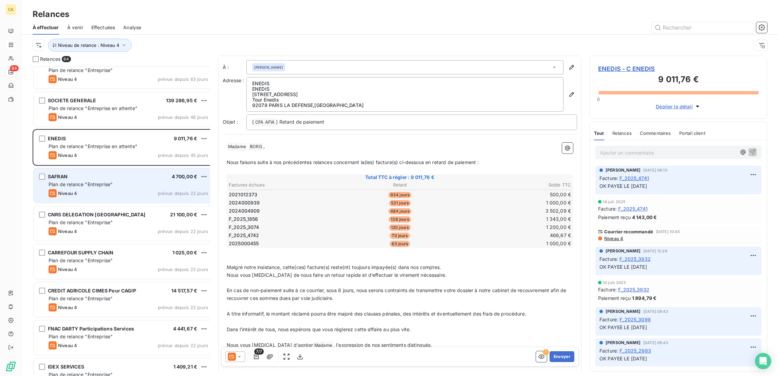
click at [82, 181] on span "Plan de relance "Entreprise"" at bounding box center [81, 184] width 64 height 6
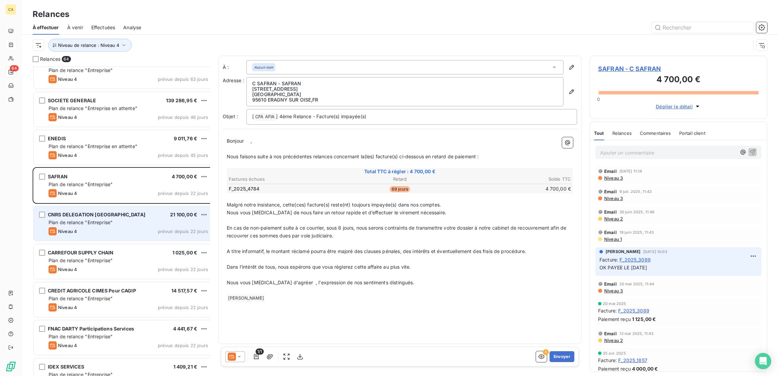
click at [87, 221] on div "CNRS DELEGATION [GEOGRAPHIC_DATA] 21 100,00 € Plan de relance "Entreprise" Nive…" at bounding box center [124, 223] width 180 height 35
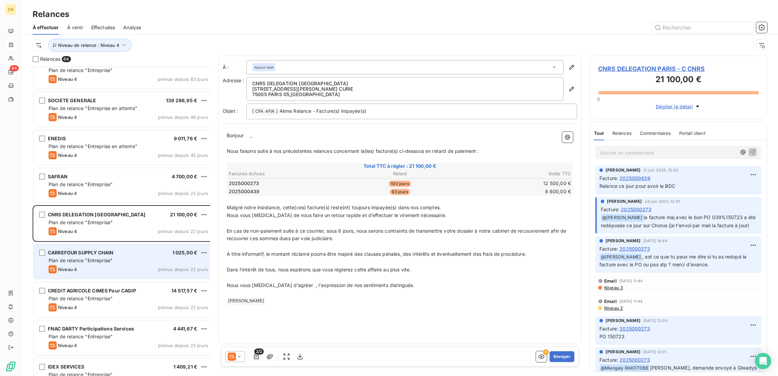
click at [91, 252] on div "CARREFOUR SUPPLY CHAIN 1 025,00 € Plan de relance "Entreprise" Niveau 4 prévue …" at bounding box center [124, 261] width 180 height 35
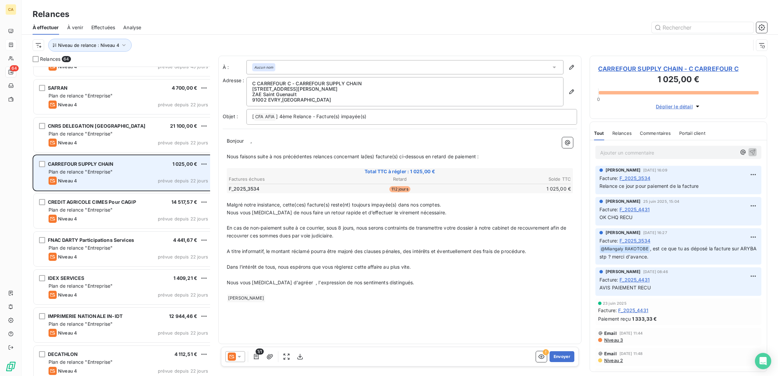
scroll to position [306, 0]
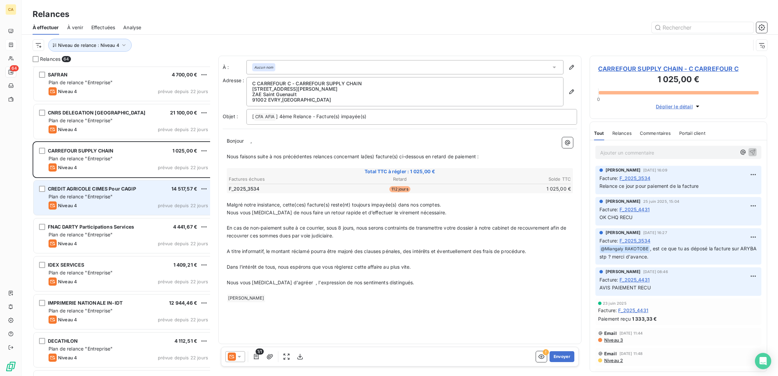
click at [90, 201] on div "Niveau 4 prévue depuis 22 jours" at bounding box center [129, 205] width 160 height 8
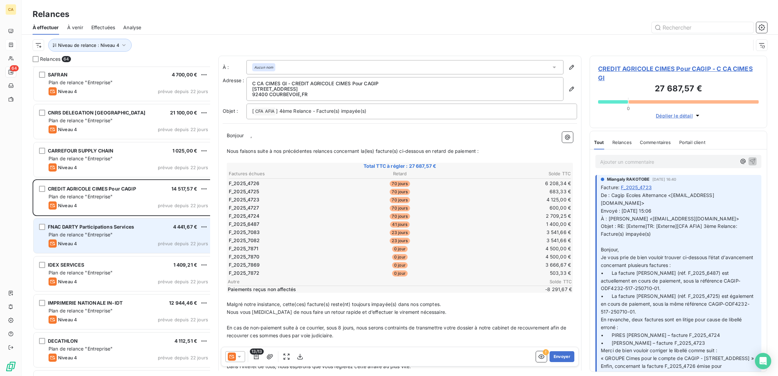
click at [91, 232] on span "Plan de relance "Entreprise"" at bounding box center [81, 235] width 64 height 6
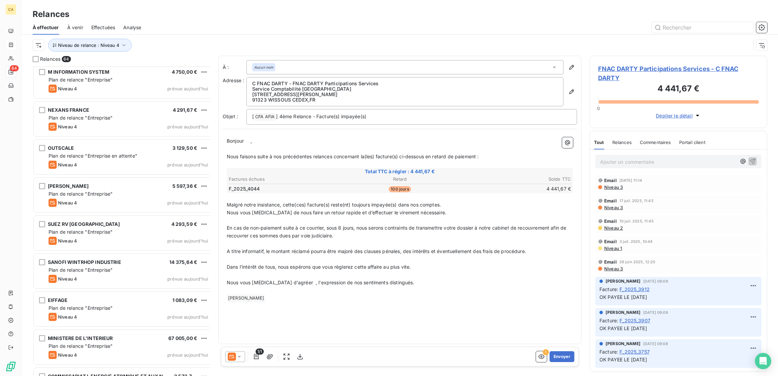
scroll to position [2116, 0]
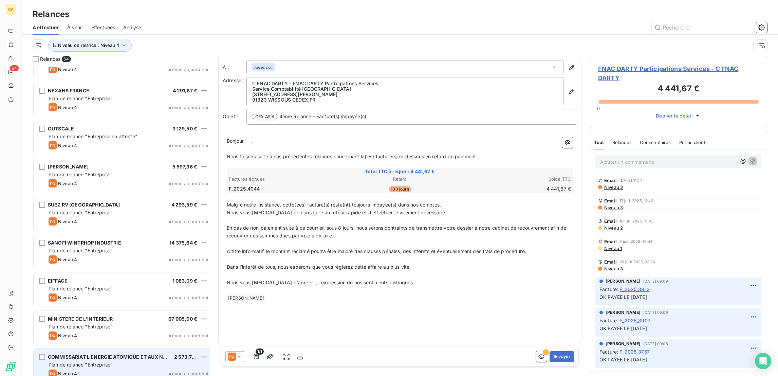
click at [78, 363] on div "COMMISSARIAT L ENERGIE ATOMIQUE ET AUX NERGIES 2 573,75 € Plan de relance "Entr…" at bounding box center [124, 365] width 180 height 35
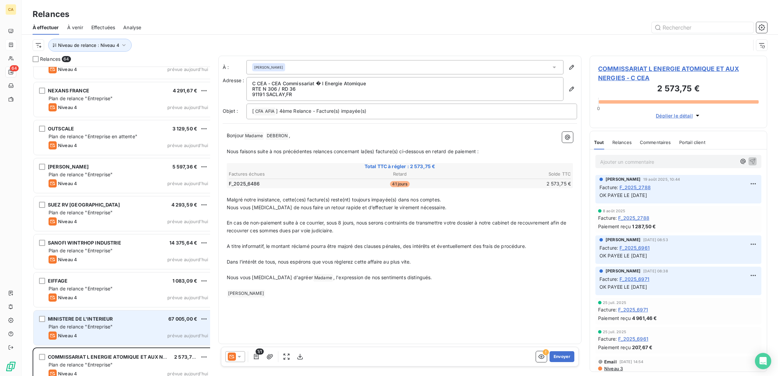
click at [84, 316] on span "MINISTERE DE L'INTERIEUR" at bounding box center [80, 319] width 65 height 6
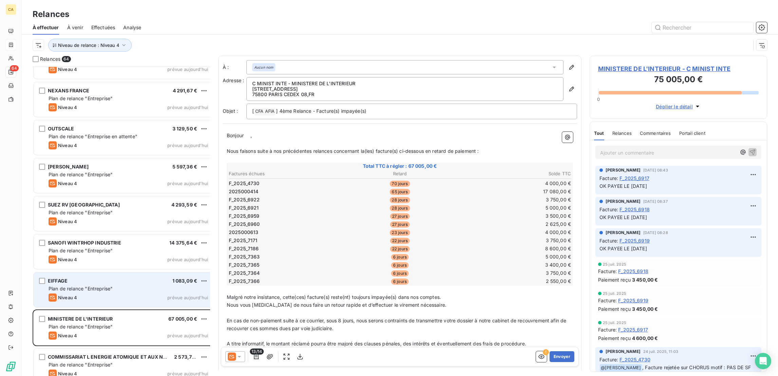
click at [81, 278] on div "EIFFAGE 1 083,09 €" at bounding box center [129, 281] width 160 height 6
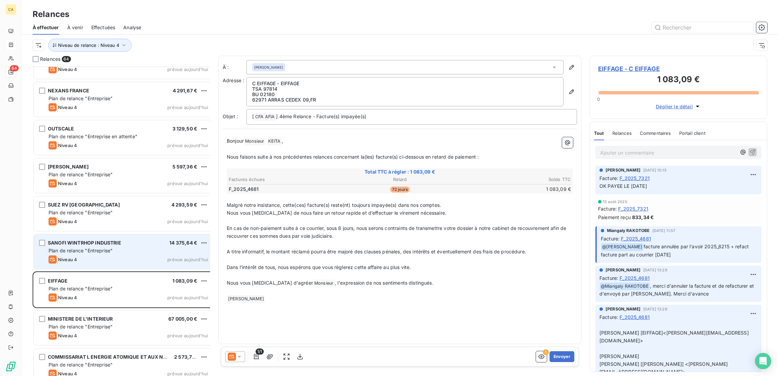
click at [79, 248] on span "Plan de relance "Entreprise"" at bounding box center [81, 251] width 64 height 6
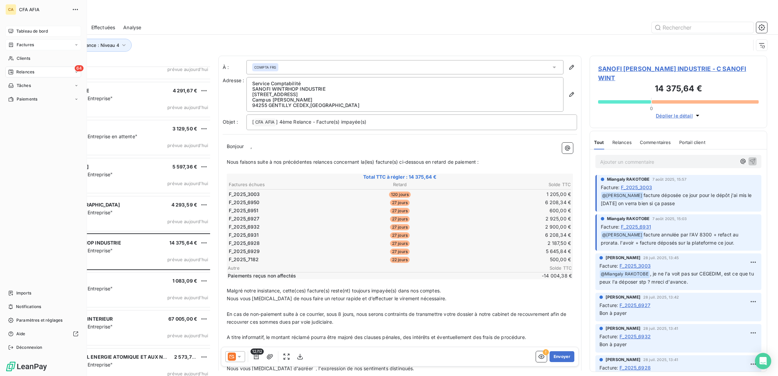
click at [16, 29] on span "Tableau de bord" at bounding box center [32, 31] width 32 height 6
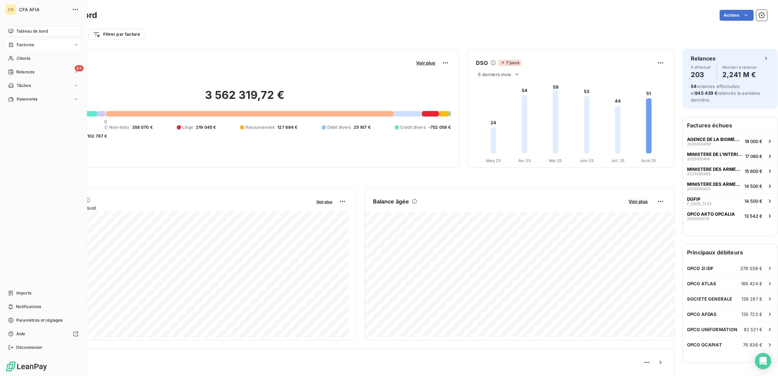
click at [25, 42] on span "Factures" at bounding box center [25, 45] width 17 height 6
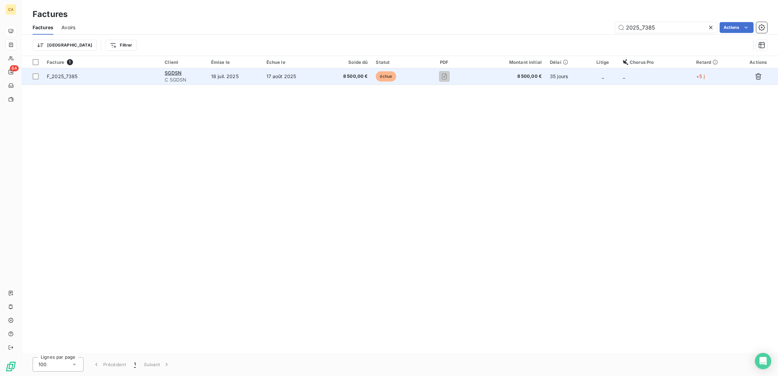
type input "2025_7385"
click at [320, 70] on td "17 août 2025" at bounding box center [292, 76] width 59 height 16
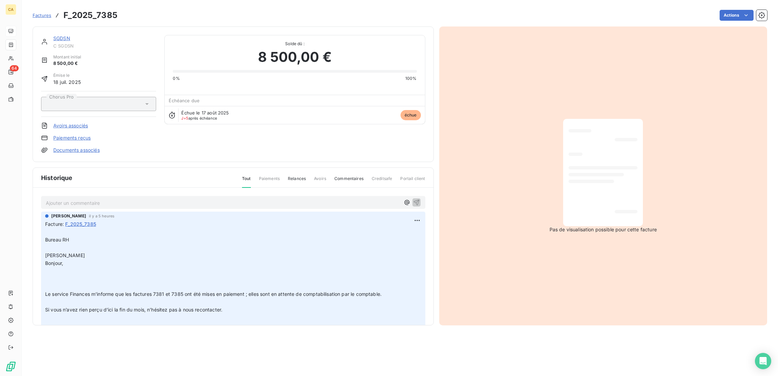
click at [157, 199] on p "Ajouter un commentaire ﻿" at bounding box center [223, 203] width 355 height 8
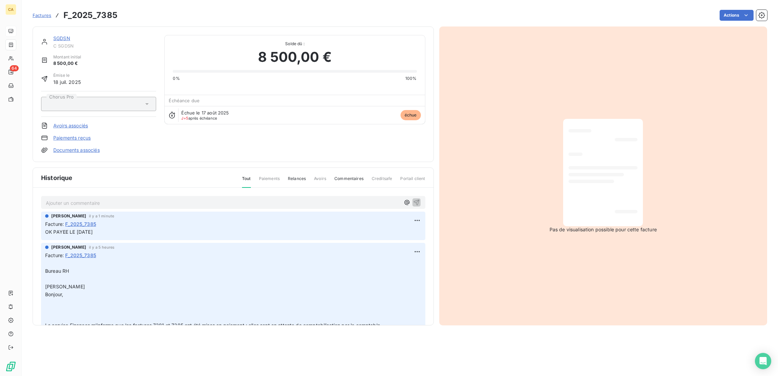
click at [53, 35] on link "SGDSN" at bounding box center [61, 38] width 17 height 6
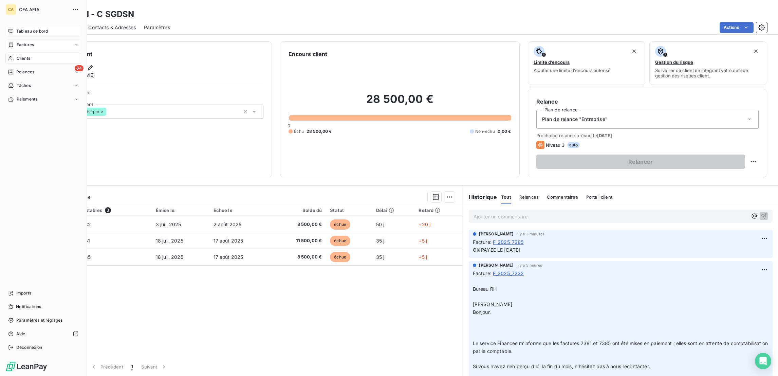
click at [27, 53] on div "Clients" at bounding box center [43, 58] width 76 height 11
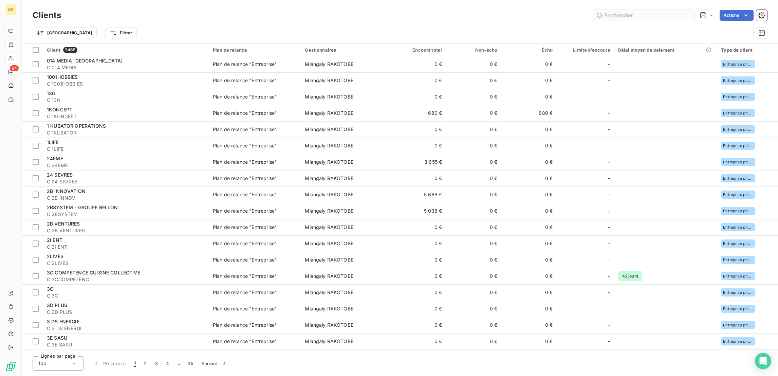
click at [655, 10] on input "text" at bounding box center [645, 15] width 102 height 11
click at [652, 15] on input "text" at bounding box center [645, 15] width 102 height 11
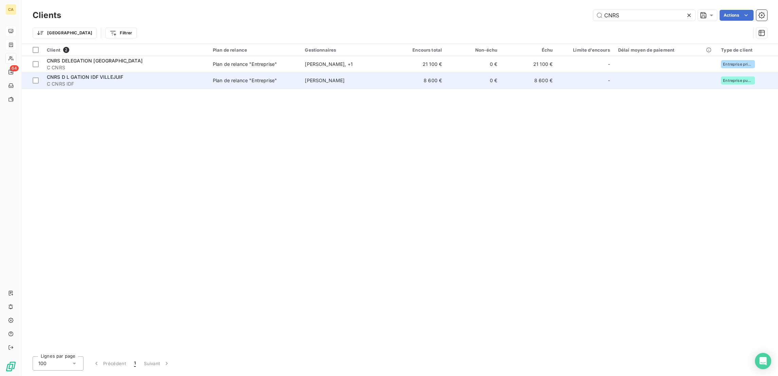
type input "CNRS"
click at [209, 73] on td "Plan de relance "Entreprise"" at bounding box center [255, 80] width 92 height 16
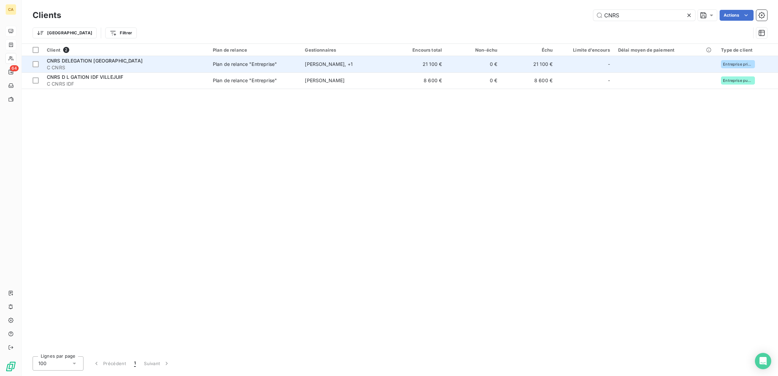
click at [154, 64] on span "C CNRS" at bounding box center [126, 67] width 158 height 7
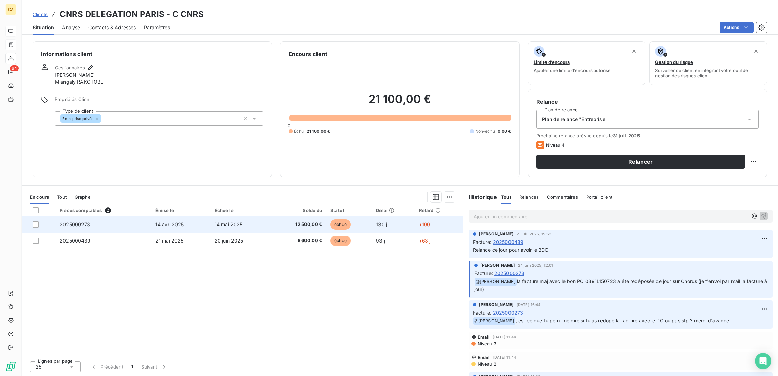
click at [145, 216] on td "2025000273" at bounding box center [104, 224] width 96 height 16
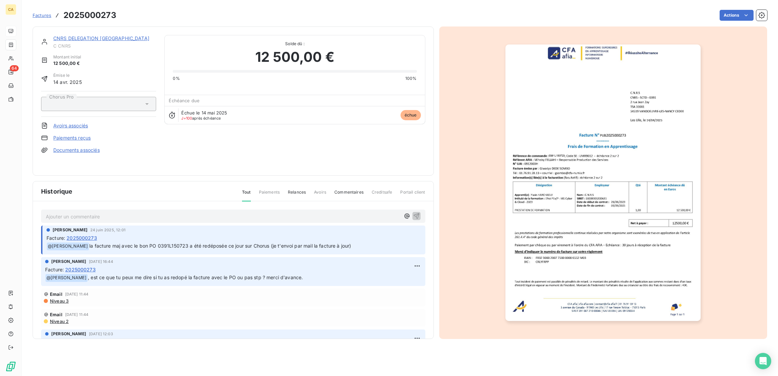
click at [123, 212] on p "Ajouter un commentaire ﻿" at bounding box center [223, 216] width 355 height 8
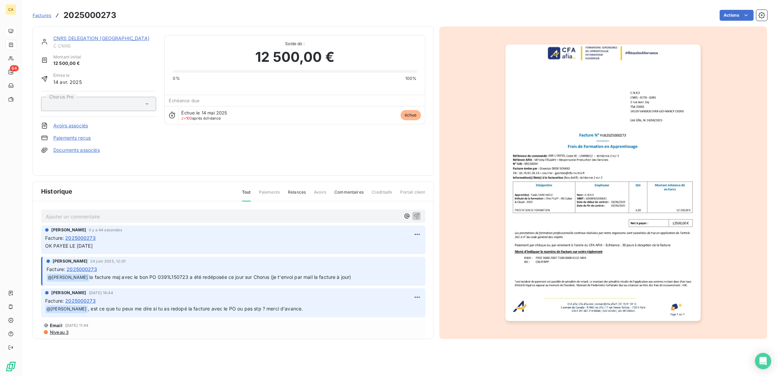
click at [76, 35] on link "CNRS DELEGATION [GEOGRAPHIC_DATA]" at bounding box center [101, 38] width 96 height 6
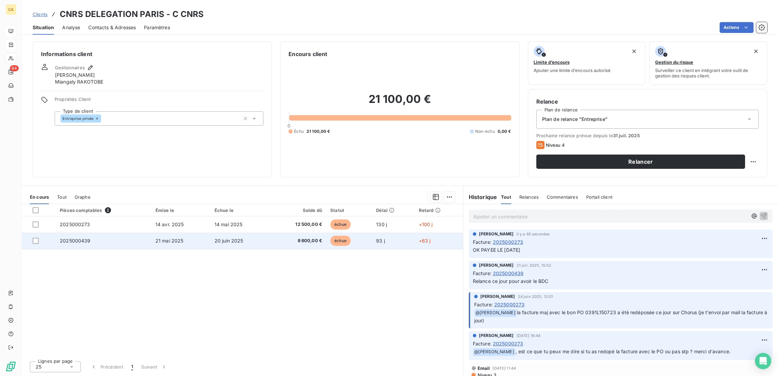
click at [146, 233] on td "2025000439" at bounding box center [104, 241] width 96 height 16
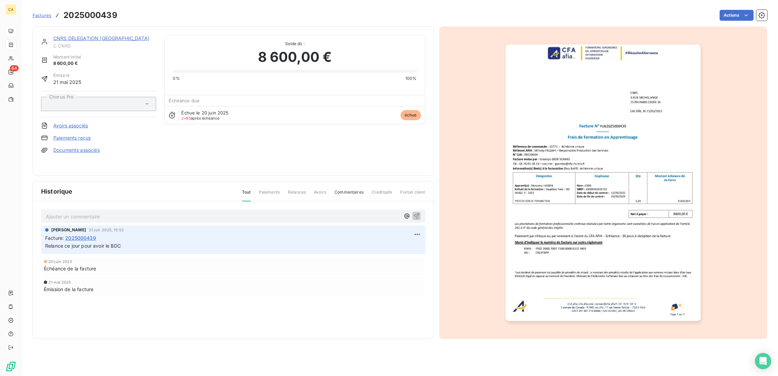
click at [66, 35] on link "CNRS DELEGATION [GEOGRAPHIC_DATA]" at bounding box center [101, 38] width 96 height 6
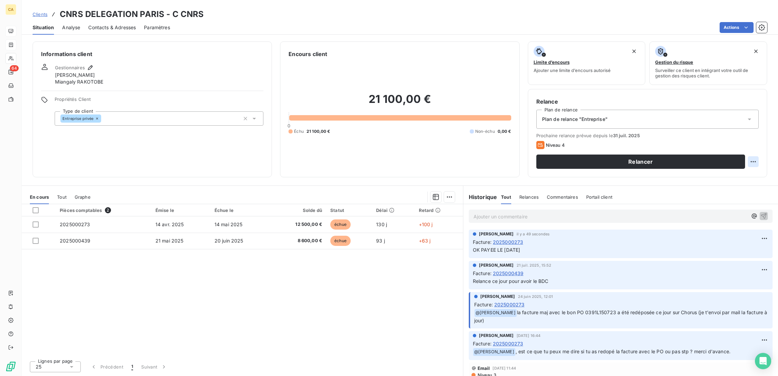
click at [759, 130] on html "CA 64 Clients CNRS DELEGATION [GEOGRAPHIC_DATA] - C CNRS Situation Analyse Cont…" at bounding box center [389, 188] width 778 height 376
click at [741, 145] on div "Replanifier cette action" at bounding box center [732, 148] width 61 height 11
select select "7"
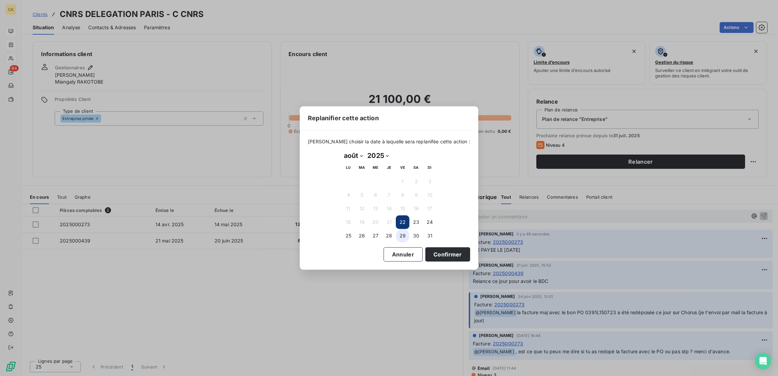
click at [405, 233] on button "29" at bounding box center [403, 236] width 14 height 14
click at [426, 253] on button "Confirmer" at bounding box center [448, 254] width 45 height 14
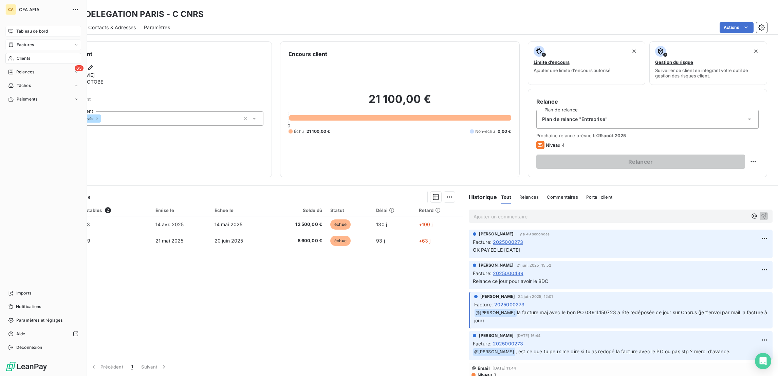
click at [7, 67] on div "63 Relances" at bounding box center [43, 72] width 76 height 11
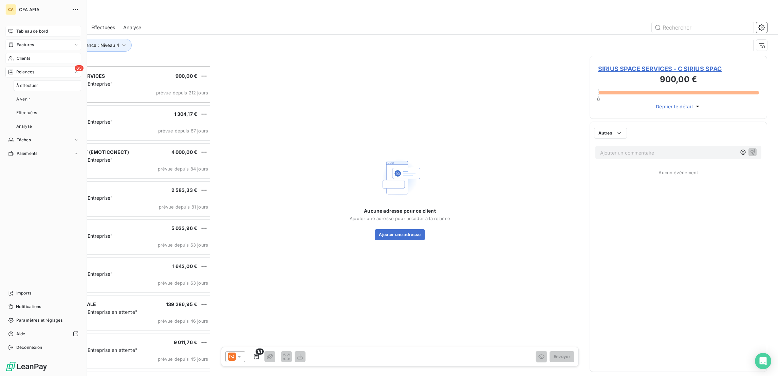
scroll to position [311, 174]
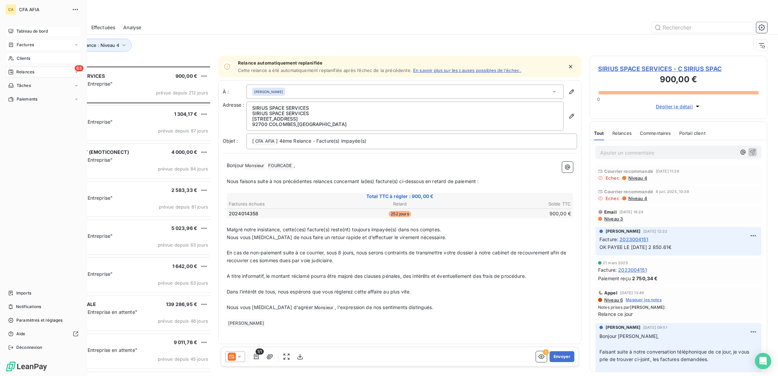
click at [17, 55] on span "Clients" at bounding box center [24, 58] width 14 height 6
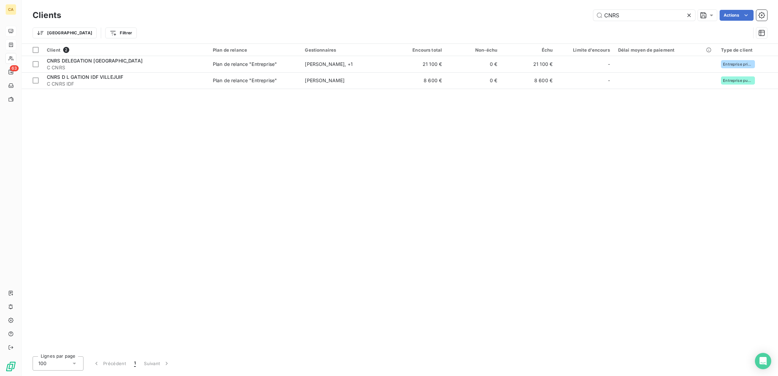
click at [662, 17] on div "CNRS" at bounding box center [645, 15] width 102 height 11
click at [661, 17] on div "CNRS" at bounding box center [645, 15] width 102 height 11
click at [656, 13] on input "CNRS" at bounding box center [645, 15] width 102 height 11
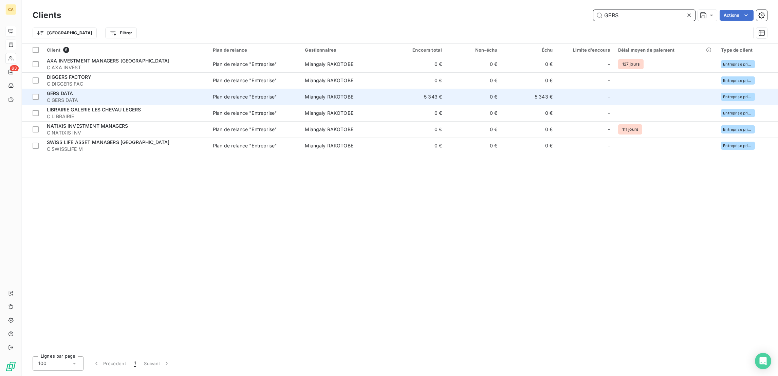
type input "GERS"
click at [58, 97] on span "C GERS DATA" at bounding box center [126, 100] width 158 height 7
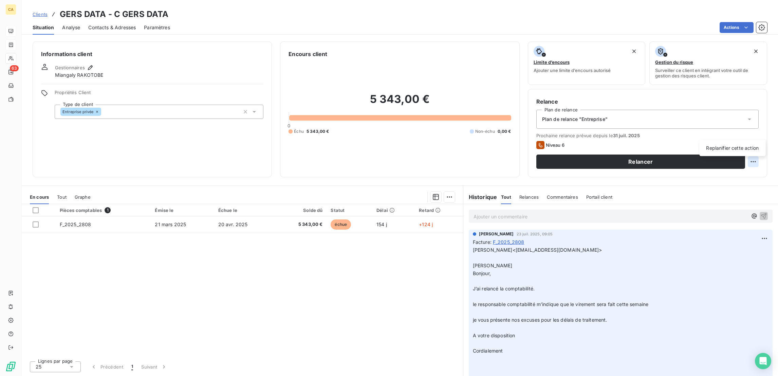
click at [754, 133] on html "CA 63 Clients GERS DATA - C GERS DATA Situation Analyse Contacts & Adresses Par…" at bounding box center [389, 188] width 778 height 376
drag, startPoint x: 745, startPoint y: 150, endPoint x: 620, endPoint y: 175, distance: 127.1
click at [745, 151] on div "Replanifier cette action" at bounding box center [733, 148] width 66 height 16
click at [728, 147] on div "Replanifier cette action" at bounding box center [732, 148] width 61 height 11
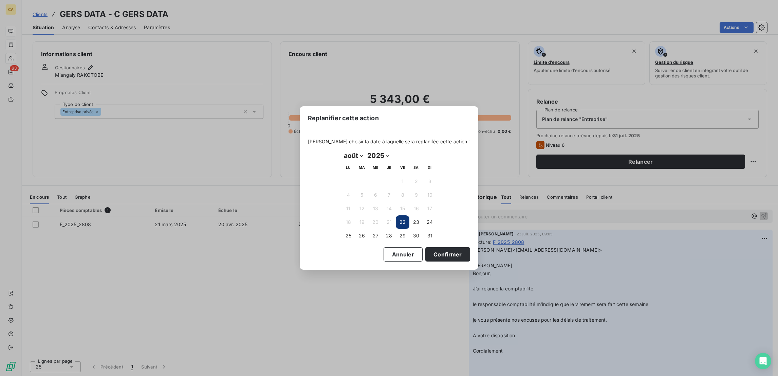
click at [350, 155] on select "janvier février mars avril mai juin juillet août septembre octobre novembre déc…" at bounding box center [353, 155] width 23 height 11
select select "8"
click at [342, 150] on select "janvier février mars avril mai juin juillet août septembre octobre novembre déc…" at bounding box center [353, 155] width 23 height 11
click at [403, 205] on button "19" at bounding box center [403, 209] width 14 height 14
click at [426, 253] on button "Confirmer" at bounding box center [448, 254] width 45 height 14
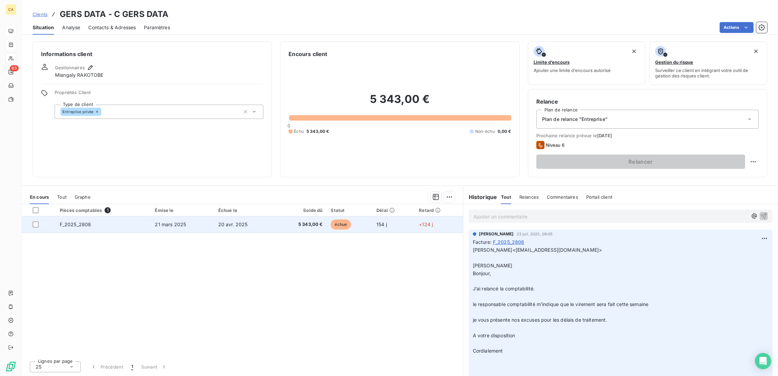
click at [311, 204] on div "Pièces comptables 1 Émise le Échue le Solde dû Statut Délai Retard F_2025_2808 …" at bounding box center [243, 279] width 442 height 151
click at [307, 216] on td "5 343,00 €" at bounding box center [301, 224] width 52 height 16
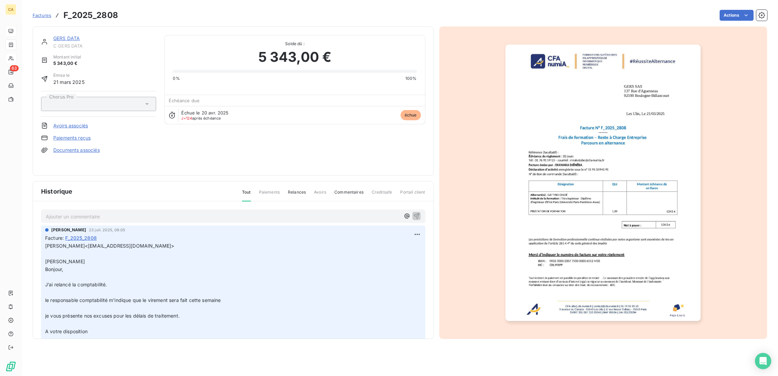
click at [140, 212] on p "Ajouter un commentaire ﻿" at bounding box center [223, 216] width 355 height 8
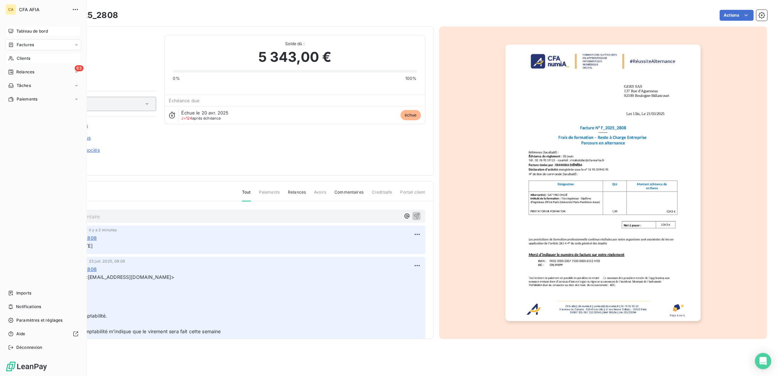
click at [28, 53] on div "Clients" at bounding box center [43, 58] width 76 height 11
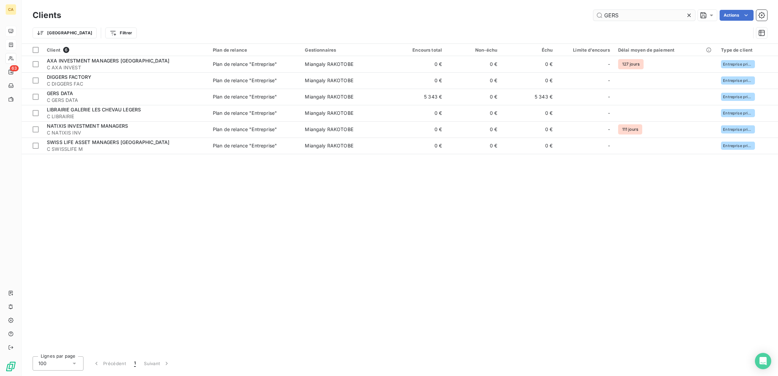
click at [641, 16] on input "GERS" at bounding box center [645, 15] width 102 height 11
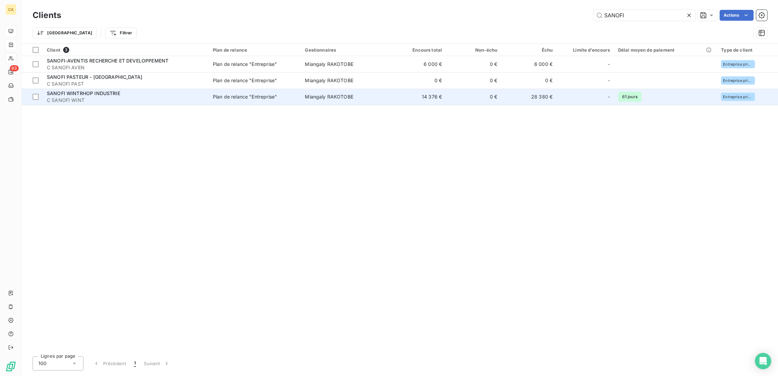
type input "SANOFI"
click at [115, 90] on div "SANOFI WINTRHOP INDUSTRIE" at bounding box center [126, 93] width 158 height 7
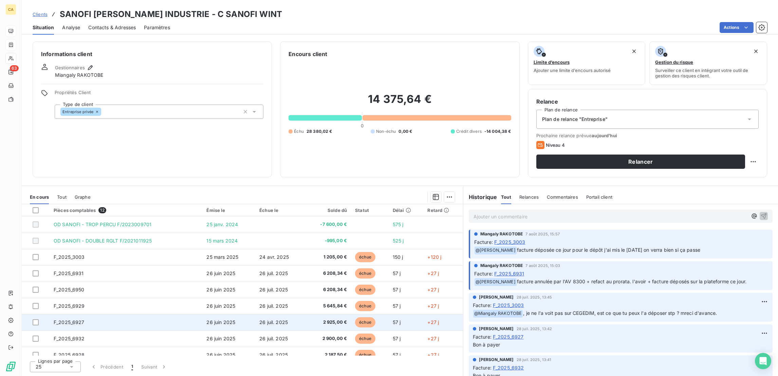
click at [56, 319] on span "F_2025_6927" at bounding box center [69, 322] width 31 height 6
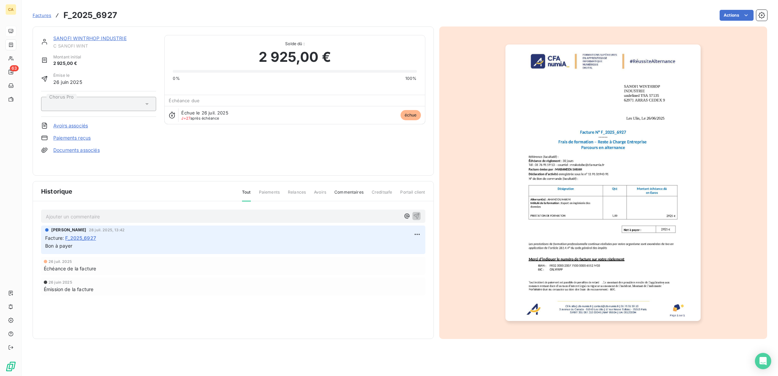
click at [76, 212] on p "Ajouter un commentaire ﻿" at bounding box center [223, 216] width 355 height 8
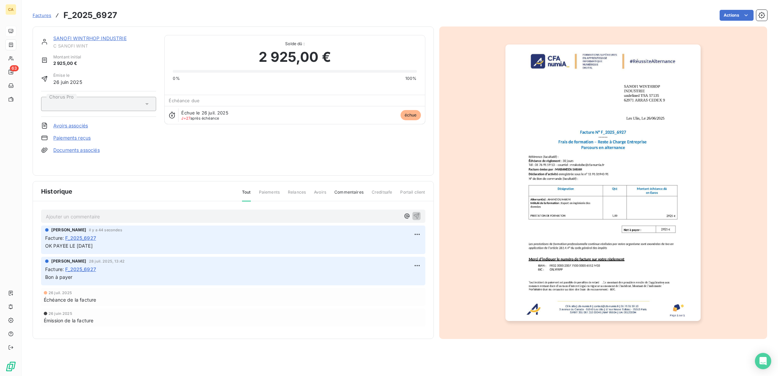
drag, startPoint x: 106, startPoint y: 234, endPoint x: 33, endPoint y: 235, distance: 73.4
click at [41, 235] on div "[PERSON_NAME] il y a 44 secondes Facture : F_2025_6927 OK PAYEE LE [DATE]" at bounding box center [233, 240] width 384 height 29
copy span "OK PAYEE LE [DATE]"
click at [95, 35] on link "SANOFI WINTRHOP INDUSTRIE" at bounding box center [89, 38] width 73 height 6
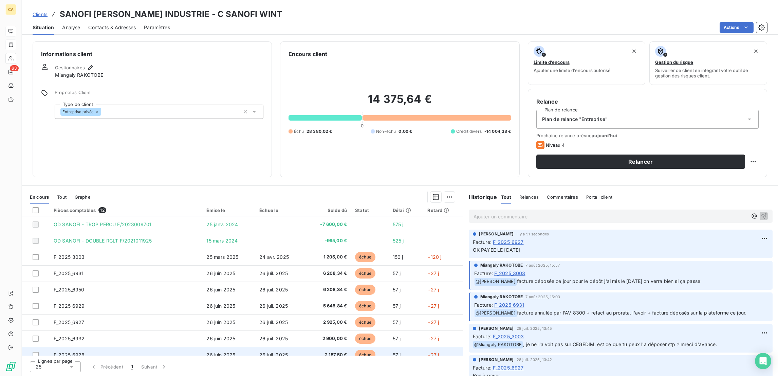
click at [80, 347] on td "F_2025_6928" at bounding box center [126, 355] width 153 height 16
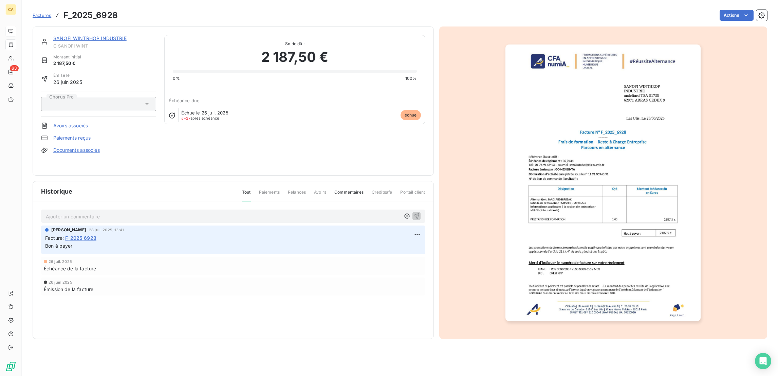
click at [80, 212] on p "Ajouter un commentaire ﻿" at bounding box center [223, 216] width 355 height 8
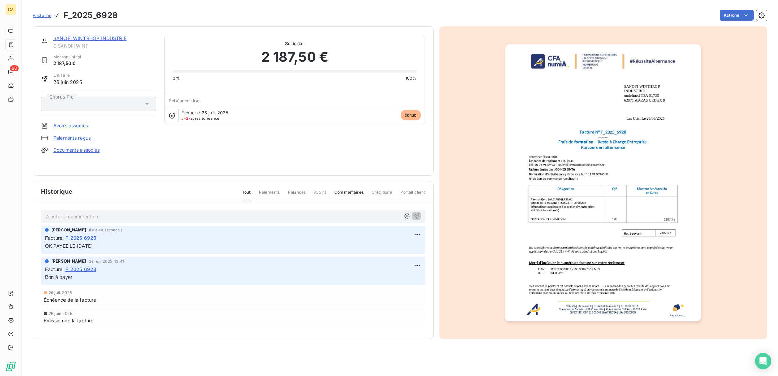
click at [106, 35] on link "SANOFI WINTRHOP INDUSTRIE" at bounding box center [89, 38] width 73 height 6
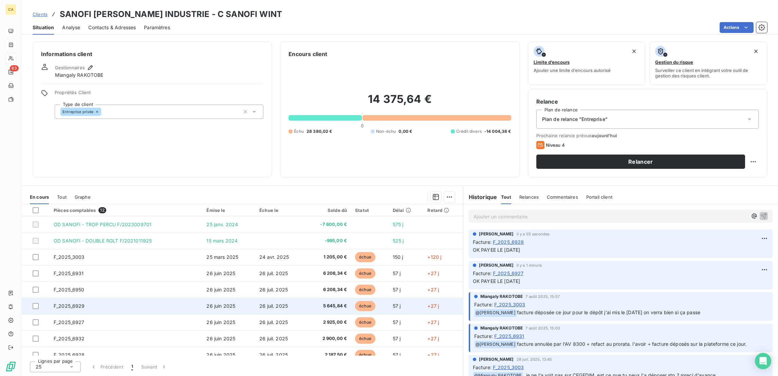
click at [76, 298] on td "F_2025_6929" at bounding box center [126, 306] width 153 height 16
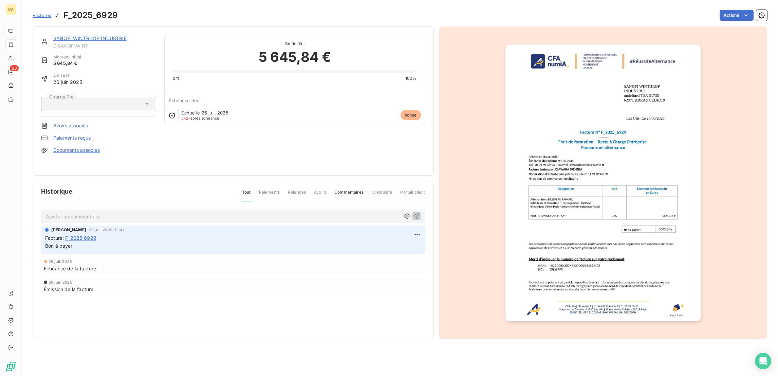
click at [80, 212] on p "Ajouter un commentaire ﻿" at bounding box center [223, 216] width 355 height 8
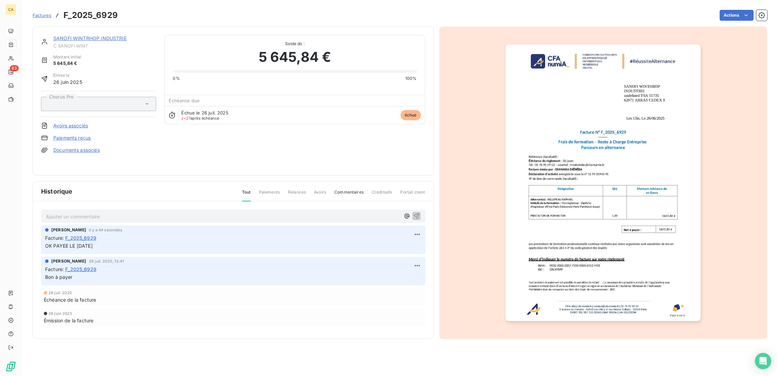
click at [82, 29] on div "SANOFI [PERSON_NAME] INDUSTRIE C SANOFI WINT Montant initial 5 645,84 € Émise l…" at bounding box center [233, 100] width 401 height 149
click at [99, 35] on link "SANOFI WINTRHOP INDUSTRIE" at bounding box center [89, 38] width 73 height 6
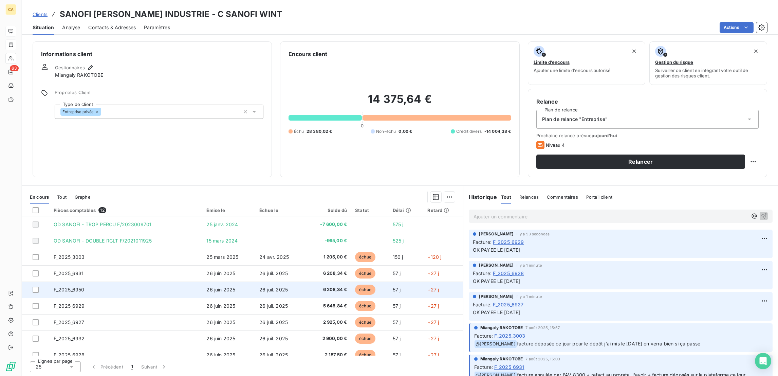
click at [78, 282] on td "F_2025_6950" at bounding box center [126, 290] width 153 height 16
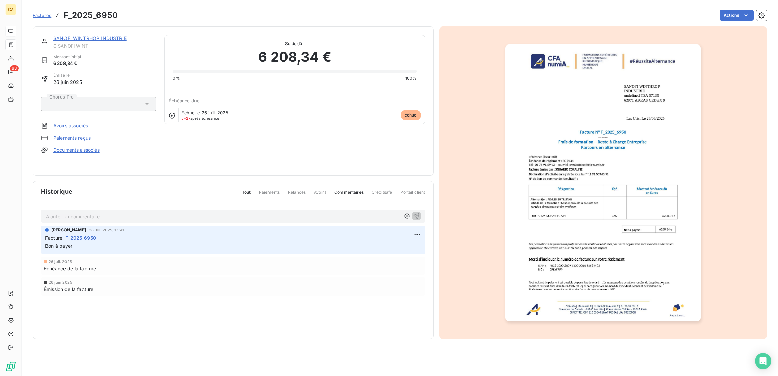
click at [77, 212] on p "Ajouter un commentaire ﻿" at bounding box center [223, 216] width 355 height 8
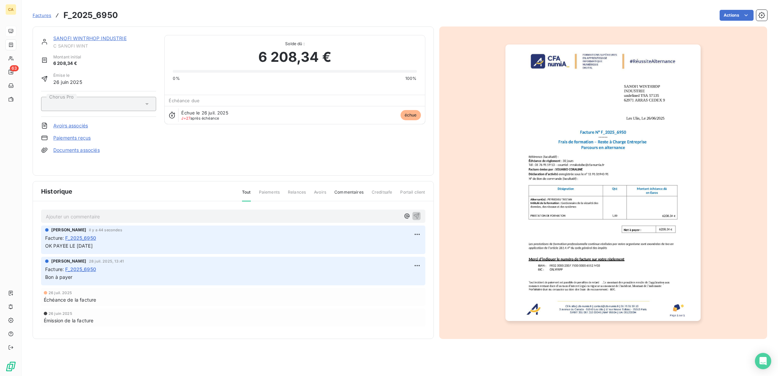
click at [93, 35] on div "SANOFI [PERSON_NAME] INDUSTRIE C SANOFI WINT" at bounding box center [104, 42] width 103 height 14
click at [94, 35] on link "SANOFI WINTRHOP INDUSTRIE" at bounding box center [89, 38] width 73 height 6
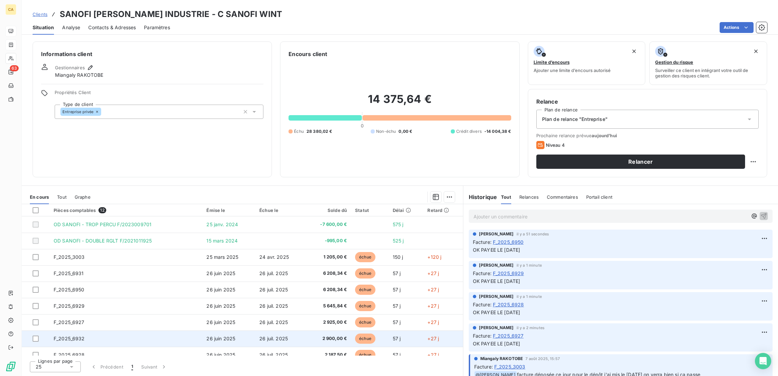
click at [74, 336] on span "F_2025_6932" at bounding box center [69, 339] width 31 height 6
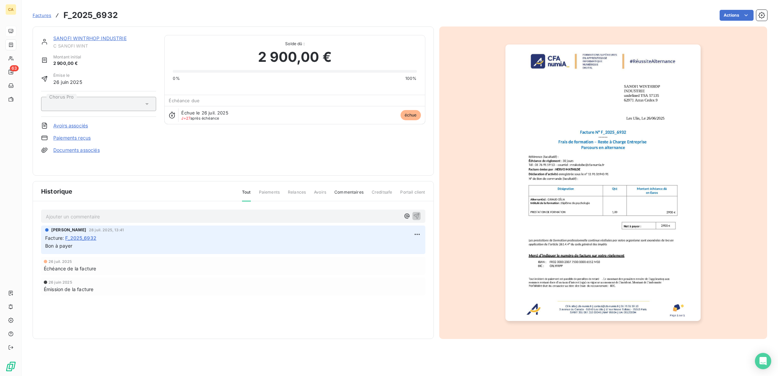
click at [111, 227] on div "[PERSON_NAME] [DATE] 13:41" at bounding box center [233, 230] width 376 height 6
click at [112, 212] on p "Ajouter un commentaire ﻿" at bounding box center [223, 216] width 355 height 8
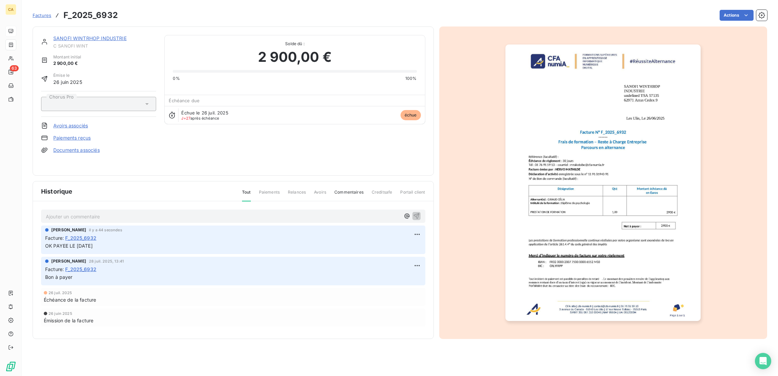
click at [96, 35] on link "SANOFI WINTRHOP INDUSTRIE" at bounding box center [89, 38] width 73 height 6
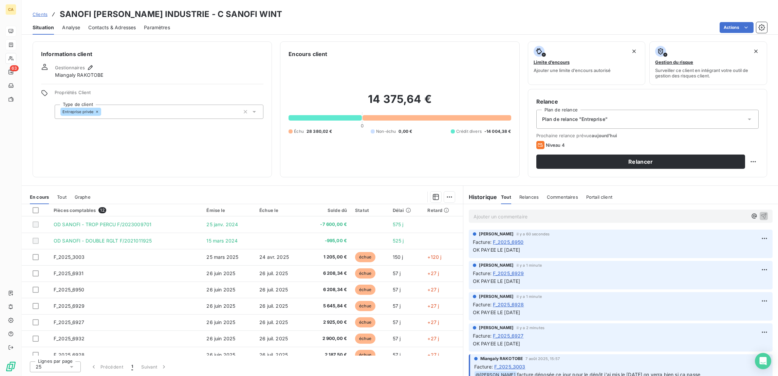
click at [73, 368] on span "F_2025_6951" at bounding box center [69, 371] width 30 height 6
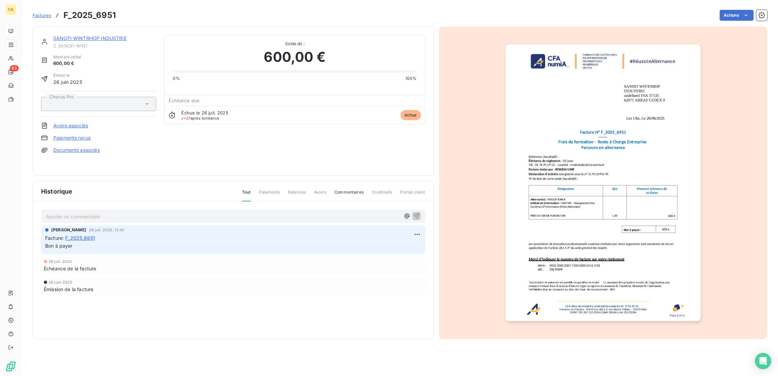
click at [77, 212] on p "Ajouter un commentaire ﻿" at bounding box center [223, 216] width 355 height 8
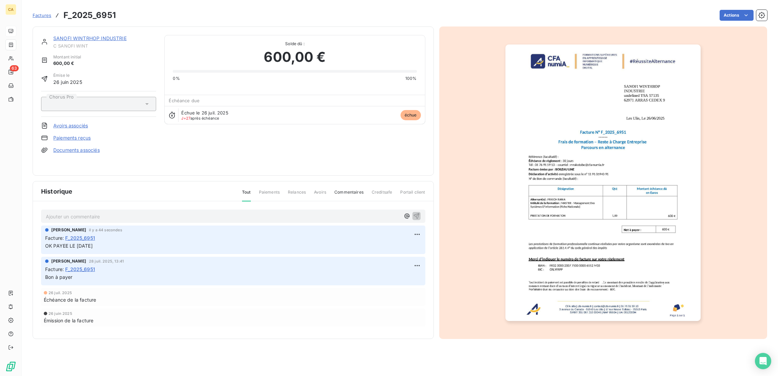
click at [107, 35] on link "SANOFI WINTRHOP INDUSTRIE" at bounding box center [89, 38] width 73 height 6
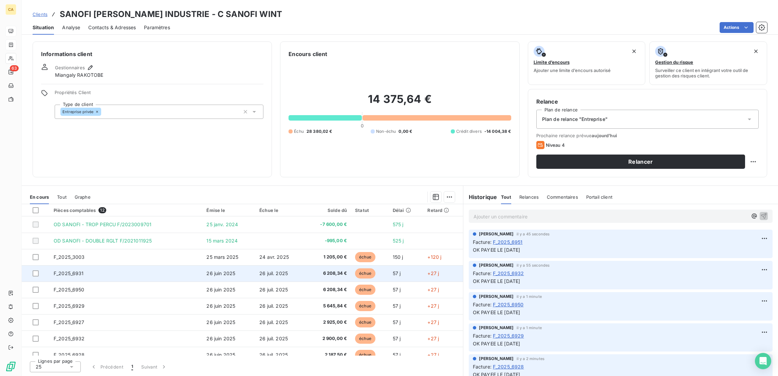
click at [107, 265] on td "F_2025_6931" at bounding box center [126, 273] width 153 height 16
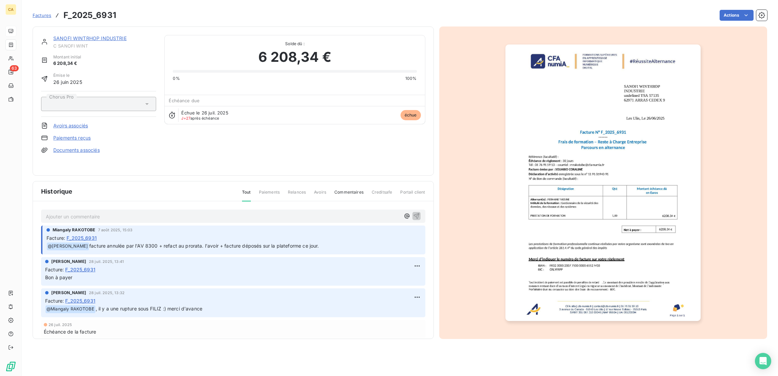
click at [97, 212] on div "Ajouter un commentaire ﻿" at bounding box center [233, 216] width 384 height 13
drag, startPoint x: 104, startPoint y: 216, endPoint x: 105, endPoint y: 212, distance: 4.4
click at [104, 227] on div "Miangaly RAKOTOBE [DATE] 15:03" at bounding box center [234, 230] width 375 height 6
click at [113, 212] on p "Ajouter un commentaire ﻿" at bounding box center [223, 216] width 355 height 8
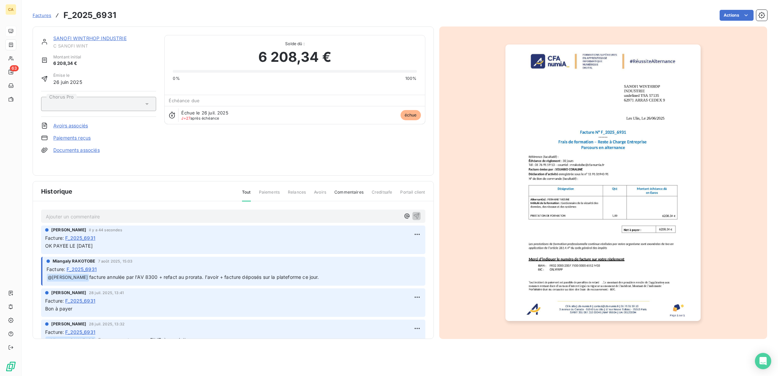
click at [96, 35] on link "SANOFI WINTRHOP INDUSTRIE" at bounding box center [89, 38] width 73 height 6
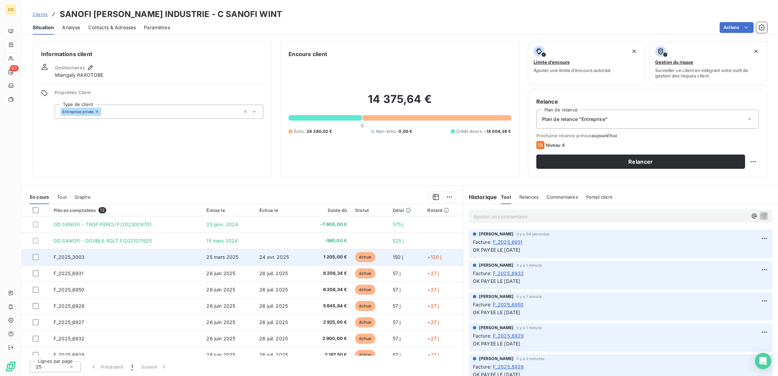
click at [280, 254] on span "24 avr. 2025" at bounding box center [274, 257] width 30 height 6
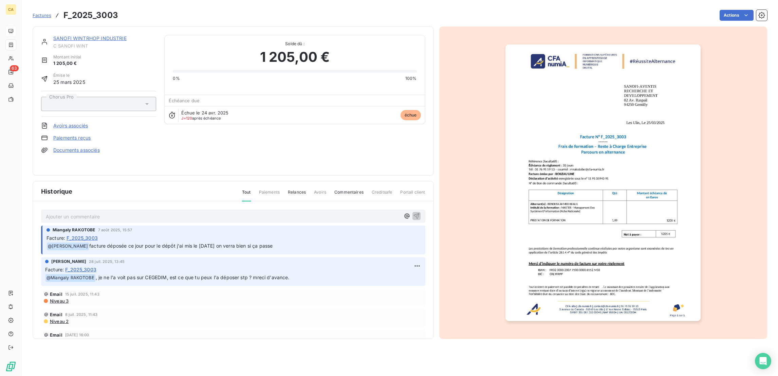
click at [78, 35] on link "SANOFI WINTRHOP INDUSTRIE" at bounding box center [89, 38] width 73 height 6
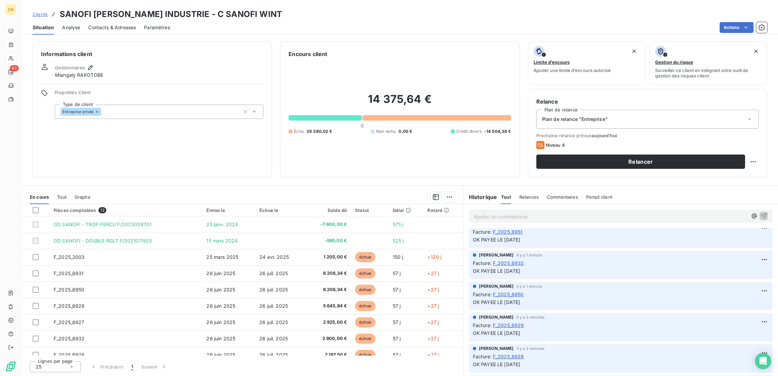
scroll to position [102, 0]
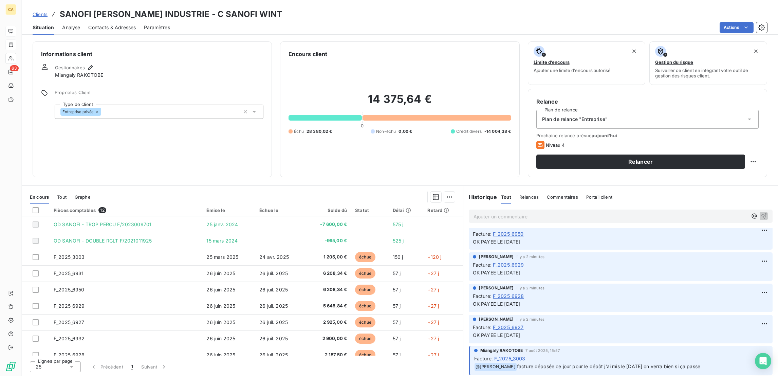
click at [513, 324] on span "F_2025_6927" at bounding box center [508, 327] width 31 height 7
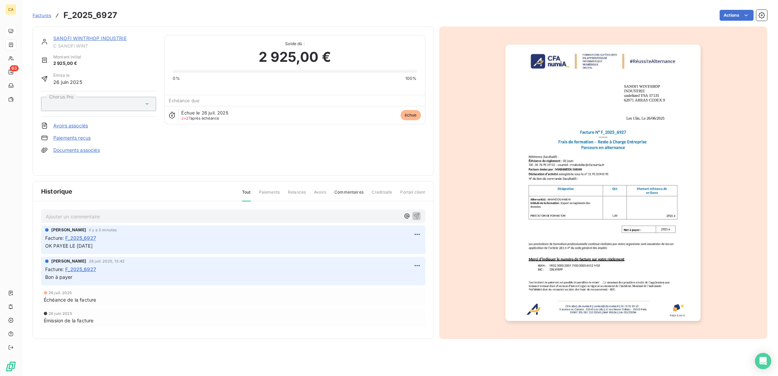
click at [743, 142] on div at bounding box center [603, 182] width 328 height 312
click at [568, 157] on img "button" at bounding box center [603, 182] width 195 height 276
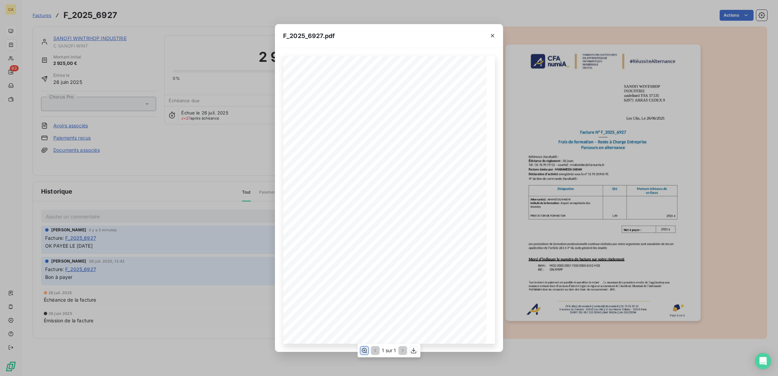
click at [368, 352] on button "button" at bounding box center [364, 350] width 8 height 8
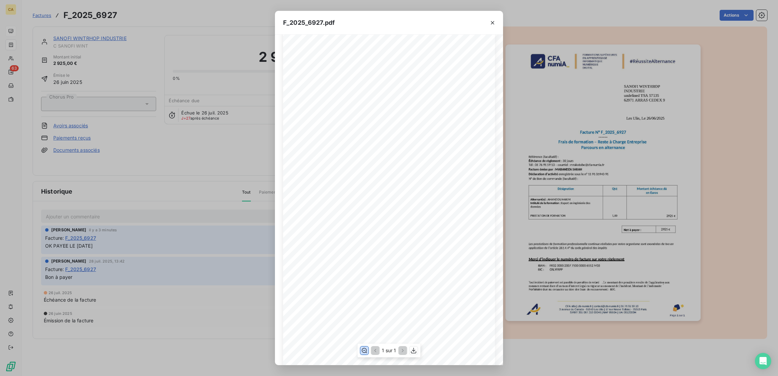
scroll to position [102, 0]
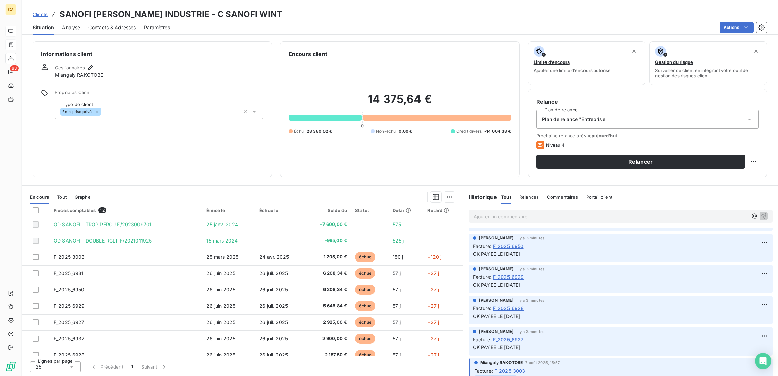
scroll to position [102, 0]
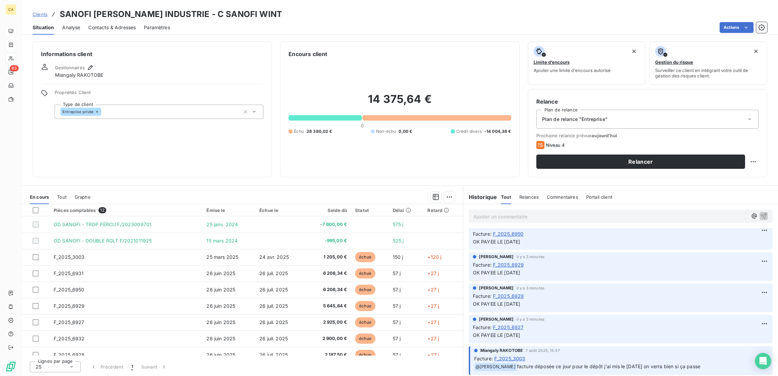
click at [512, 292] on span "F_2025_6928" at bounding box center [508, 295] width 31 height 7
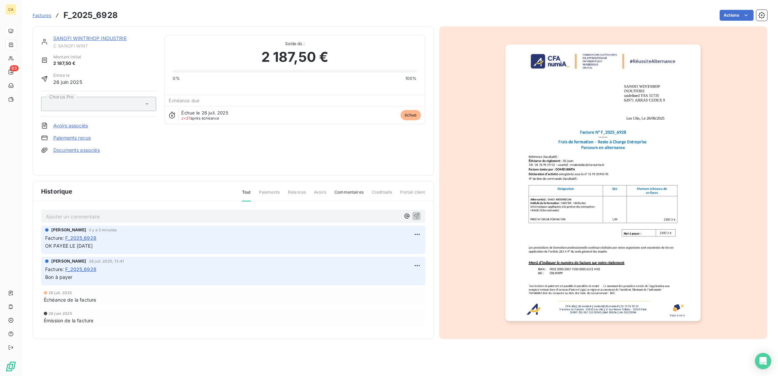
click at [557, 222] on img "button" at bounding box center [603, 182] width 195 height 276
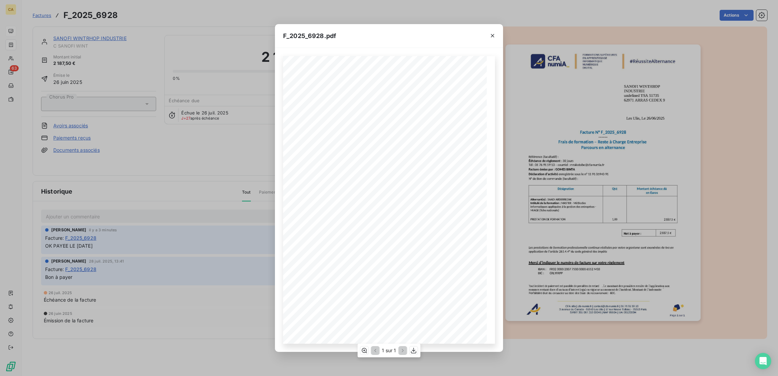
click at [370, 345] on div "1 sur 1" at bounding box center [389, 351] width 63 height 14
click at [366, 352] on icon "button" at bounding box center [364, 350] width 5 height 5
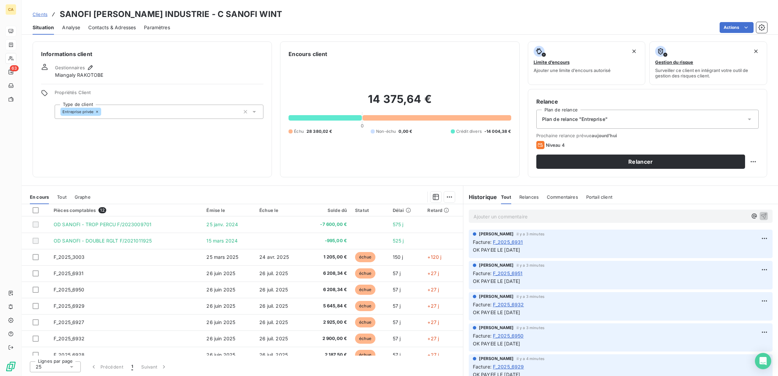
click at [505, 356] on div "[PERSON_NAME] il y a 4 minutes Facture : F_2025_6929 OK PAYEE LE [DATE]" at bounding box center [621, 367] width 296 height 23
click at [504, 363] on span "F_2025_6929" at bounding box center [508, 366] width 31 height 7
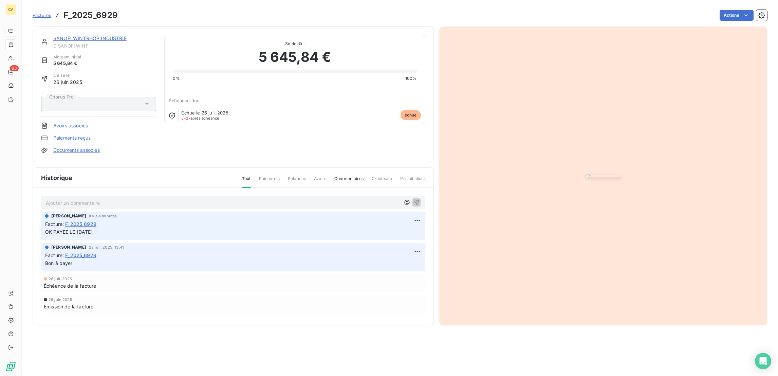
click at [587, 177] on img "button" at bounding box center [603, 176] width 35 height 3
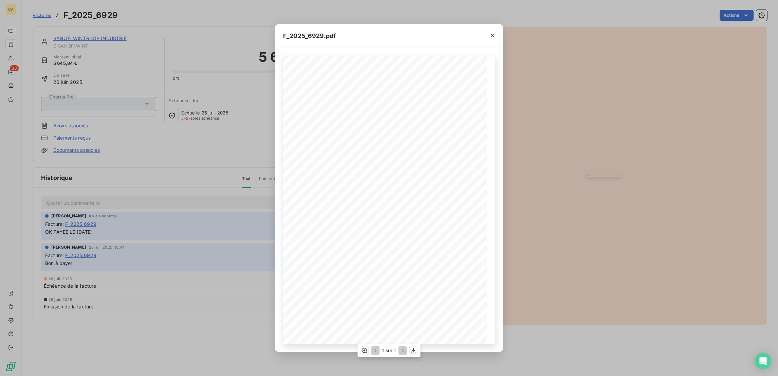
click at [366, 346] on div "1 sur 1" at bounding box center [389, 351] width 63 height 14
click at [366, 349] on icon "button" at bounding box center [364, 350] width 7 height 7
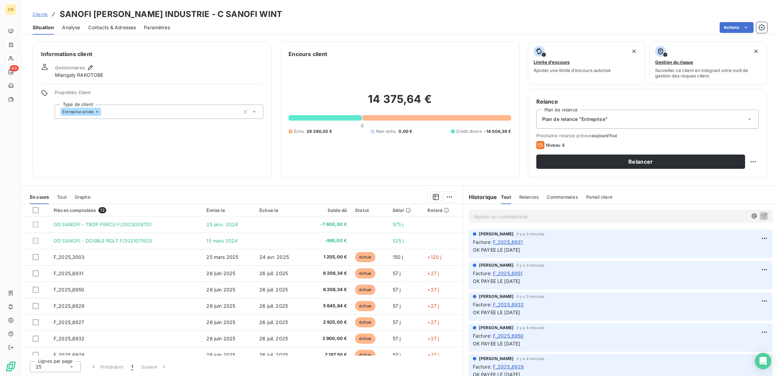
click at [514, 332] on span "F_2025_6950" at bounding box center [508, 335] width 31 height 7
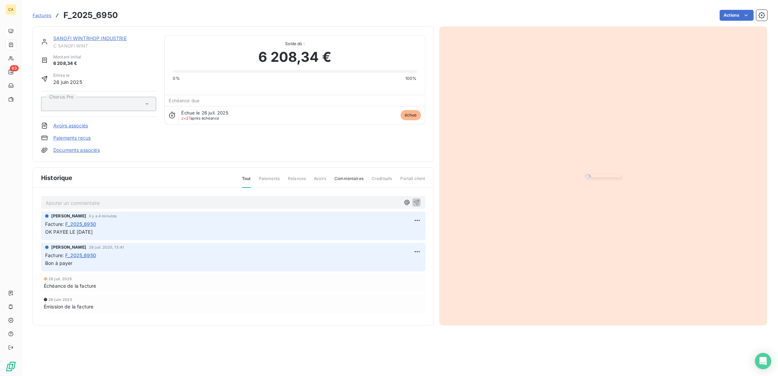
click at [586, 177] on img "button" at bounding box center [603, 176] width 35 height 3
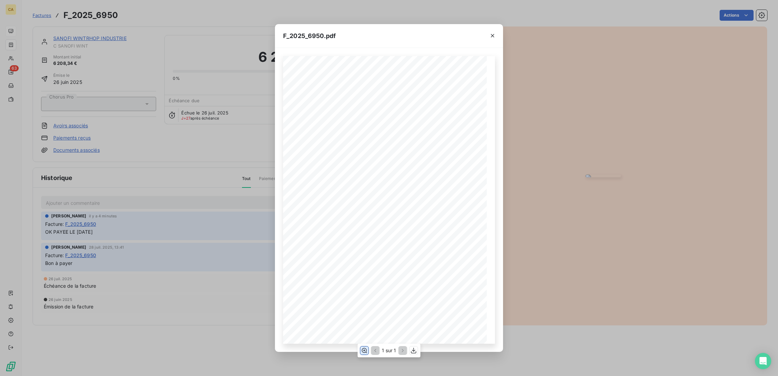
click at [368, 350] on button "button" at bounding box center [364, 350] width 8 height 8
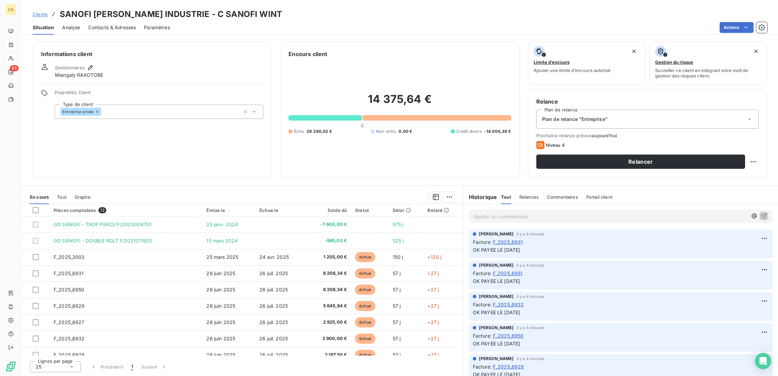
click at [510, 301] on span "F_2025_6932" at bounding box center [508, 304] width 31 height 7
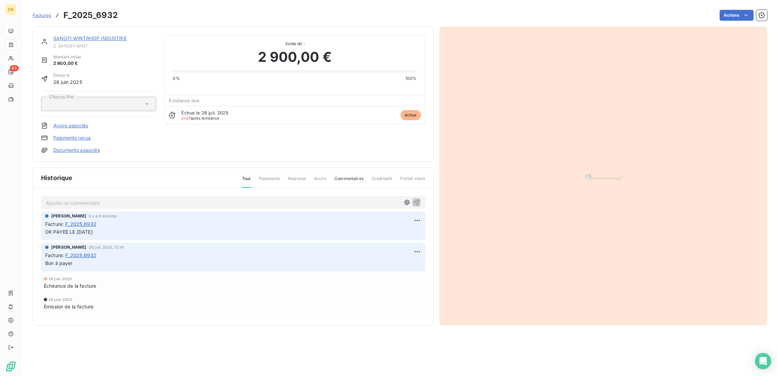
click at [586, 177] on img "button" at bounding box center [603, 176] width 35 height 3
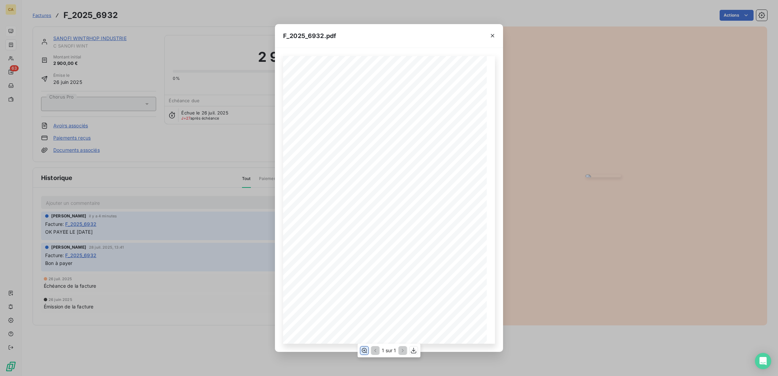
click at [365, 348] on icon "button" at bounding box center [364, 350] width 7 height 7
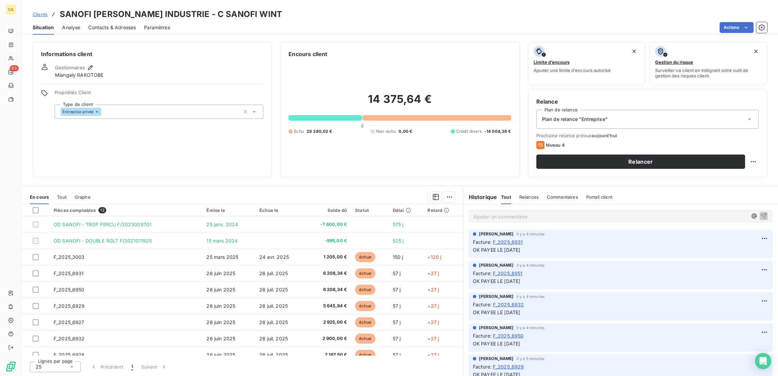
click at [507, 270] on span "F_2025_6951" at bounding box center [508, 273] width 30 height 7
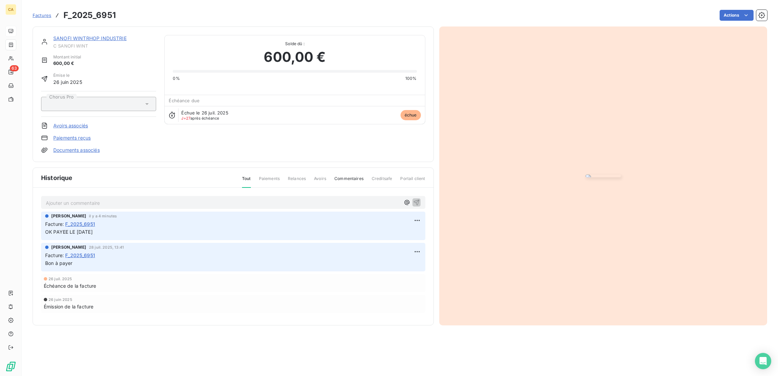
click at [586, 177] on img "button" at bounding box center [603, 176] width 35 height 3
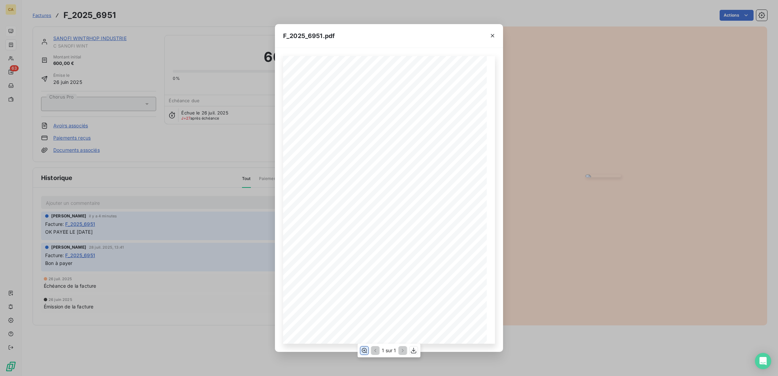
click at [364, 348] on icon "button" at bounding box center [364, 350] width 7 height 7
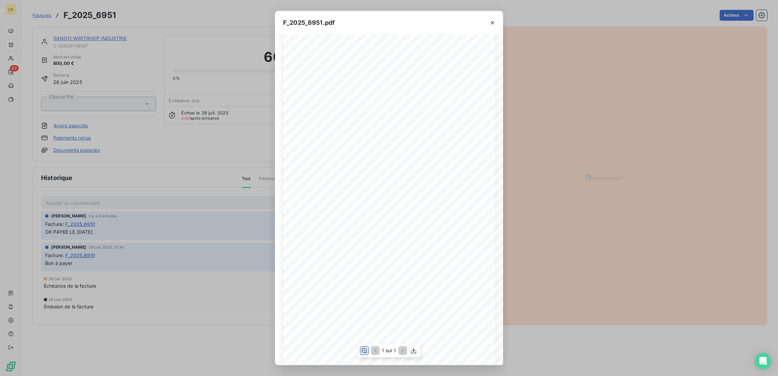
scroll to position [102, 0]
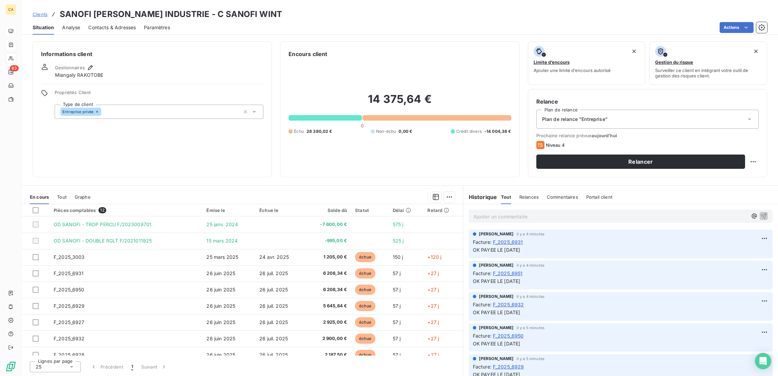
click at [506, 238] on span "F_2025_6931" at bounding box center [508, 241] width 30 height 7
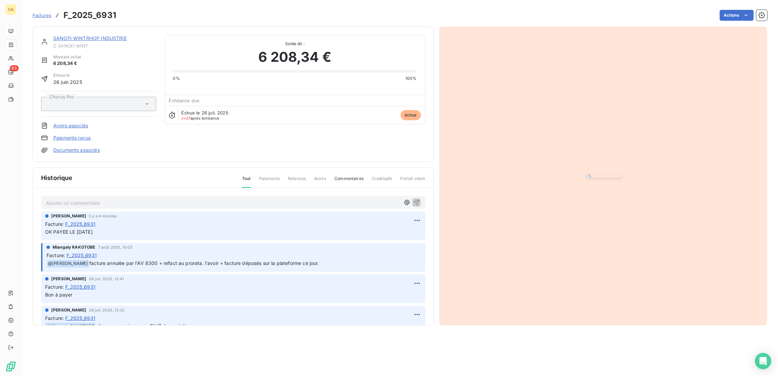
click at [586, 177] on img "button" at bounding box center [603, 176] width 35 height 3
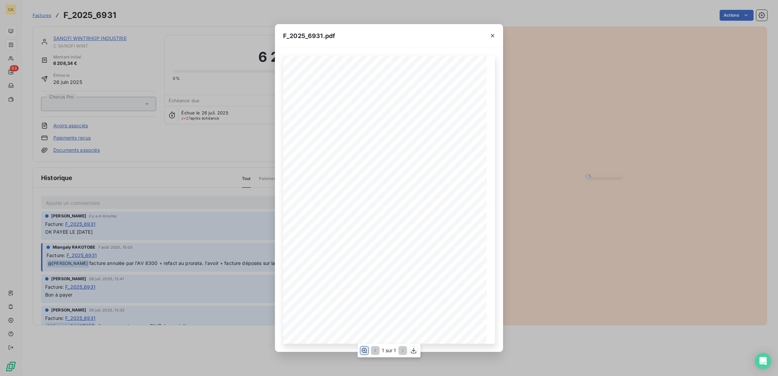
click at [367, 349] on icon "button" at bounding box center [364, 350] width 7 height 7
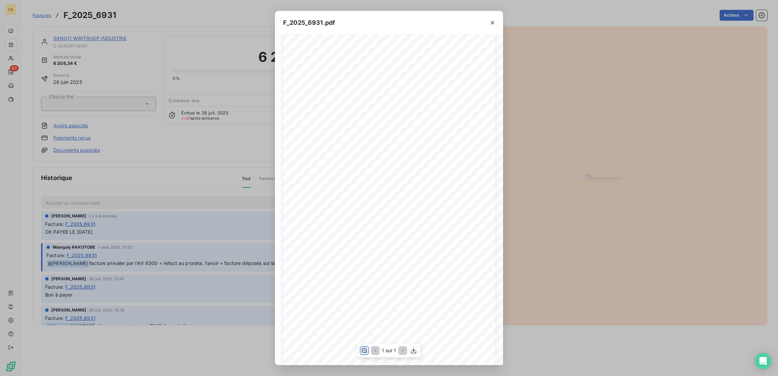
scroll to position [102, 0]
drag, startPoint x: 215, startPoint y: 233, endPoint x: 183, endPoint y: 224, distance: 33.3
click at [214, 233] on div "F_2025_6931.pdf CFA afia | [DOMAIN_NAME] | [EMAIL_ADDRESS][DOMAIN_NAME] | 01 76…" at bounding box center [389, 188] width 778 height 376
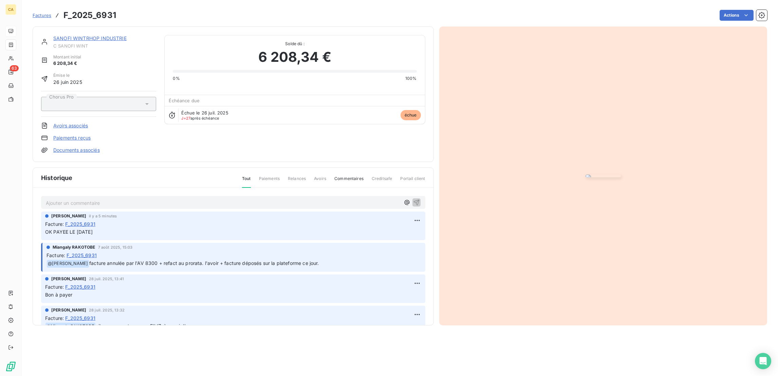
click at [122, 207] on p "Ajouter un commentaire ﻿" at bounding box center [223, 203] width 355 height 8
drag, startPoint x: 84, startPoint y: 200, endPoint x: 83, endPoint y: 204, distance: 4.7
click at [83, 202] on div "Ajouter un commentaire ﻿ [PERSON_NAME] il y a 5 minutes Facture : F_2025_6931 O…" at bounding box center [233, 266] width 401 height 157
click at [83, 204] on p "Ajouter un commentaire ﻿" at bounding box center [223, 203] width 355 height 8
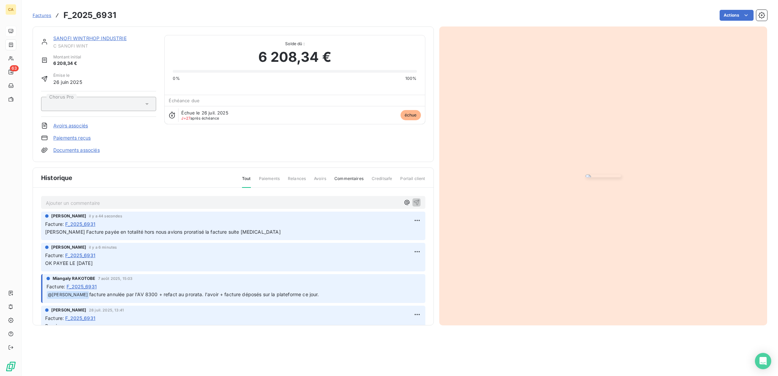
click at [92, 30] on div "SANOFI [PERSON_NAME] INDUSTRIE C SANOFI WINT Montant initial 6 208,34 € Émise l…" at bounding box center [233, 94] width 401 height 136
click at [85, 20] on div "Factures F_2025_6931 Actions" at bounding box center [400, 15] width 735 height 14
click at [83, 26] on div "SANOFI [PERSON_NAME] INDUSTRIE C SANOFI WINT Montant initial 6 208,34 € Émise l…" at bounding box center [233, 94] width 401 height 136
drag, startPoint x: 84, startPoint y: 26, endPoint x: 85, endPoint y: 30, distance: 4.1
click at [85, 30] on div "SANOFI [PERSON_NAME] INDUSTRIE C SANOFI WINT Montant initial 6 208,34 € Émise l…" at bounding box center [233, 94] width 401 height 136
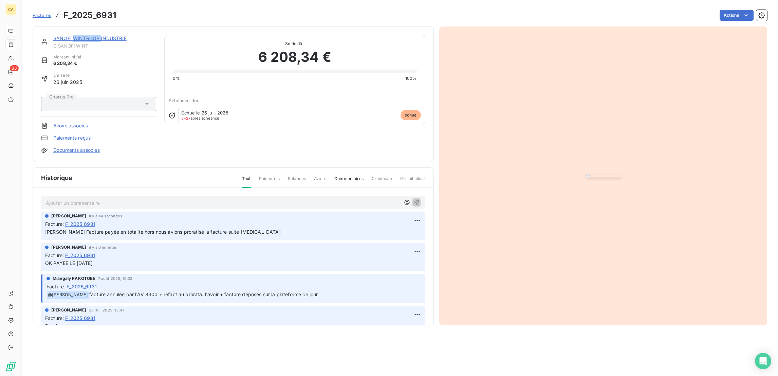
click at [85, 35] on link "SANOFI WINTRHOP INDUSTRIE" at bounding box center [89, 38] width 73 height 6
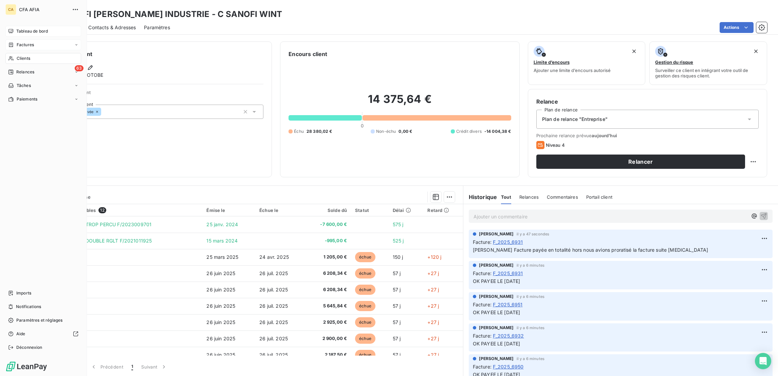
click at [18, 28] on span "Tableau de bord" at bounding box center [32, 31] width 32 height 6
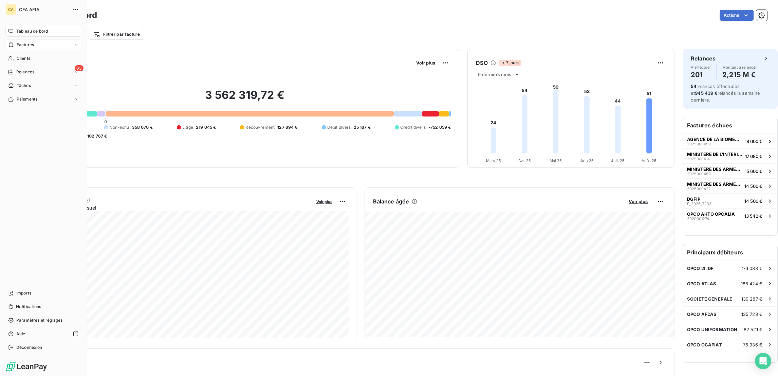
click at [12, 42] on div "Factures" at bounding box center [21, 45] width 26 height 6
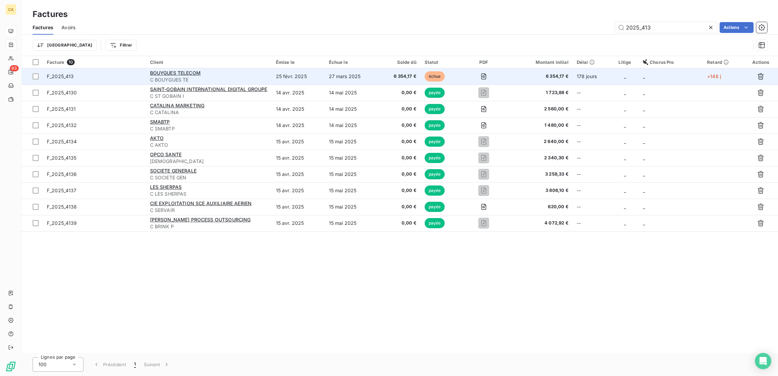
type input "2025_413"
click at [259, 70] on div "BOUYGUES TELECOM" at bounding box center [209, 73] width 118 height 7
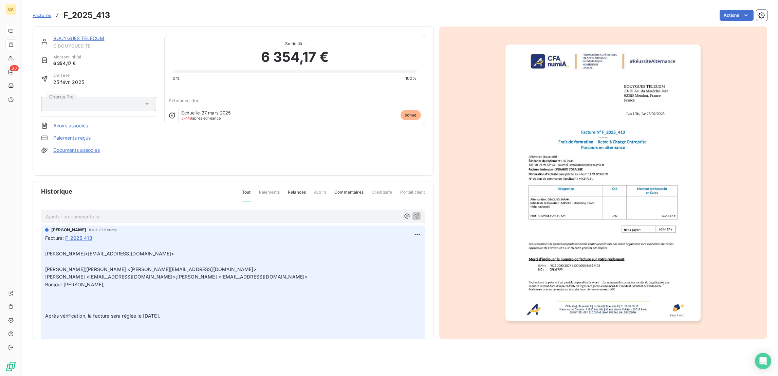
click at [89, 212] on p "Ajouter un commentaire ﻿" at bounding box center [223, 216] width 355 height 8
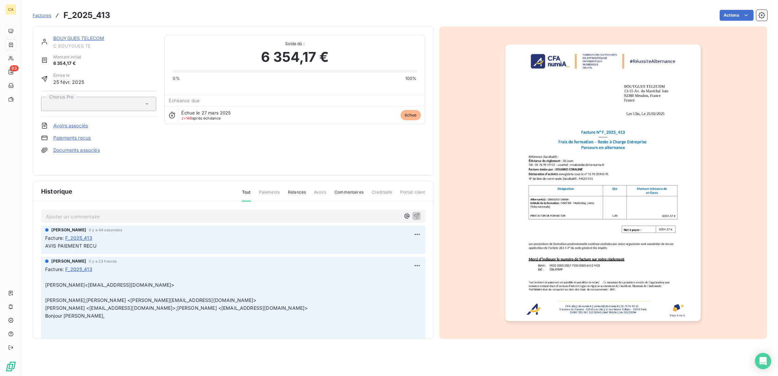
click at [86, 35] on link "BOUYGUES TELECOM" at bounding box center [78, 38] width 51 height 6
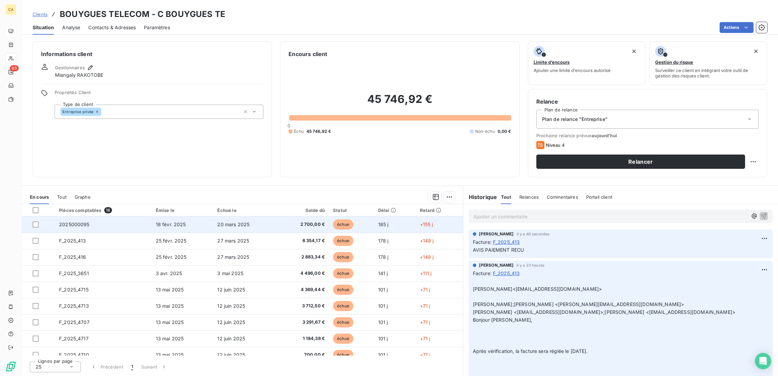
click at [85, 216] on td "2025000095" at bounding box center [103, 224] width 97 height 16
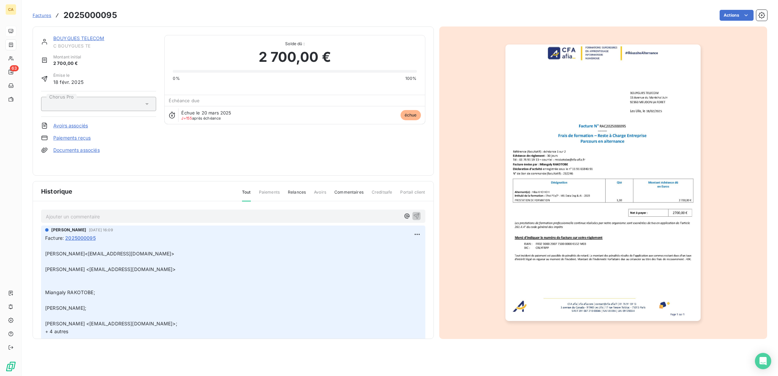
click at [71, 212] on p "Ajouter un commentaire ﻿" at bounding box center [223, 216] width 355 height 8
